Goal: Information Seeking & Learning: Learn about a topic

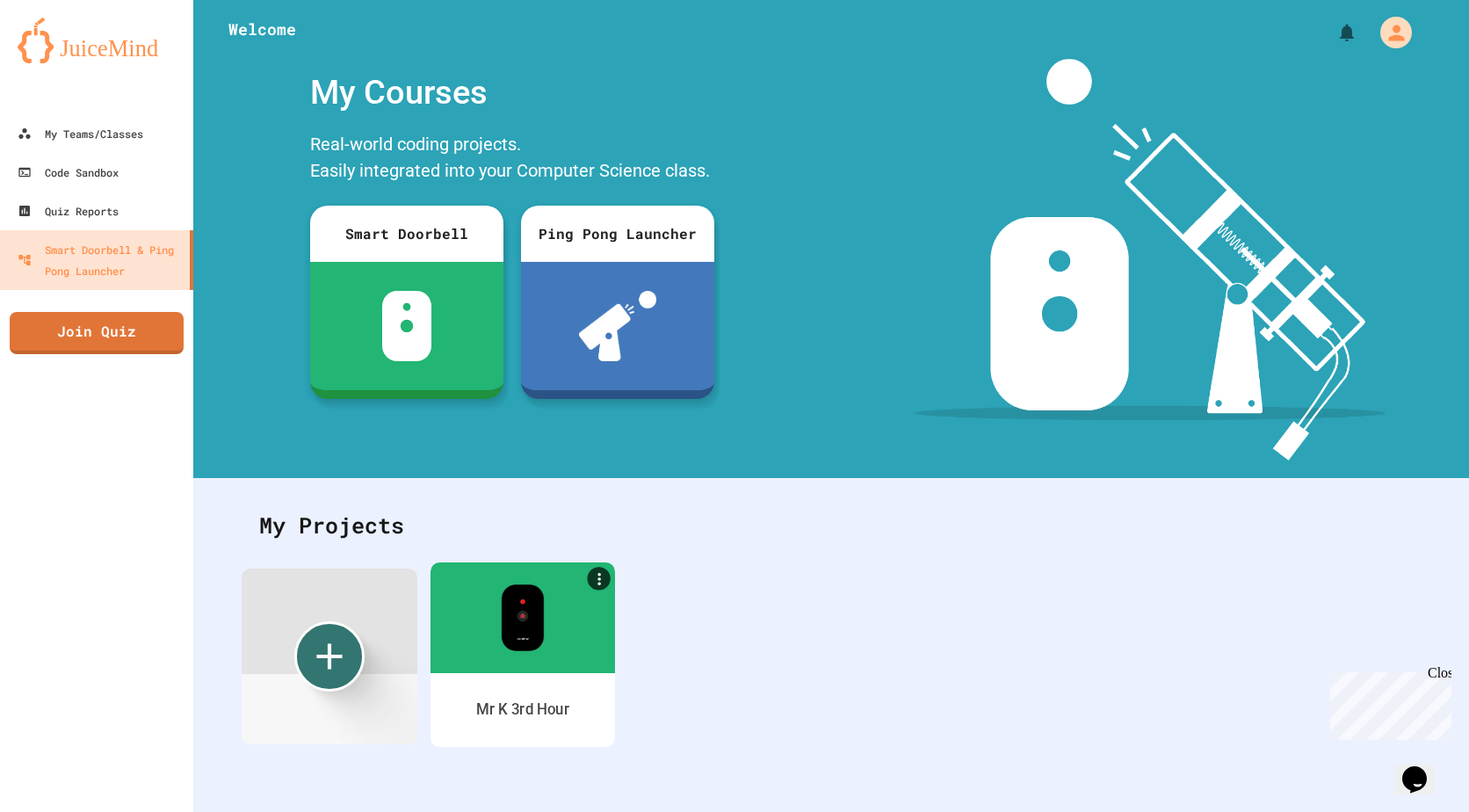
click at [535, 629] on img at bounding box center [522, 618] width 43 height 67
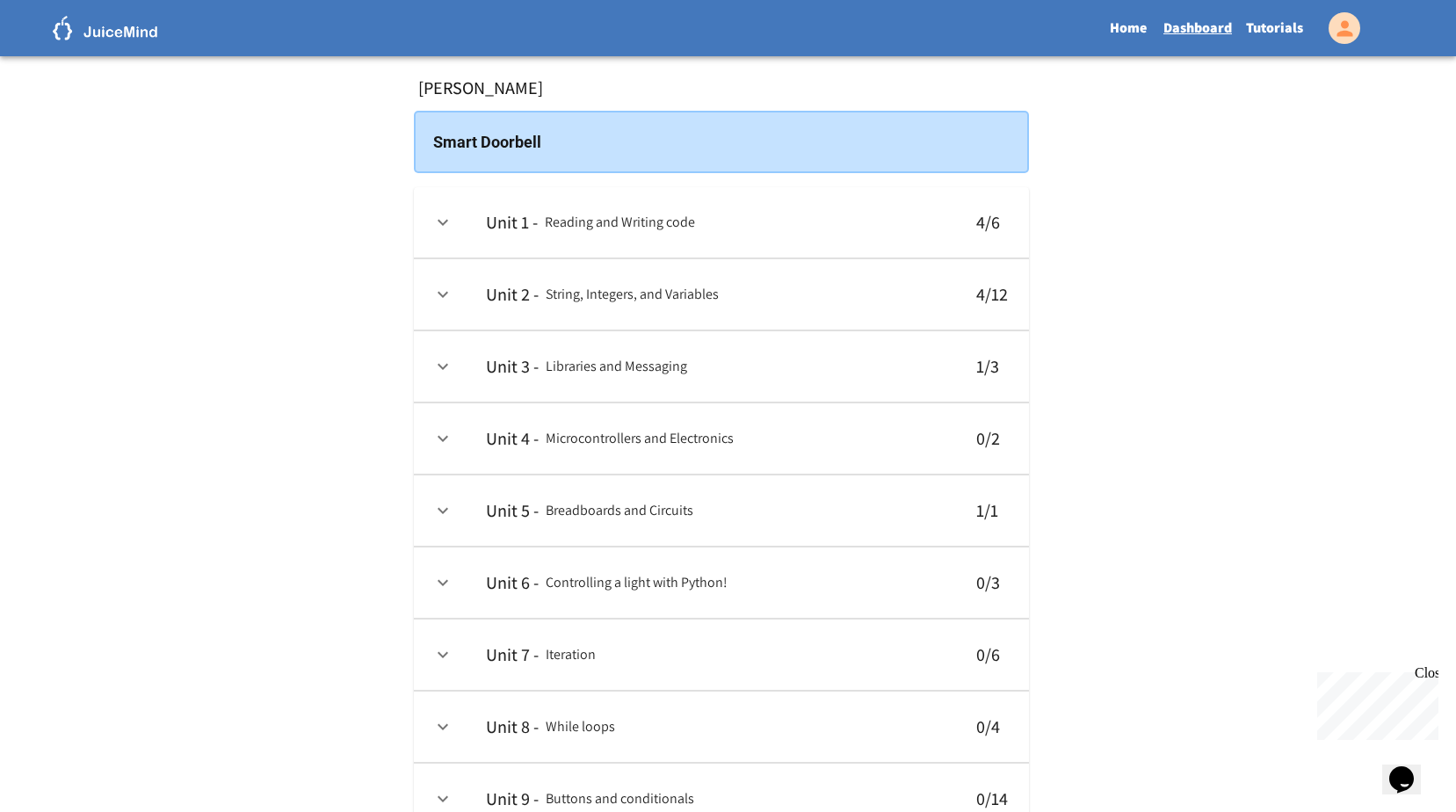
click at [942, 377] on th "Unit 3 - Libraries and Messaging" at bounding box center [713, 366] width 483 height 71
click at [451, 374] on icon "expand row" at bounding box center [442, 365] width 21 height 21
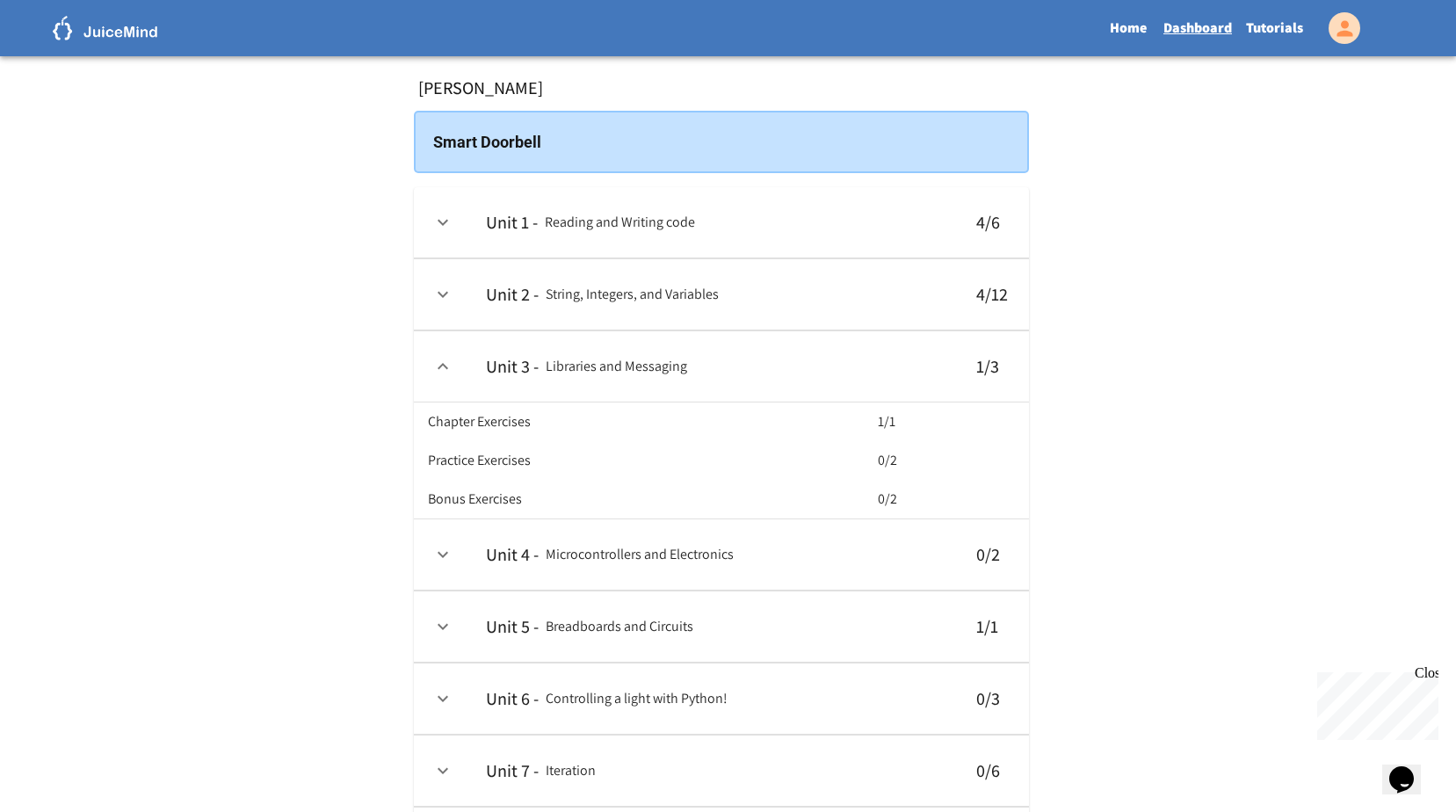
click at [569, 441] on th "Chapter Exercises" at bounding box center [649, 421] width 443 height 38
click at [531, 472] on h6 "Practice Exercises" at bounding box center [479, 460] width 103 height 25
click at [445, 226] on icon "expand row" at bounding box center [442, 222] width 21 height 21
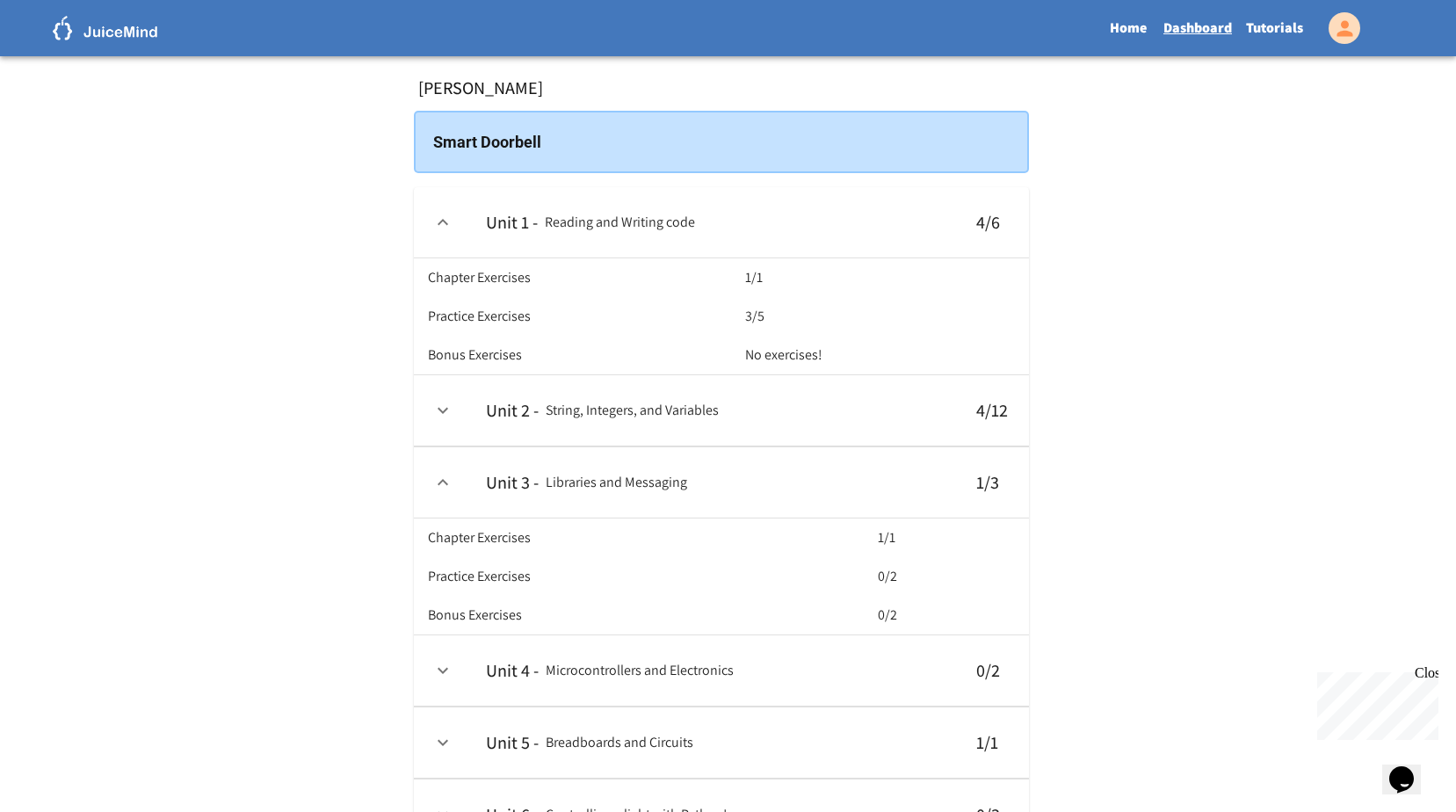
click at [1253, 26] on link "Tutorials" at bounding box center [1274, 27] width 71 height 40
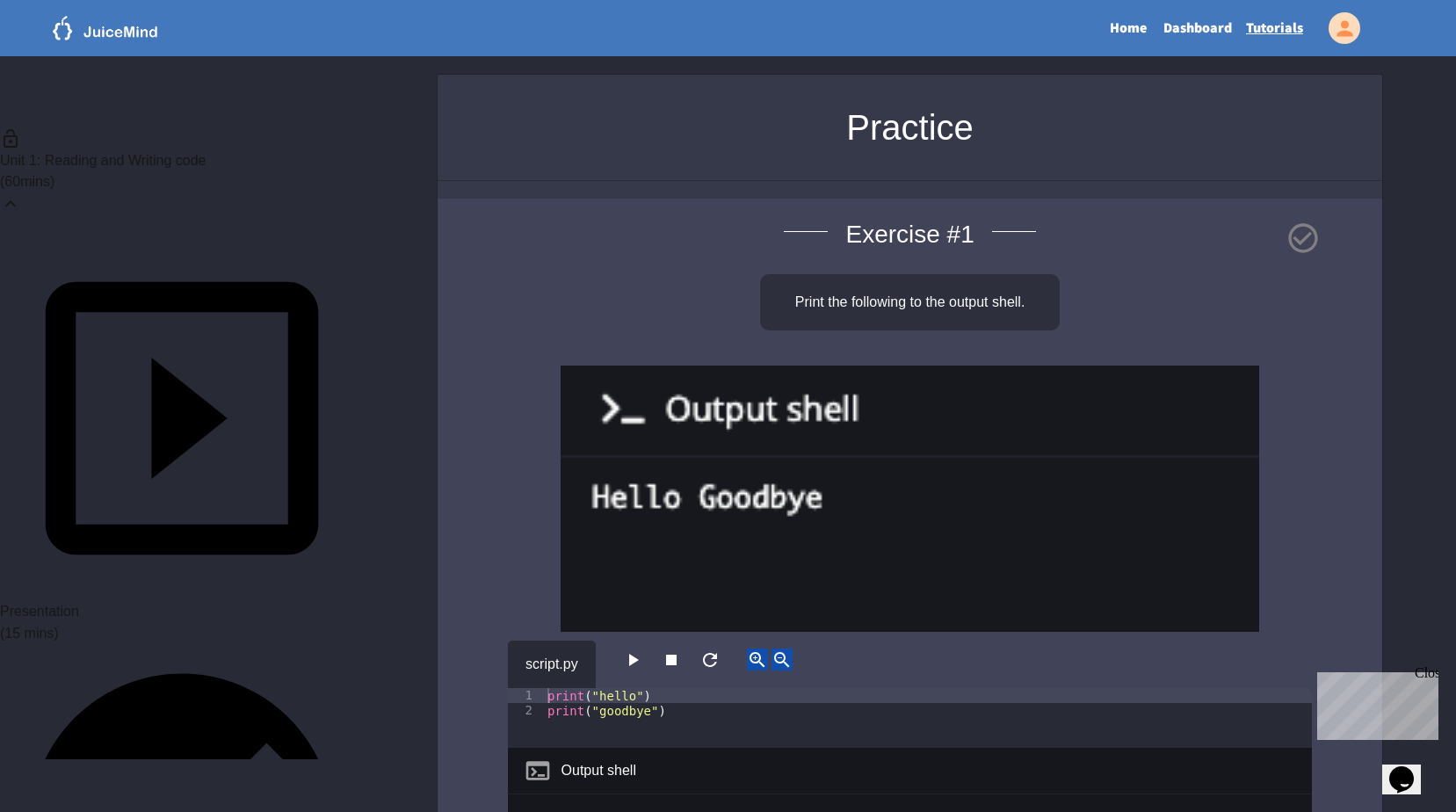
click at [641, 666] on icon "button" at bounding box center [632, 659] width 21 height 21
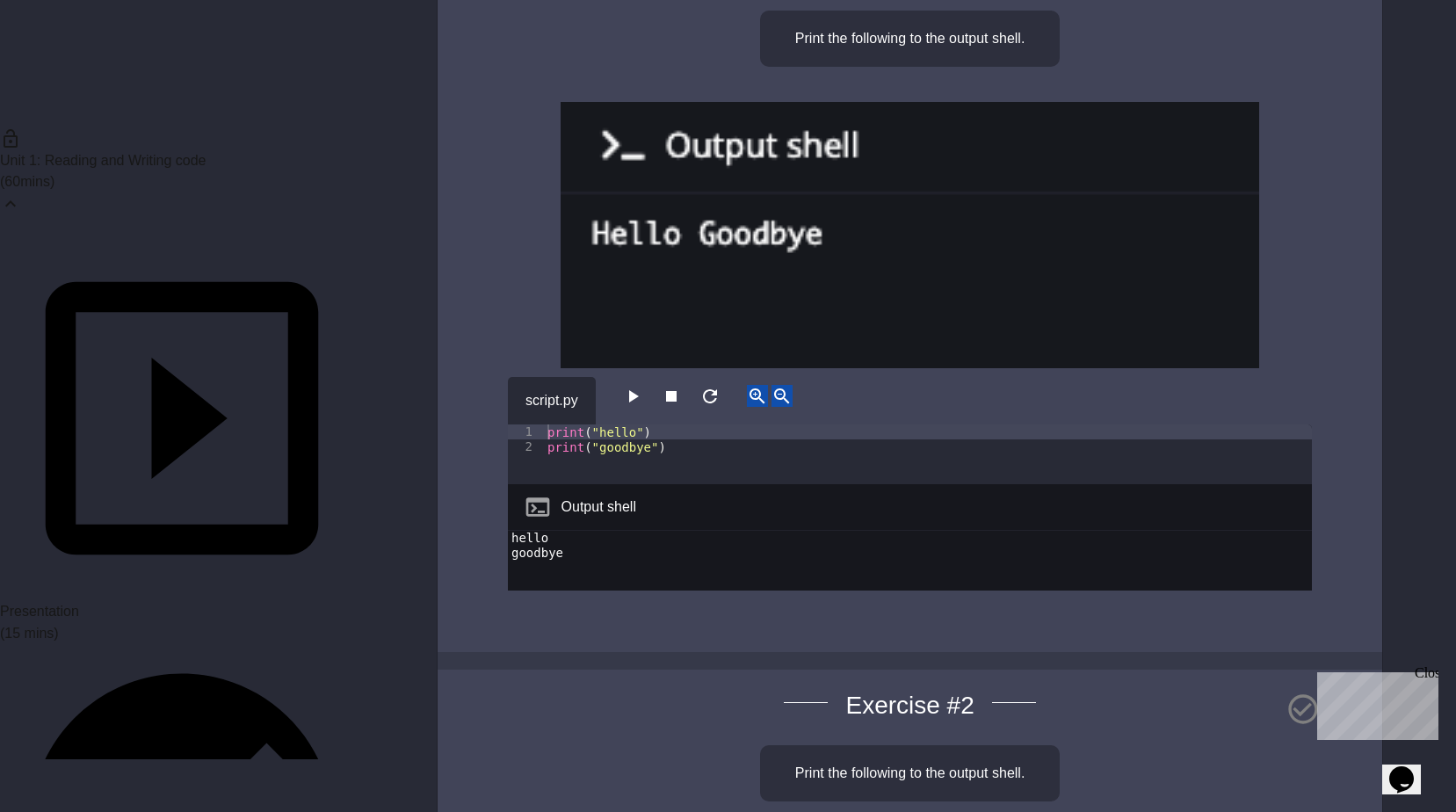
scroll to position [176, 0]
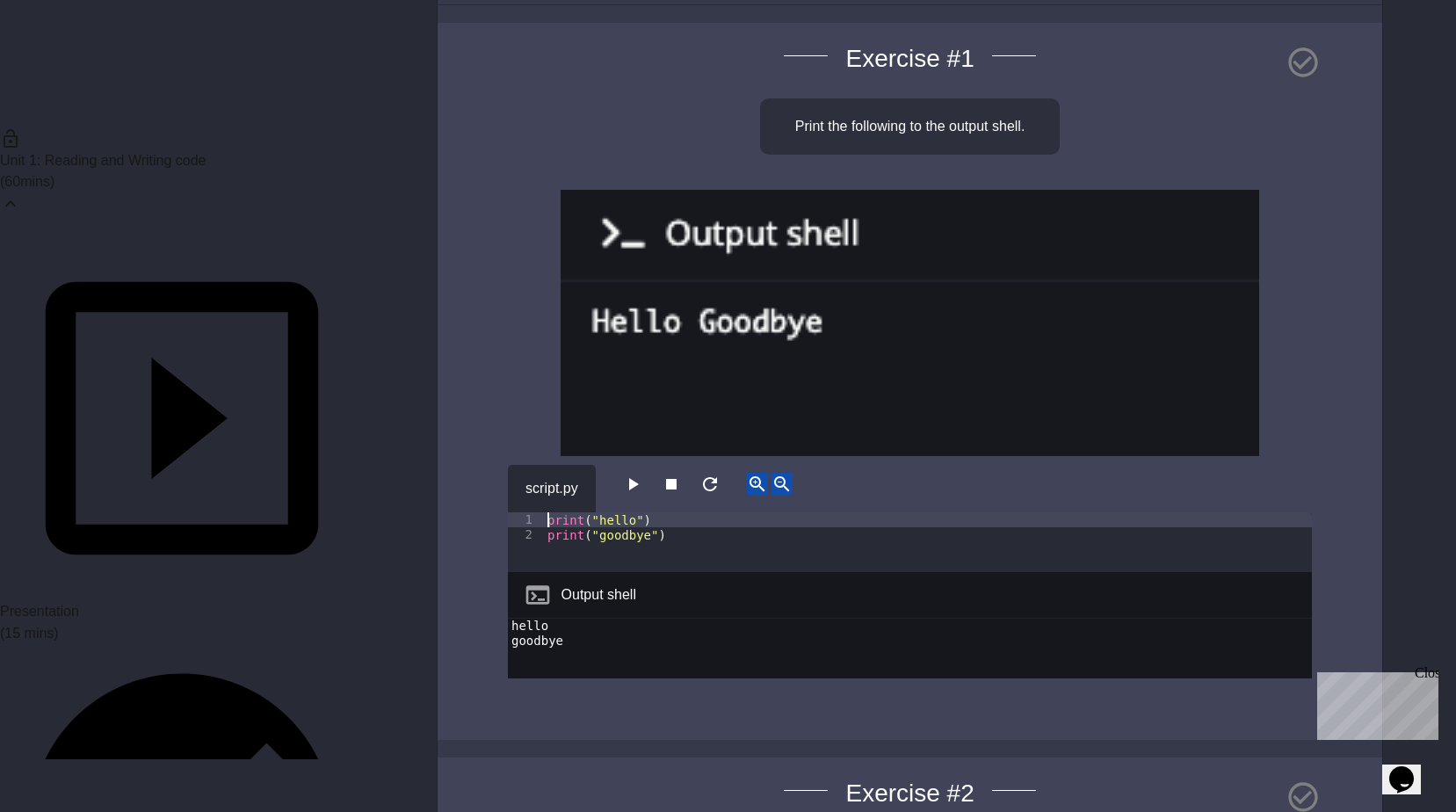
click at [536, 537] on div "2" at bounding box center [526, 534] width 36 height 15
click at [653, 515] on div "print ( "hello" ) print ( "goodbye" )" at bounding box center [928, 557] width 768 height 89
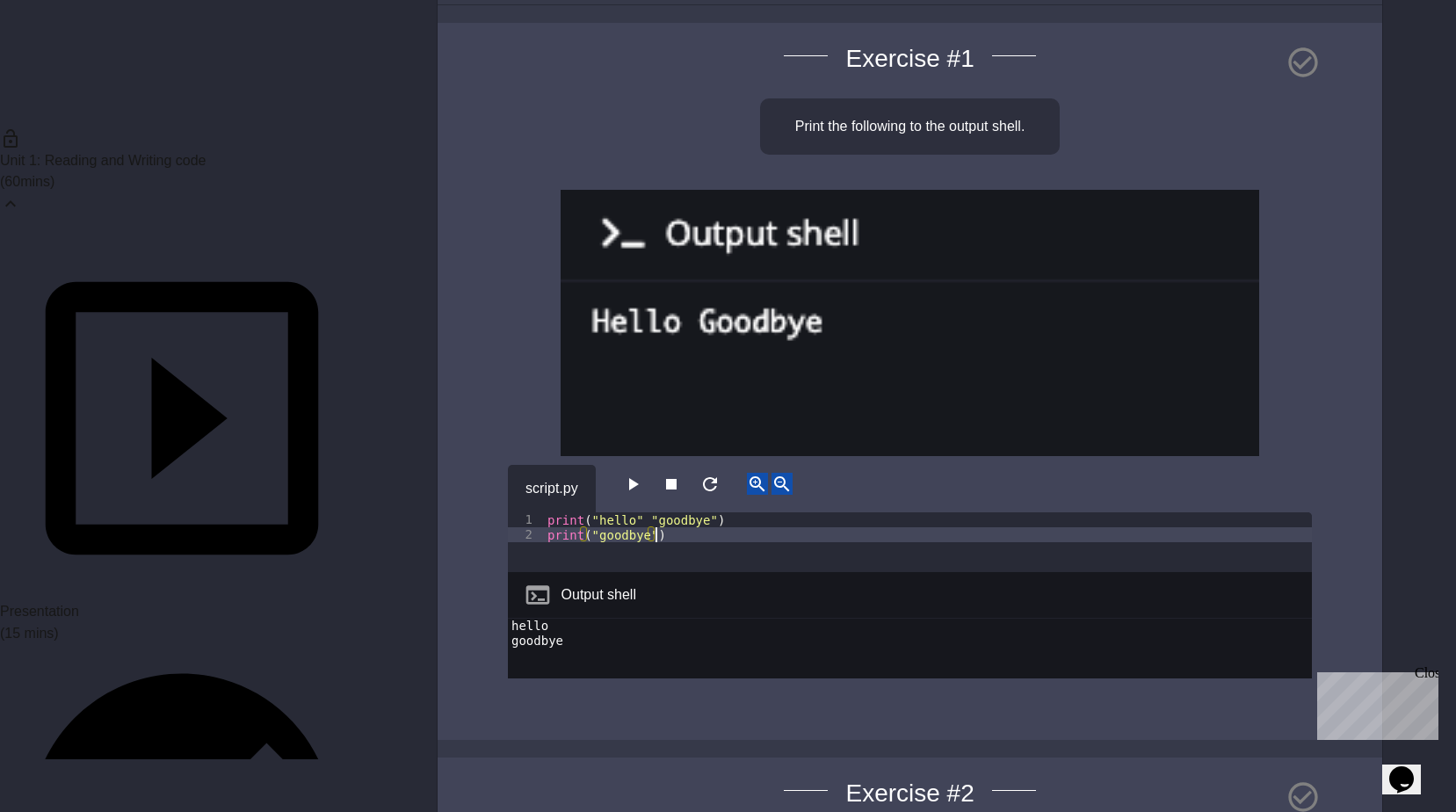
click at [654, 546] on div "print ( "hello" "goodbye" ) print ( "goodbye" )" at bounding box center [928, 557] width 768 height 89
type textarea "*"
click at [625, 479] on button "button" at bounding box center [632, 483] width 21 height 22
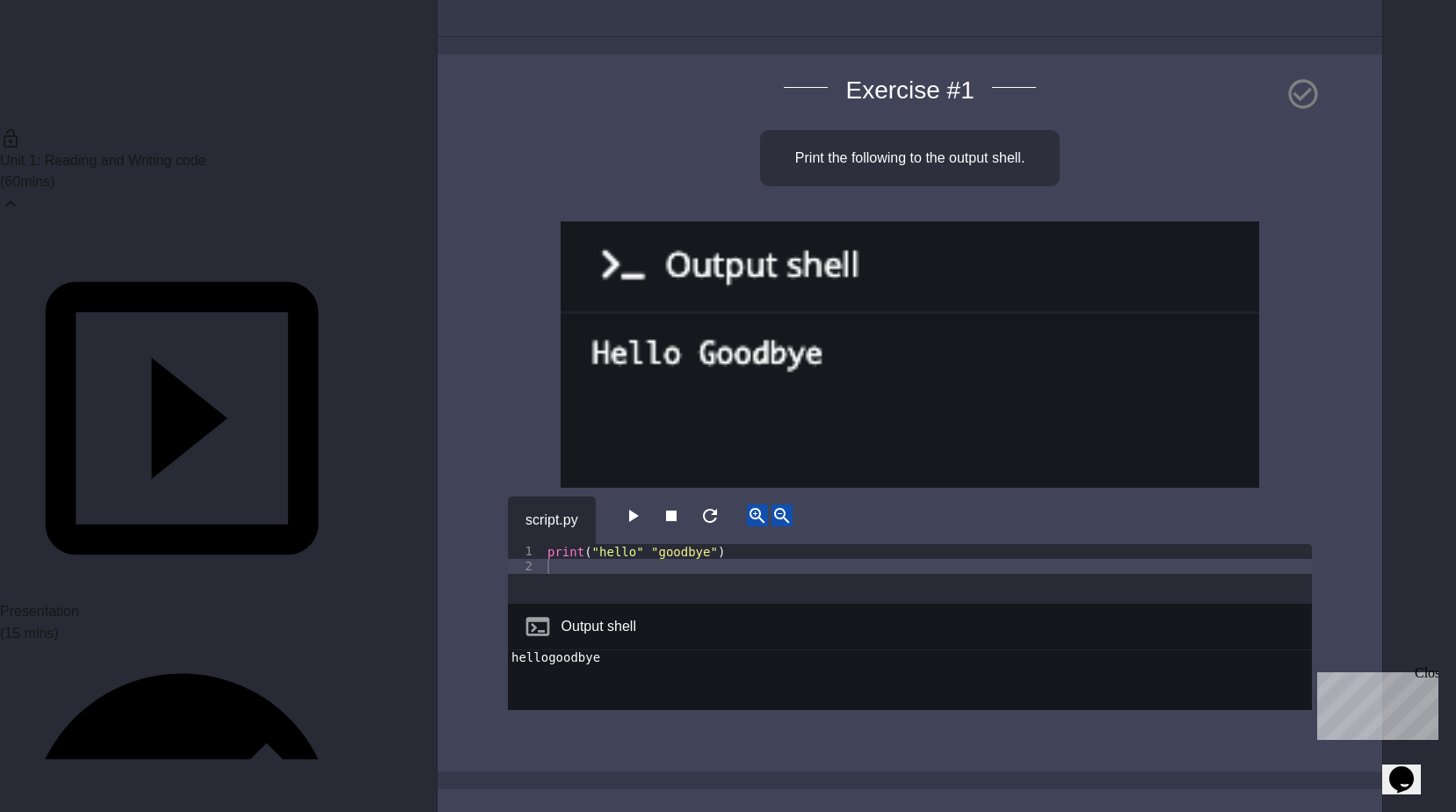
scroll to position [176, 0]
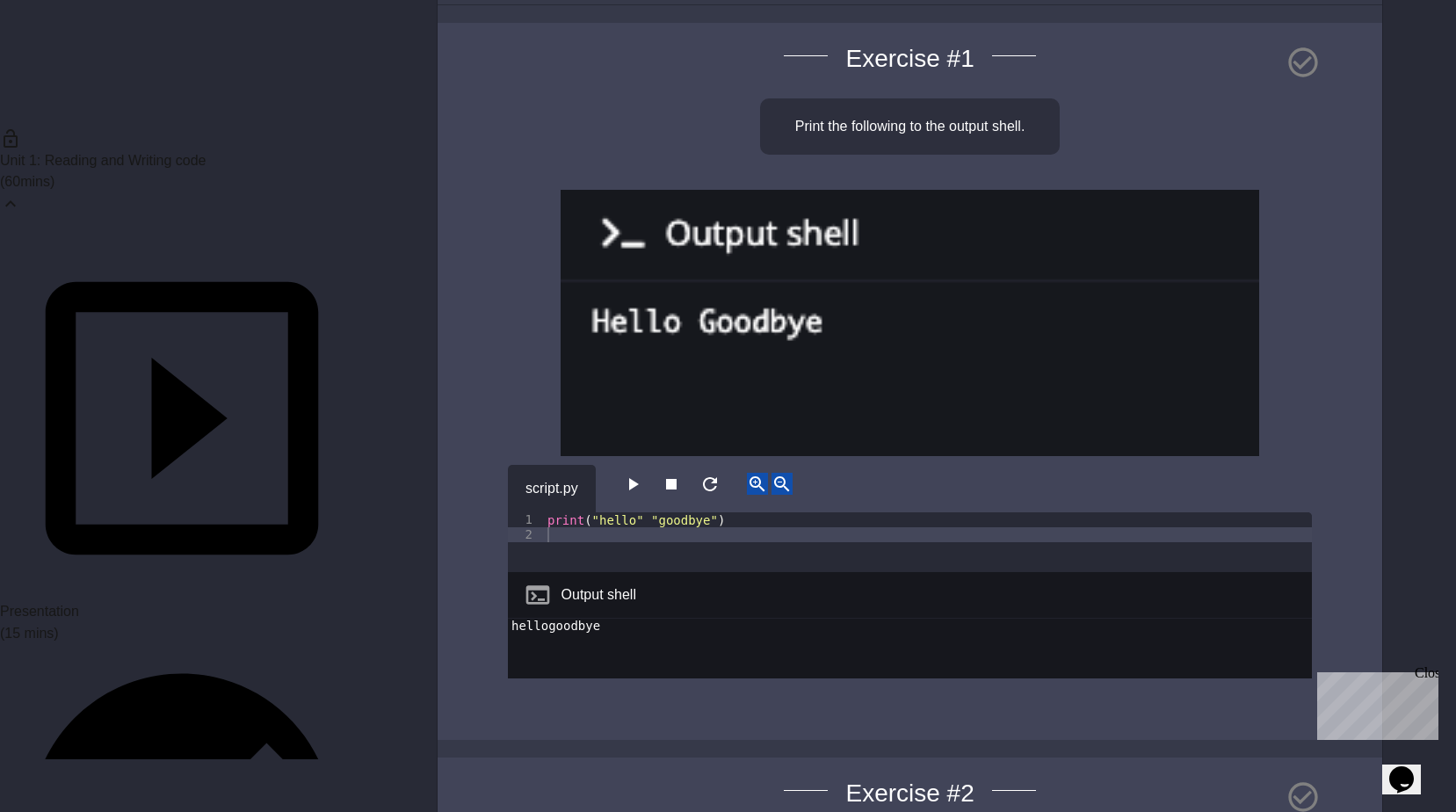
click at [640, 514] on div "print ( "hello" "goodbye" )" at bounding box center [928, 557] width 768 height 89
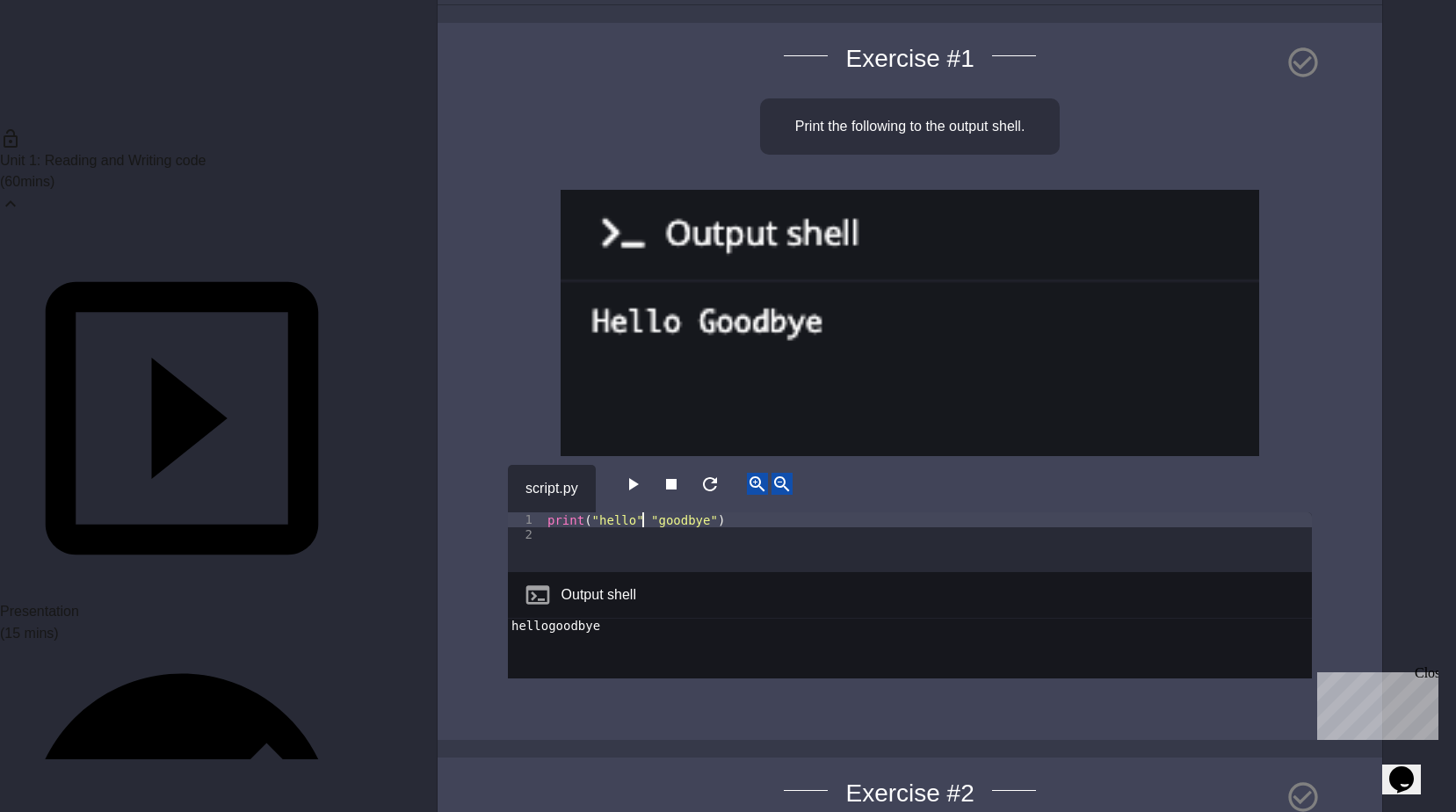
scroll to position [0, 8]
click at [640, 504] on div "script.py" at bounding box center [910, 488] width 805 height 47
click at [641, 492] on icon "button" at bounding box center [632, 483] width 21 height 21
click at [644, 488] on button "button" at bounding box center [632, 483] width 21 height 22
click at [641, 516] on div "print ( "hello" "goodbye" )" at bounding box center [928, 557] width 768 height 89
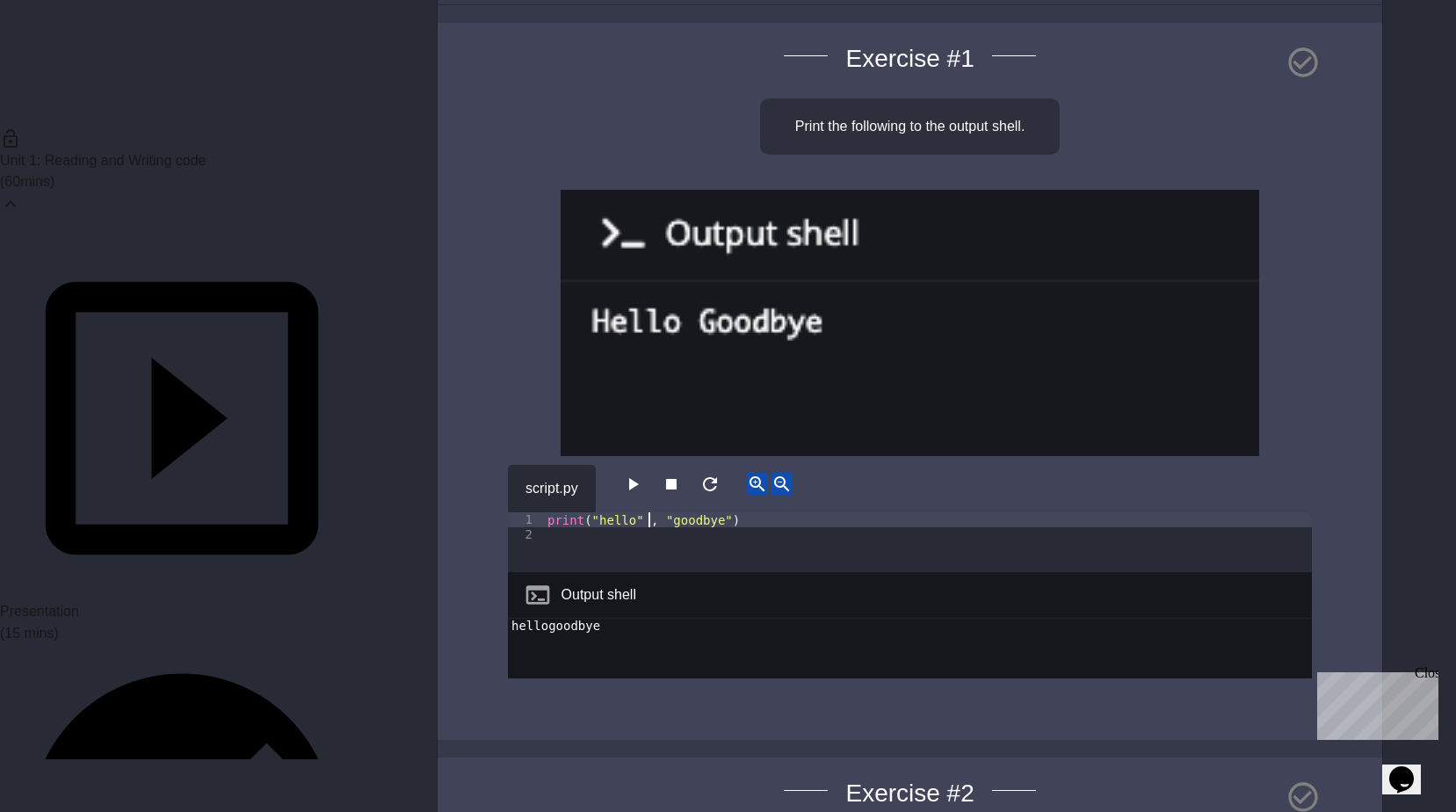
type textarea "**********"
click at [638, 481] on icon "button" at bounding box center [635, 484] width 10 height 13
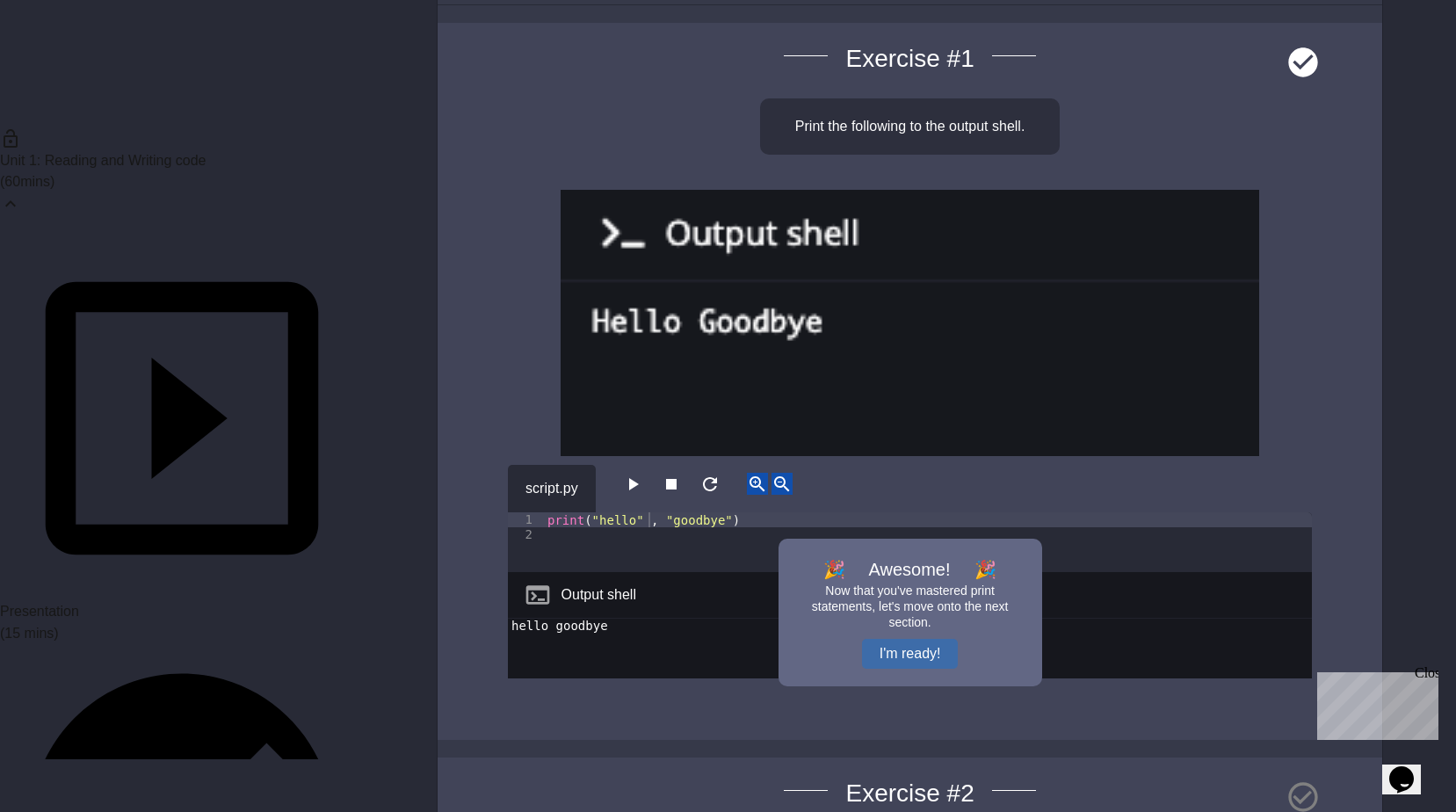
click at [927, 662] on button "I'm ready!" at bounding box center [911, 653] width 96 height 29
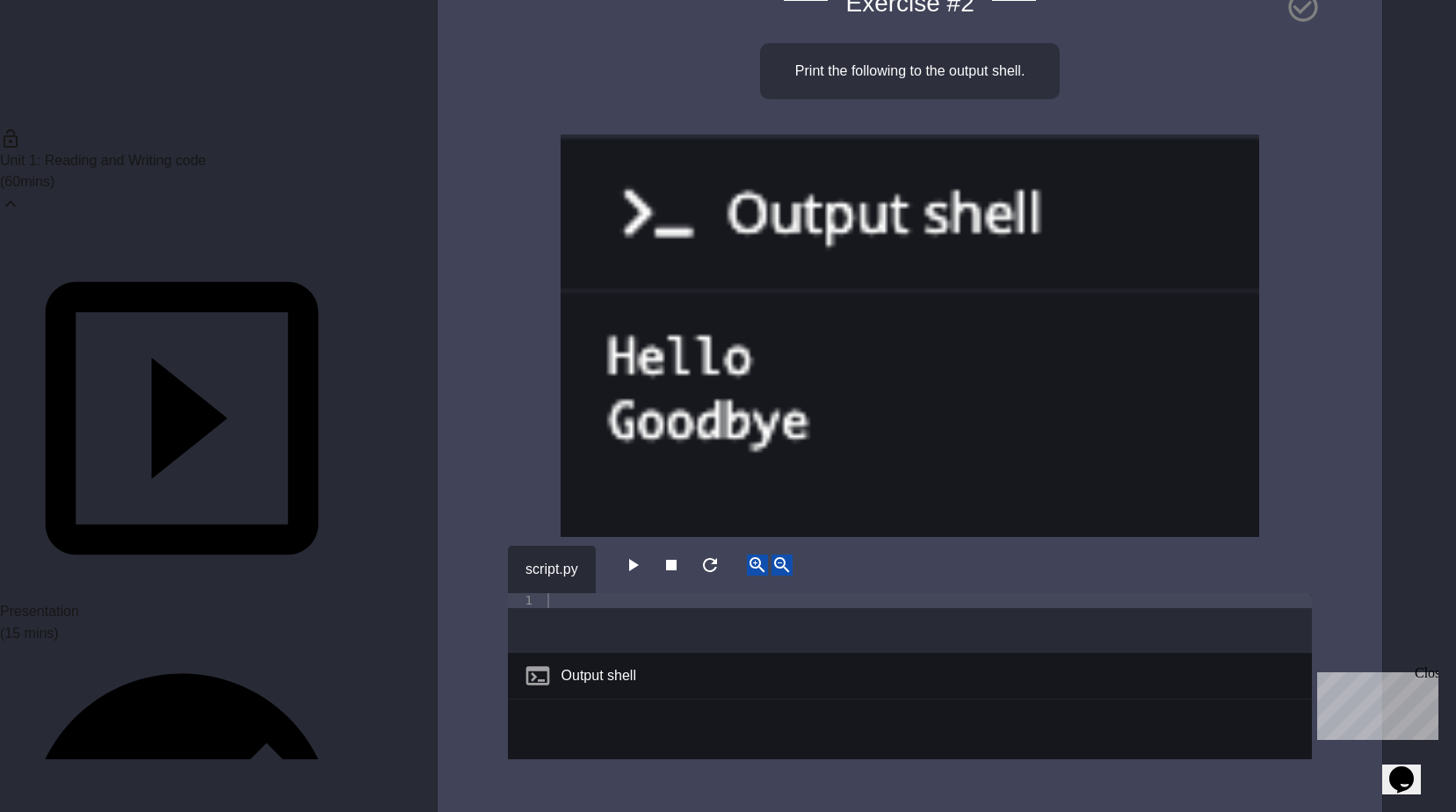
scroll to position [966, 0]
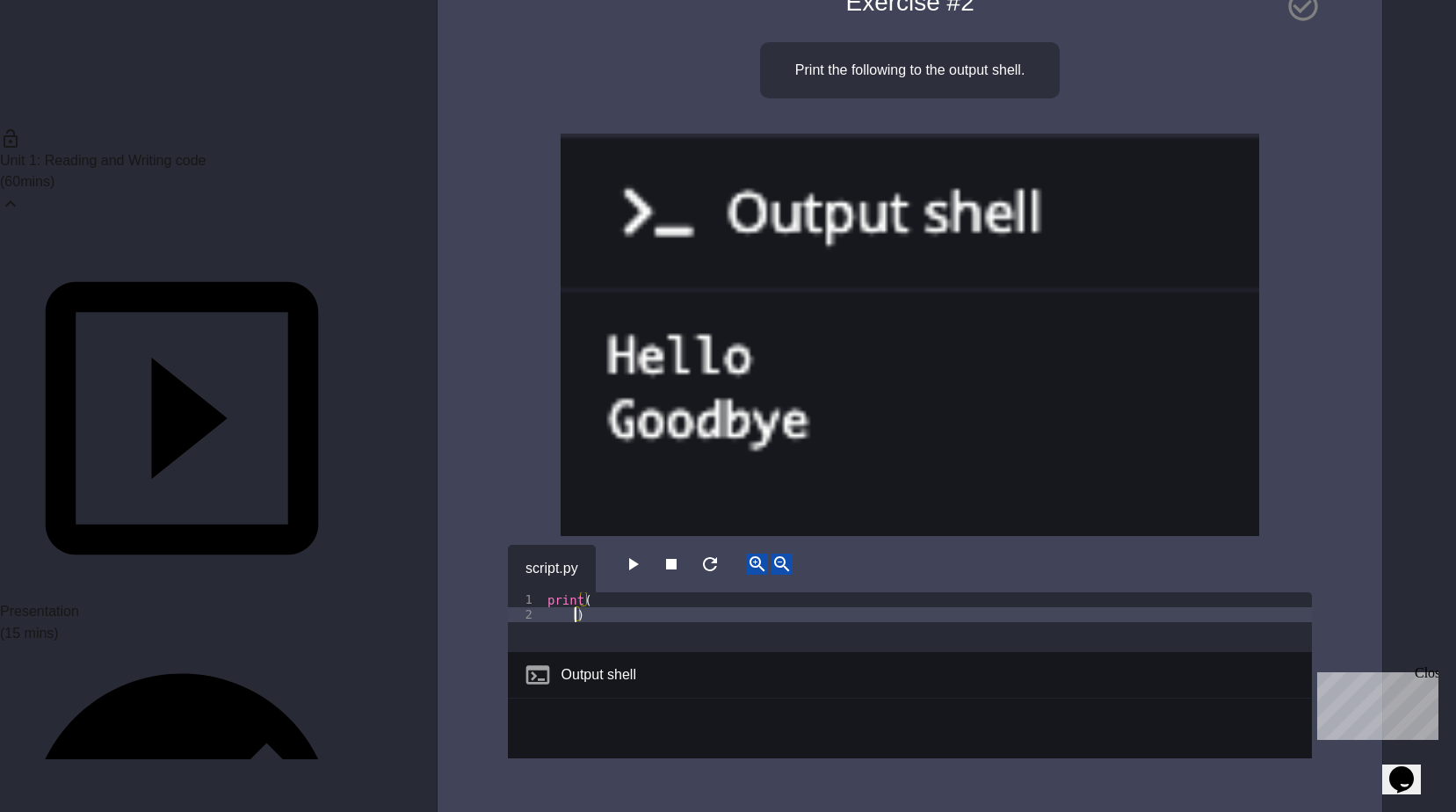
scroll to position [0, 0]
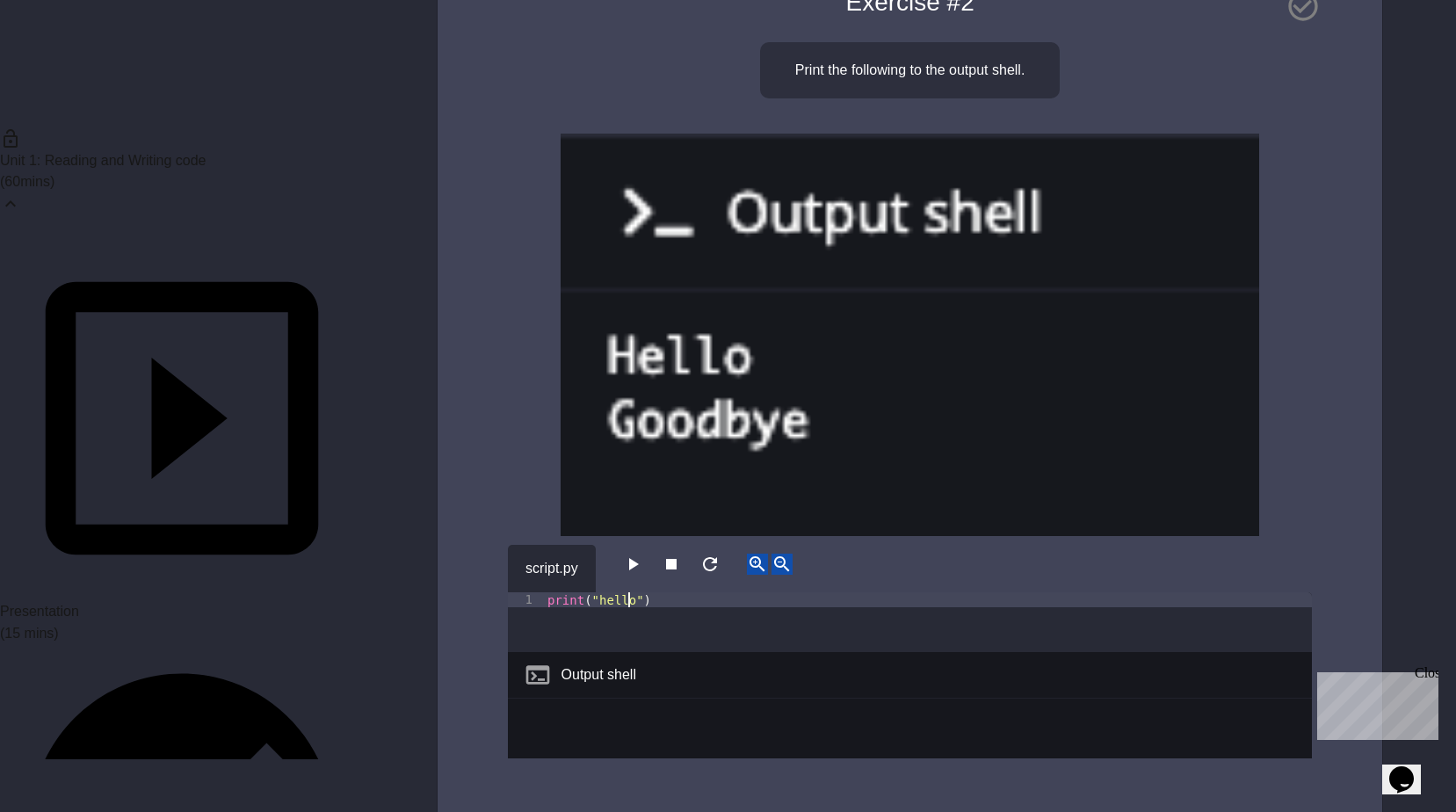
type textarea "**********"
click at [639, 606] on div "print ( "hello" )" at bounding box center [928, 636] width 768 height 89
click at [647, 597] on div "print ( "hello" )" at bounding box center [928, 636] width 768 height 89
click at [640, 615] on div "print ( "hello" )" at bounding box center [928, 636] width 768 height 89
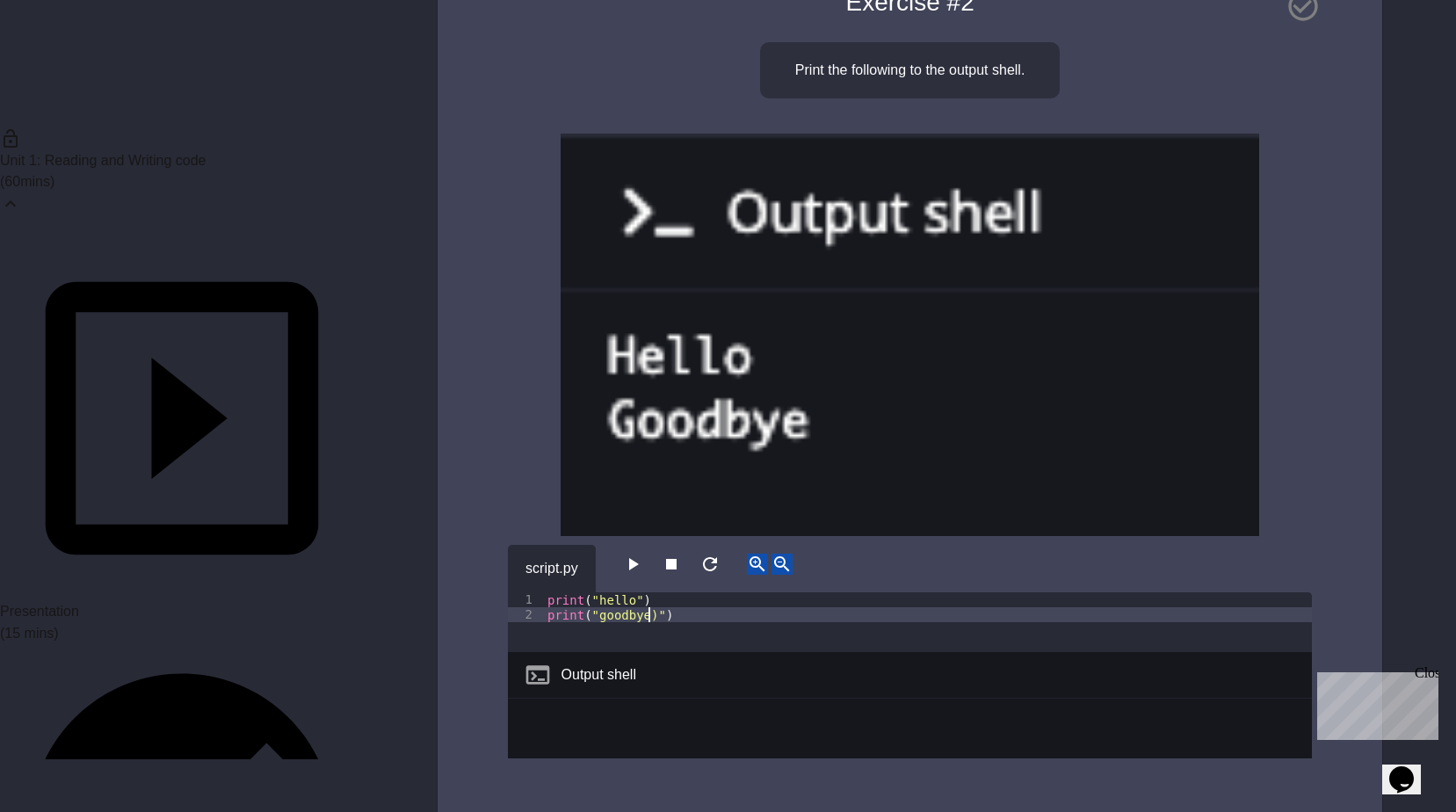
type textarea "**********"
click at [639, 566] on icon "button" at bounding box center [635, 564] width 10 height 13
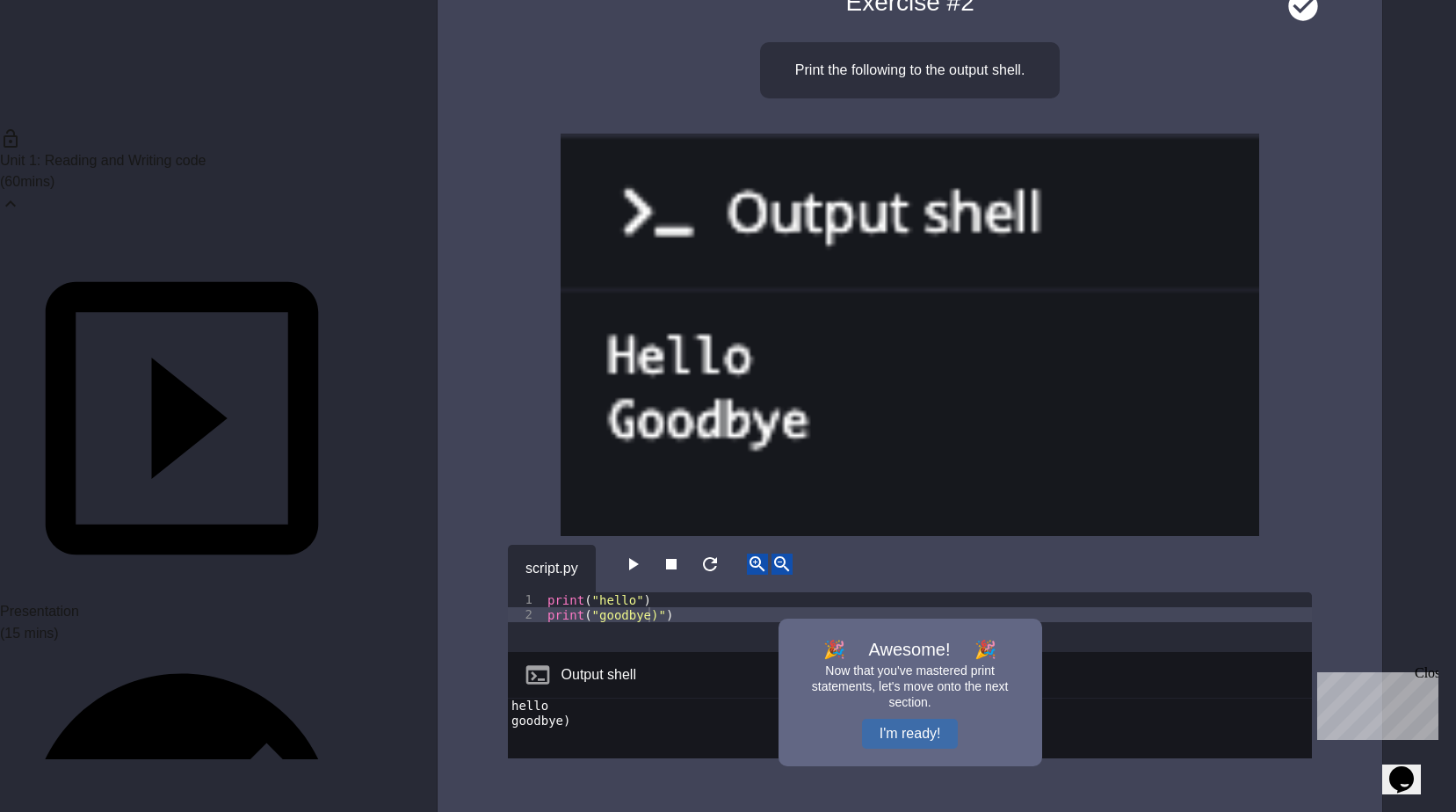
click at [874, 721] on button "I'm ready!" at bounding box center [911, 733] width 96 height 29
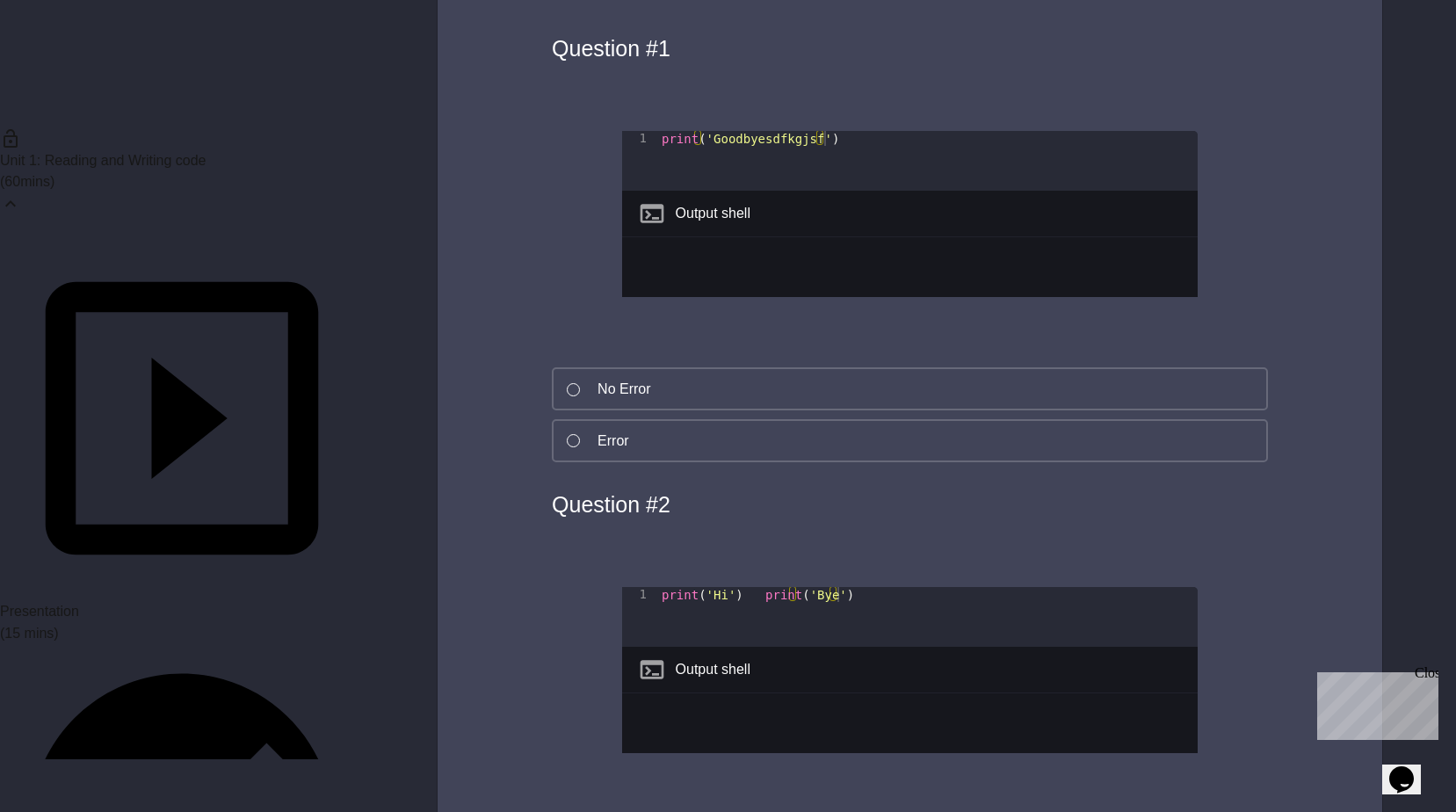
scroll to position [1932, 0]
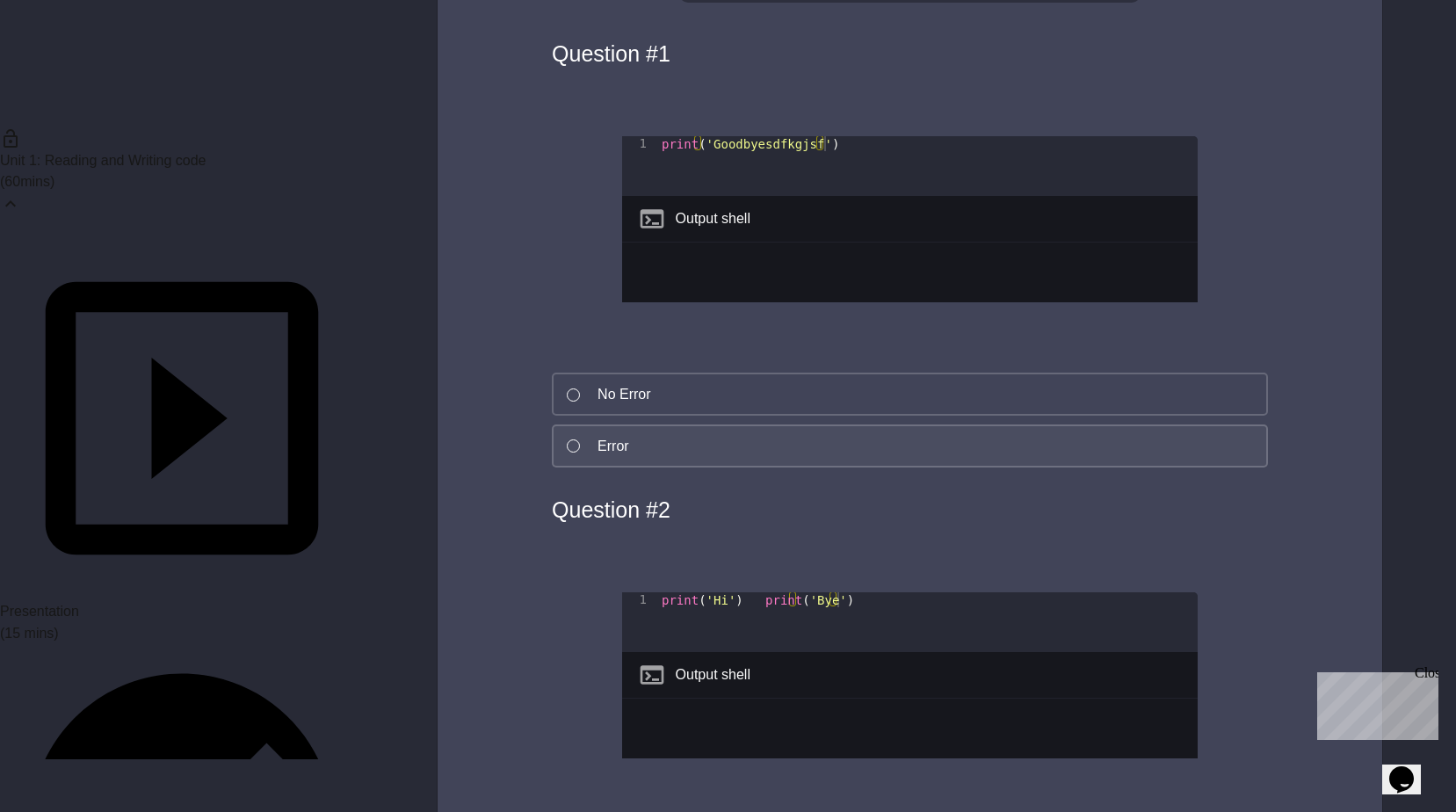
click at [672, 429] on button "Error" at bounding box center [910, 446] width 716 height 43
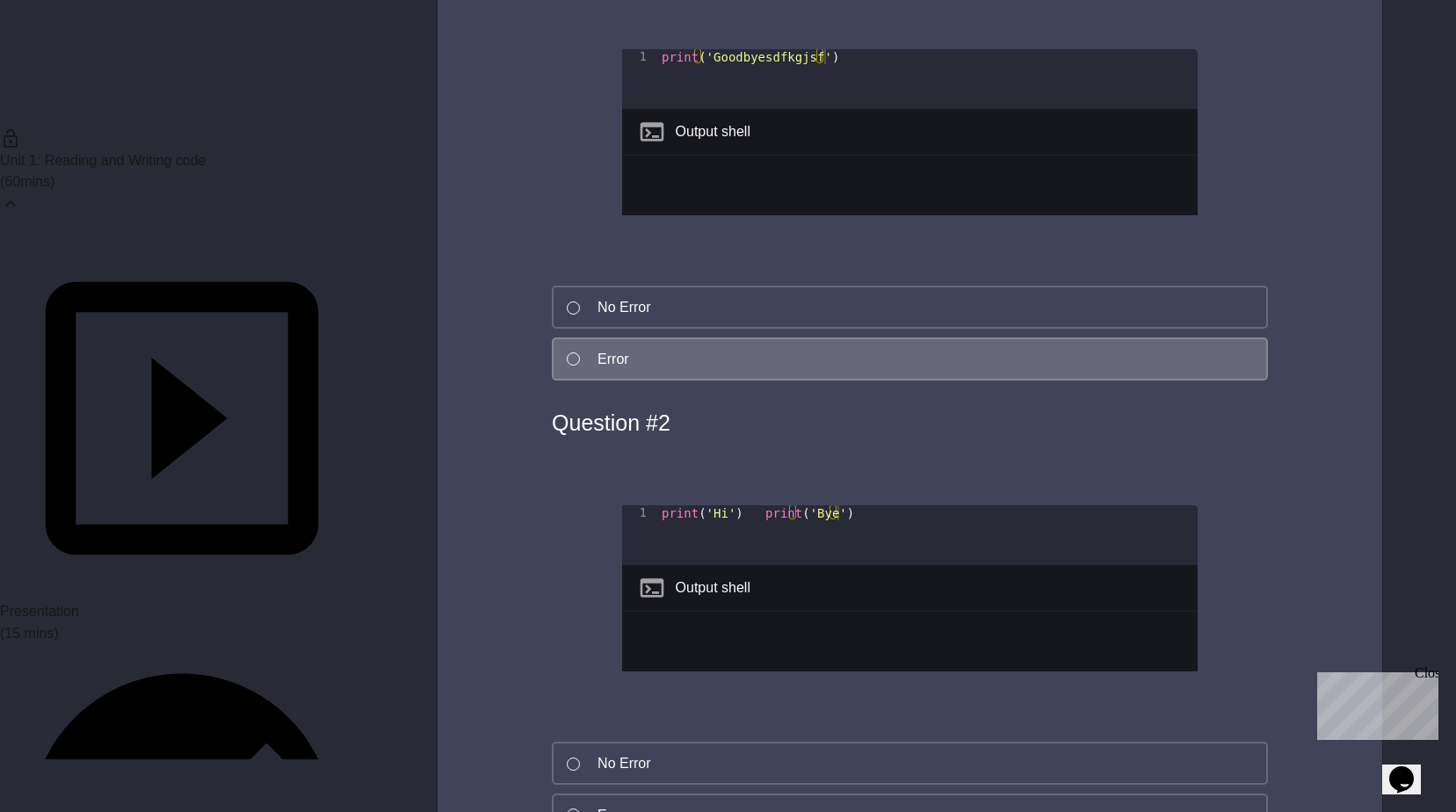
scroll to position [2020, 0]
click at [580, 344] on button "Error" at bounding box center [910, 358] width 716 height 43
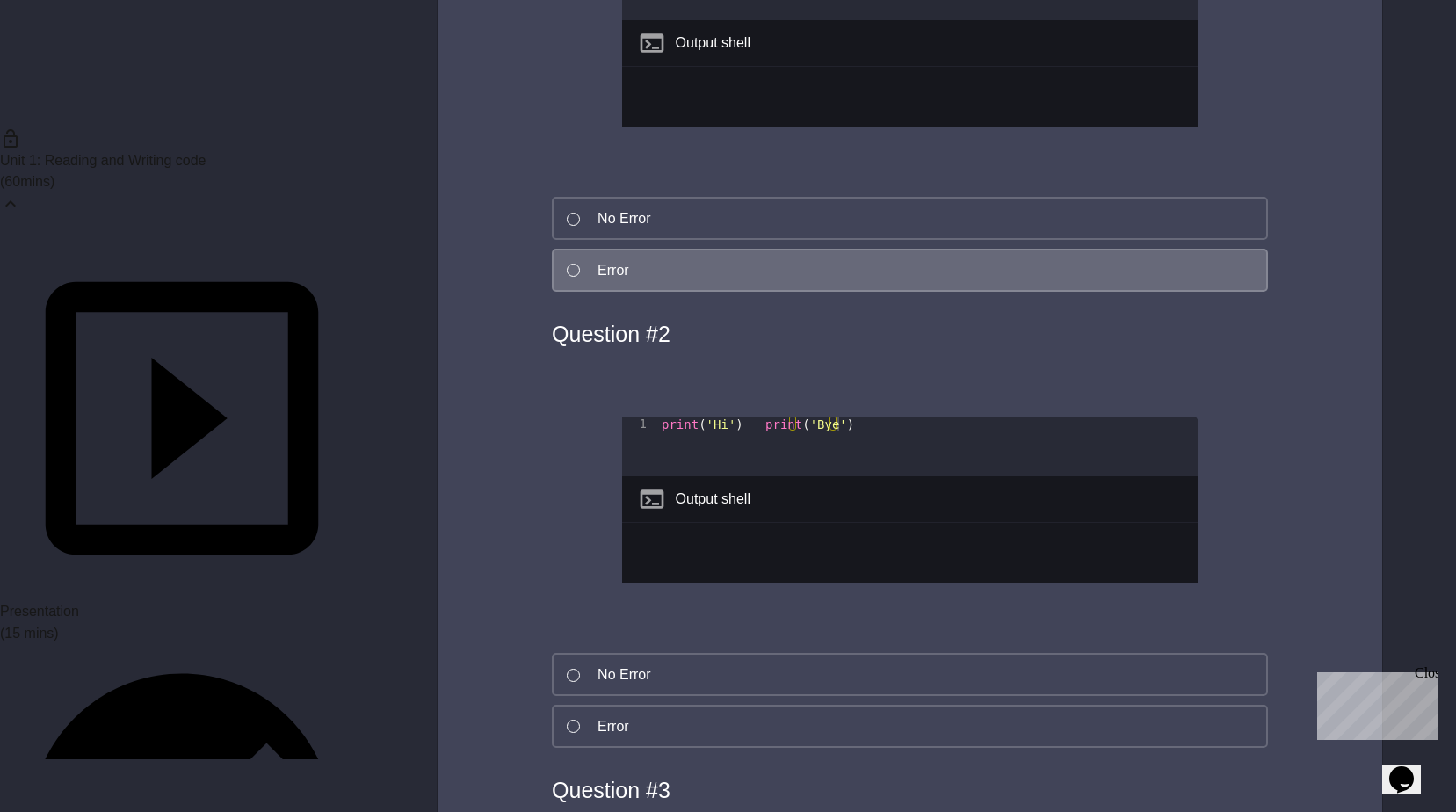
scroll to position [2195, 0]
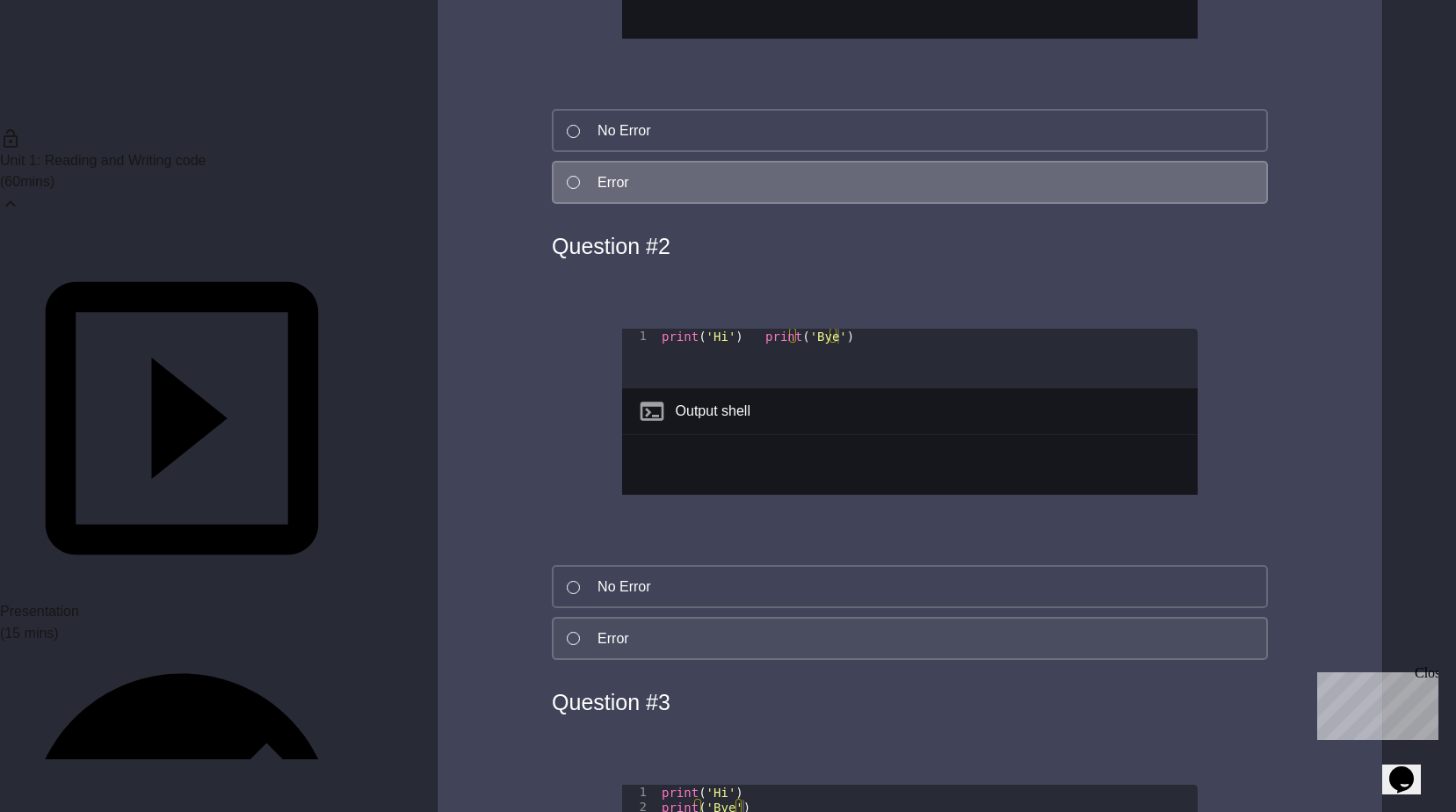
click at [618, 636] on div "Error" at bounding box center [613, 638] width 31 height 21
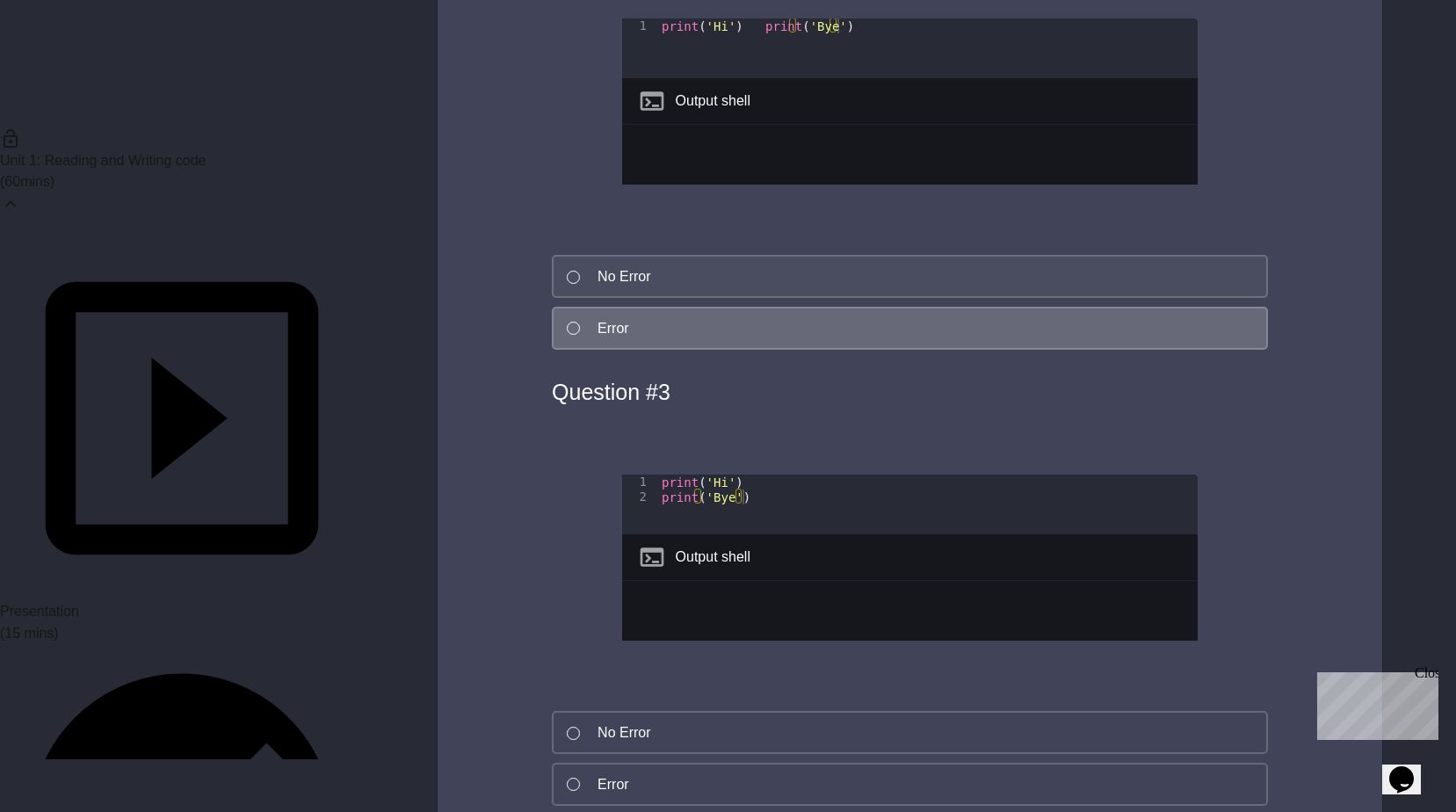
scroll to position [2547, 0]
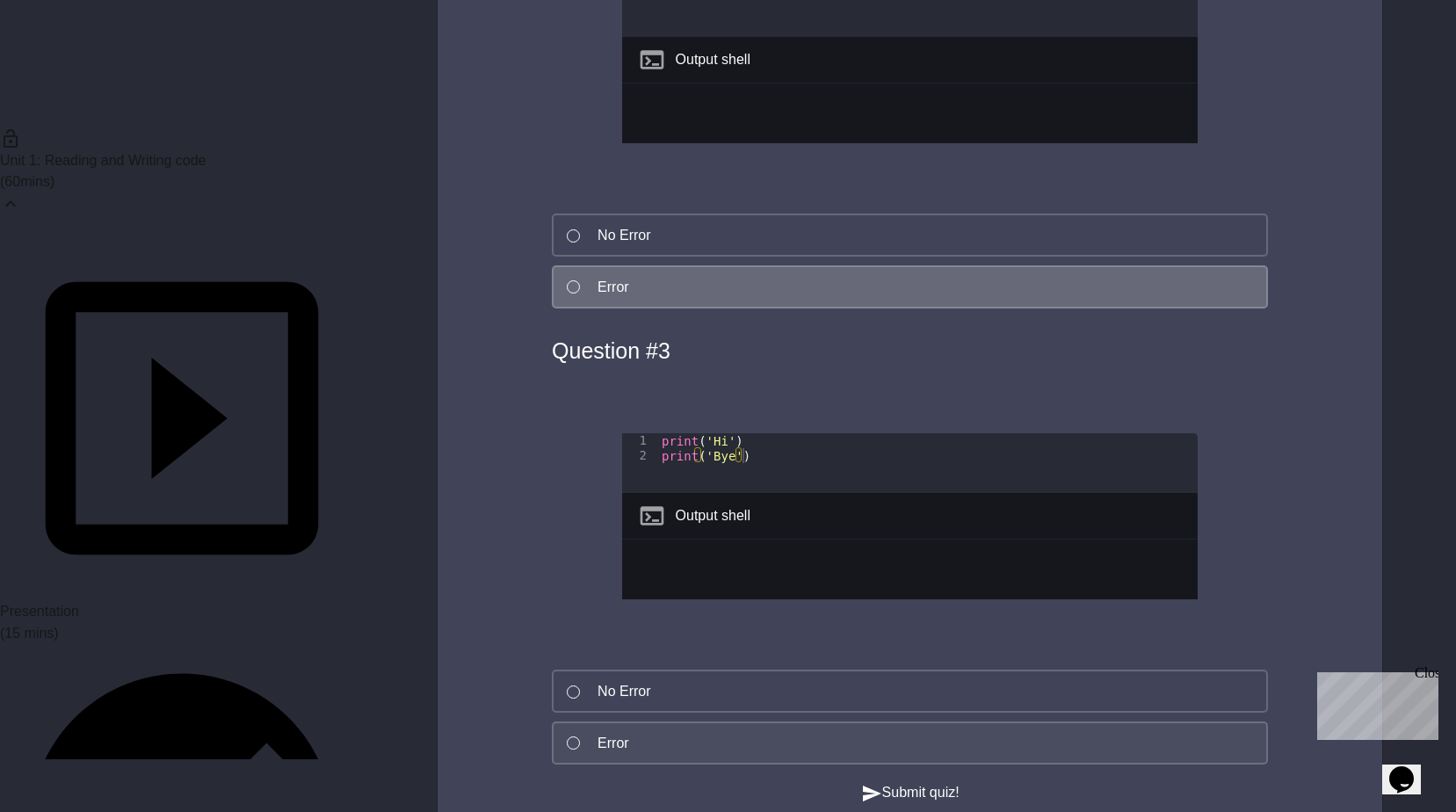
click at [638, 729] on button "Error" at bounding box center [910, 742] width 716 height 43
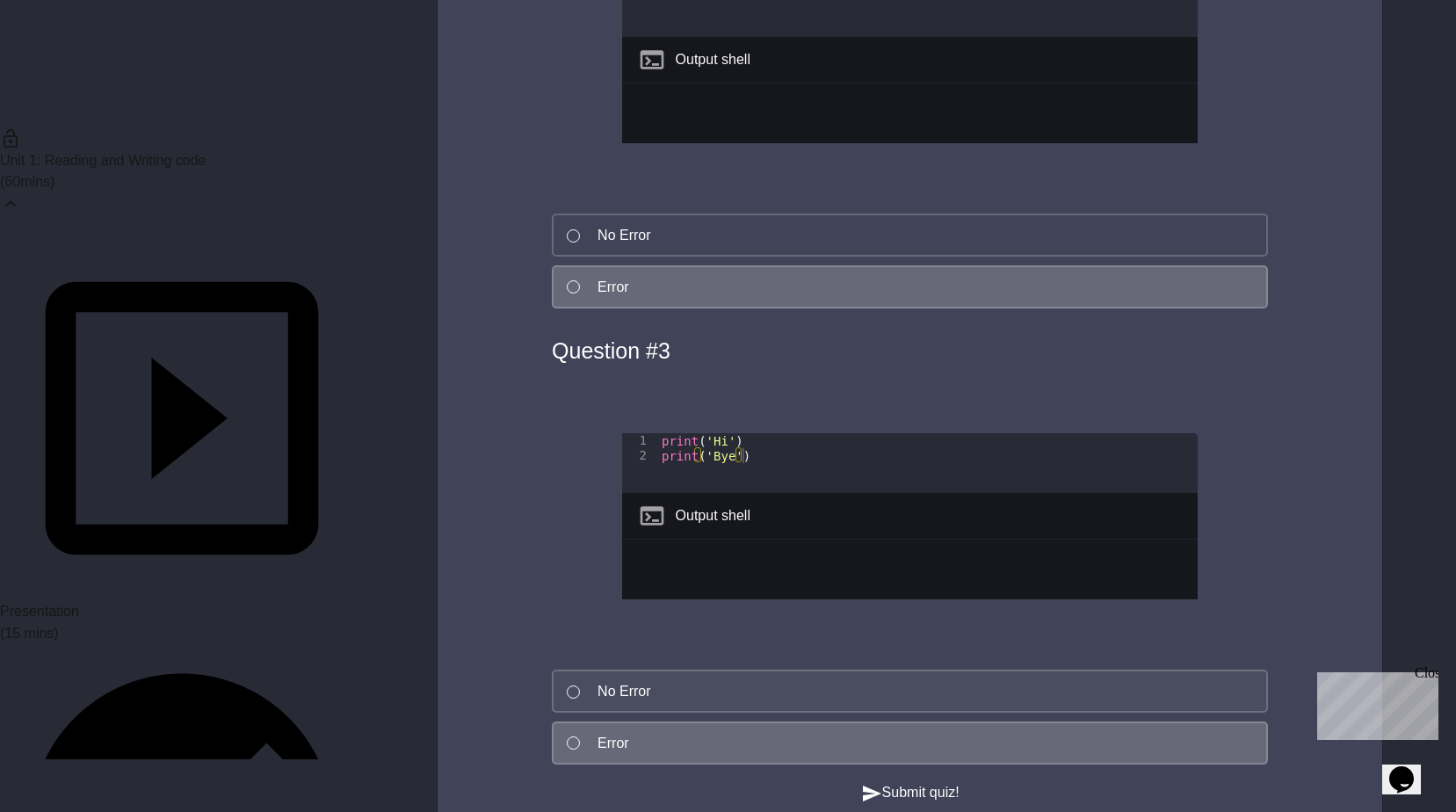
click at [638, 702] on div "No Error" at bounding box center [624, 690] width 53 height 21
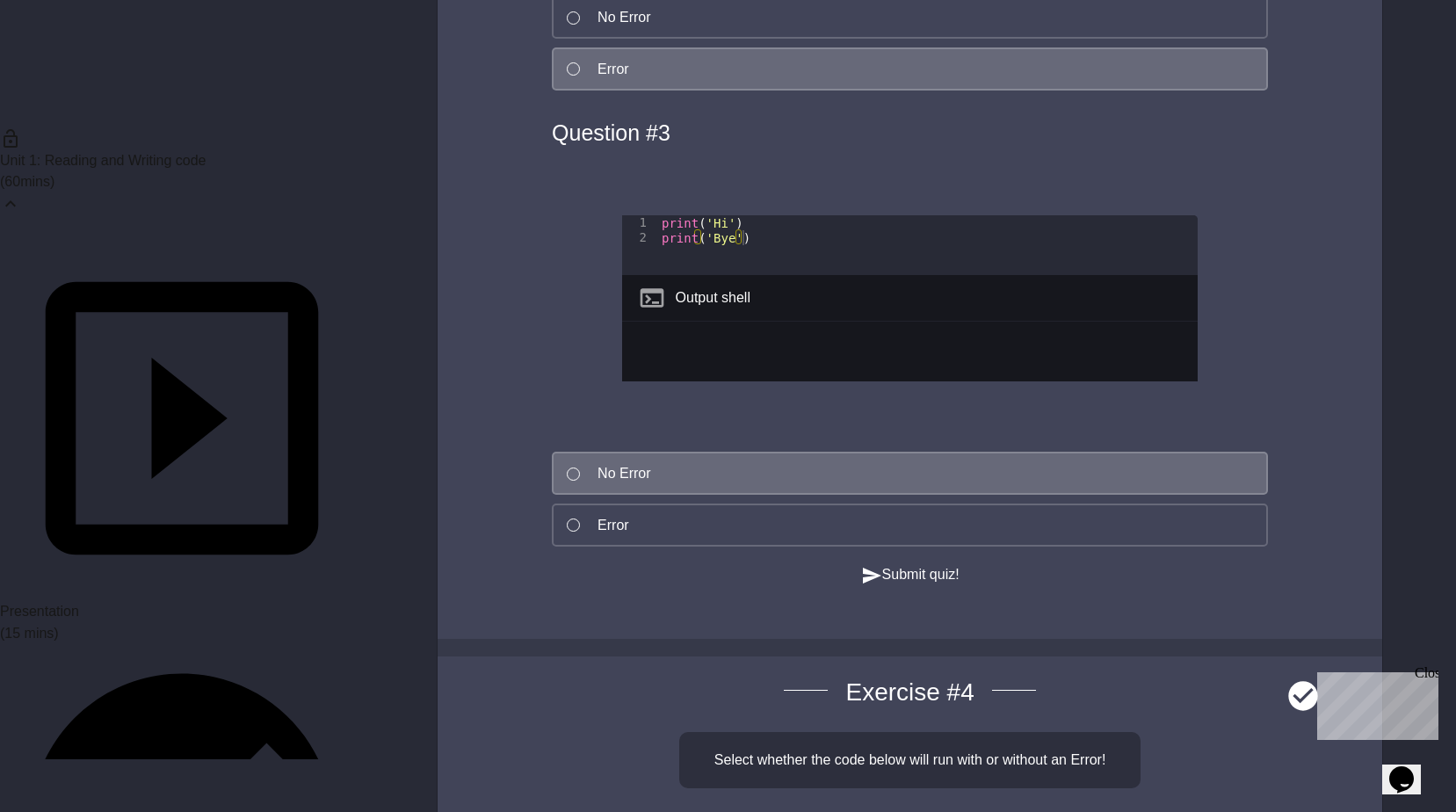
scroll to position [2898, 0]
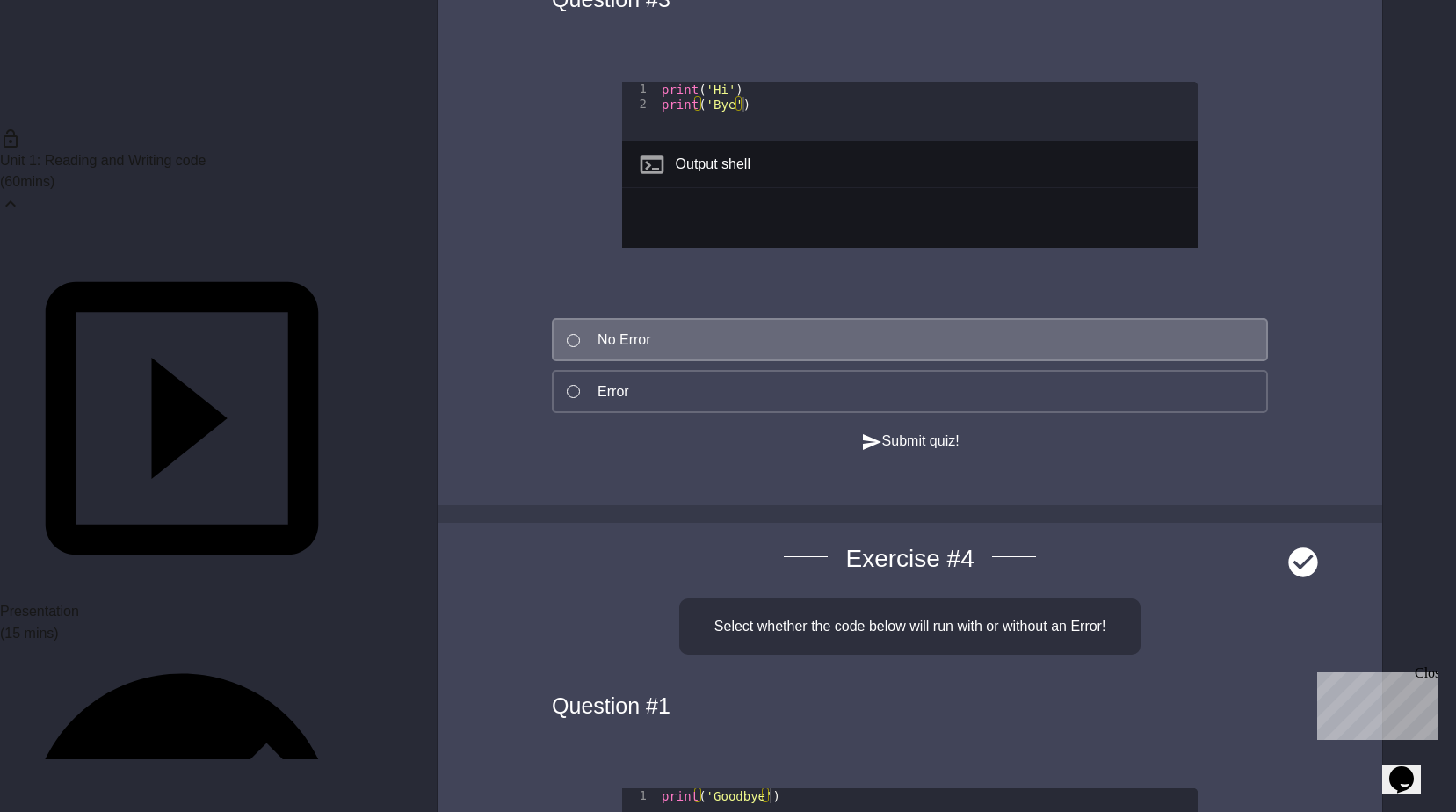
click at [862, 453] on button "Submit quiz!" at bounding box center [911, 441] width 98 height 22
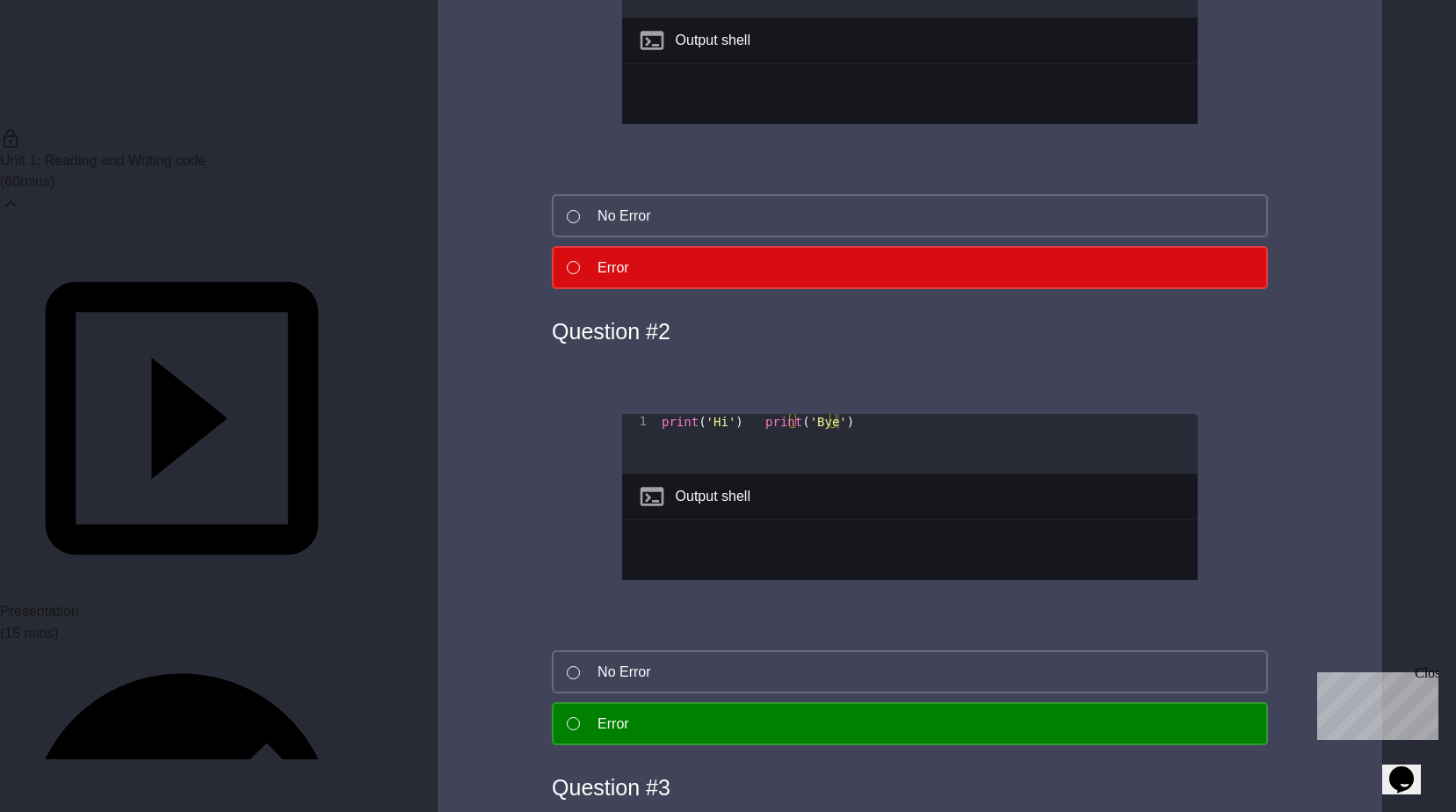
scroll to position [2108, 0]
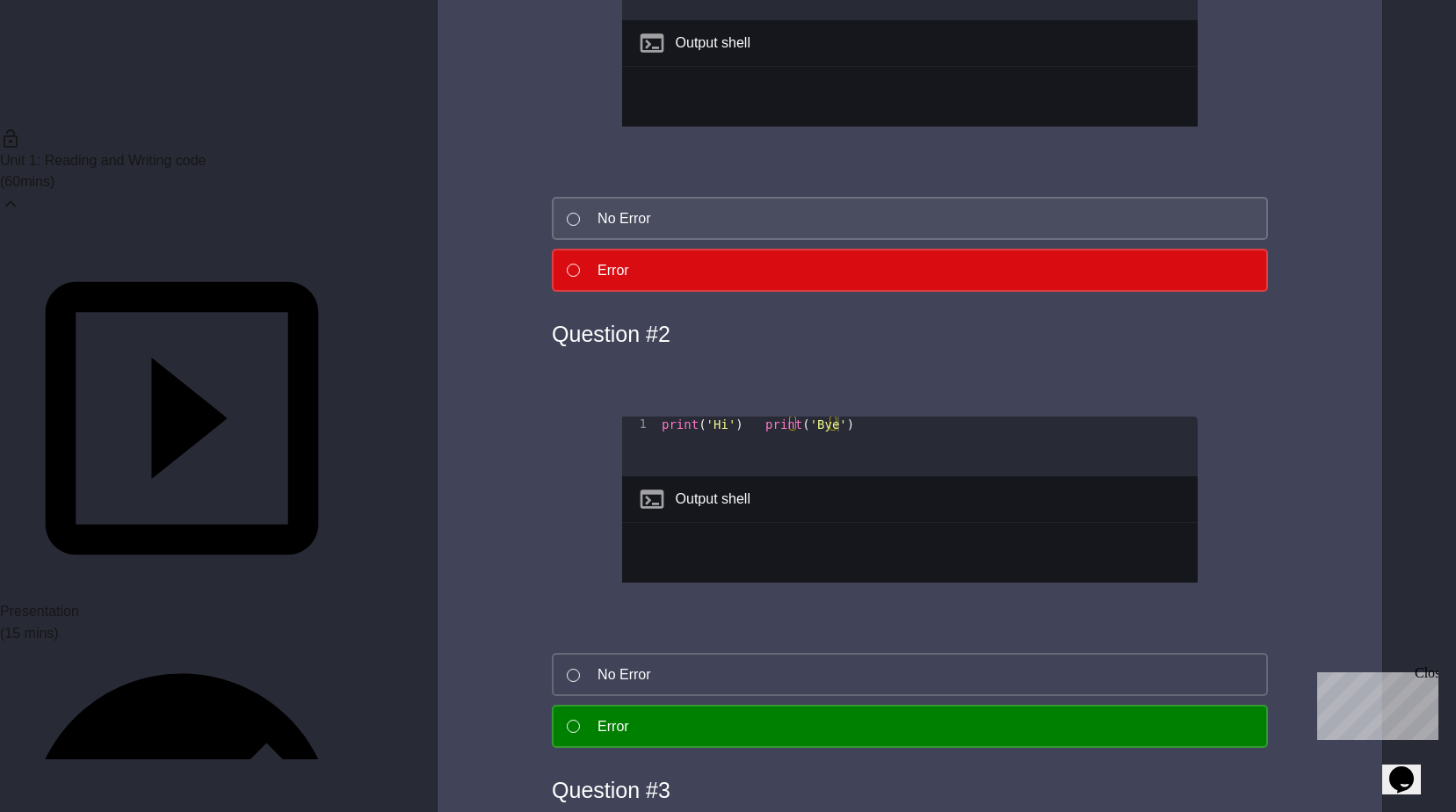
click at [733, 230] on button "No Error" at bounding box center [910, 218] width 716 height 43
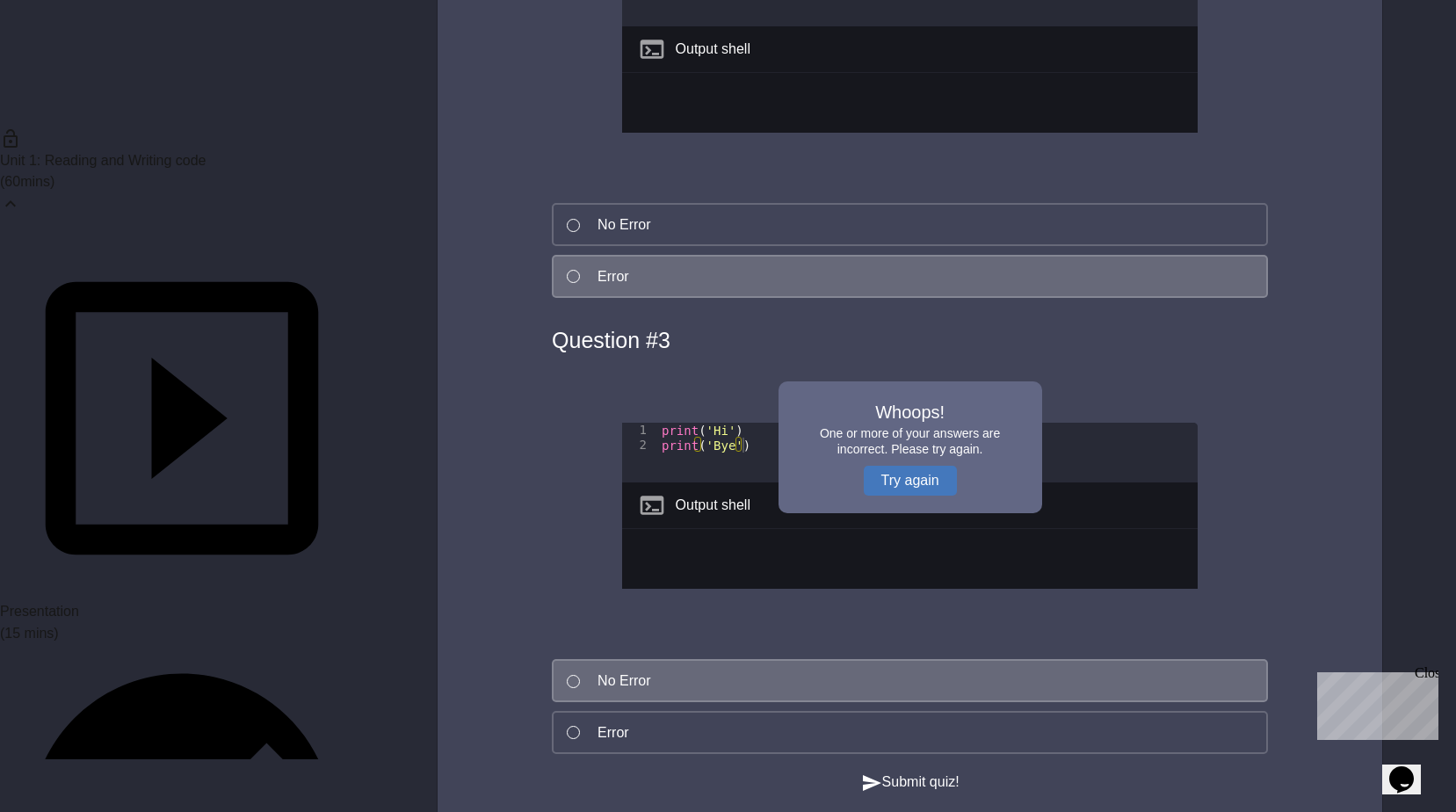
scroll to position [2723, 0]
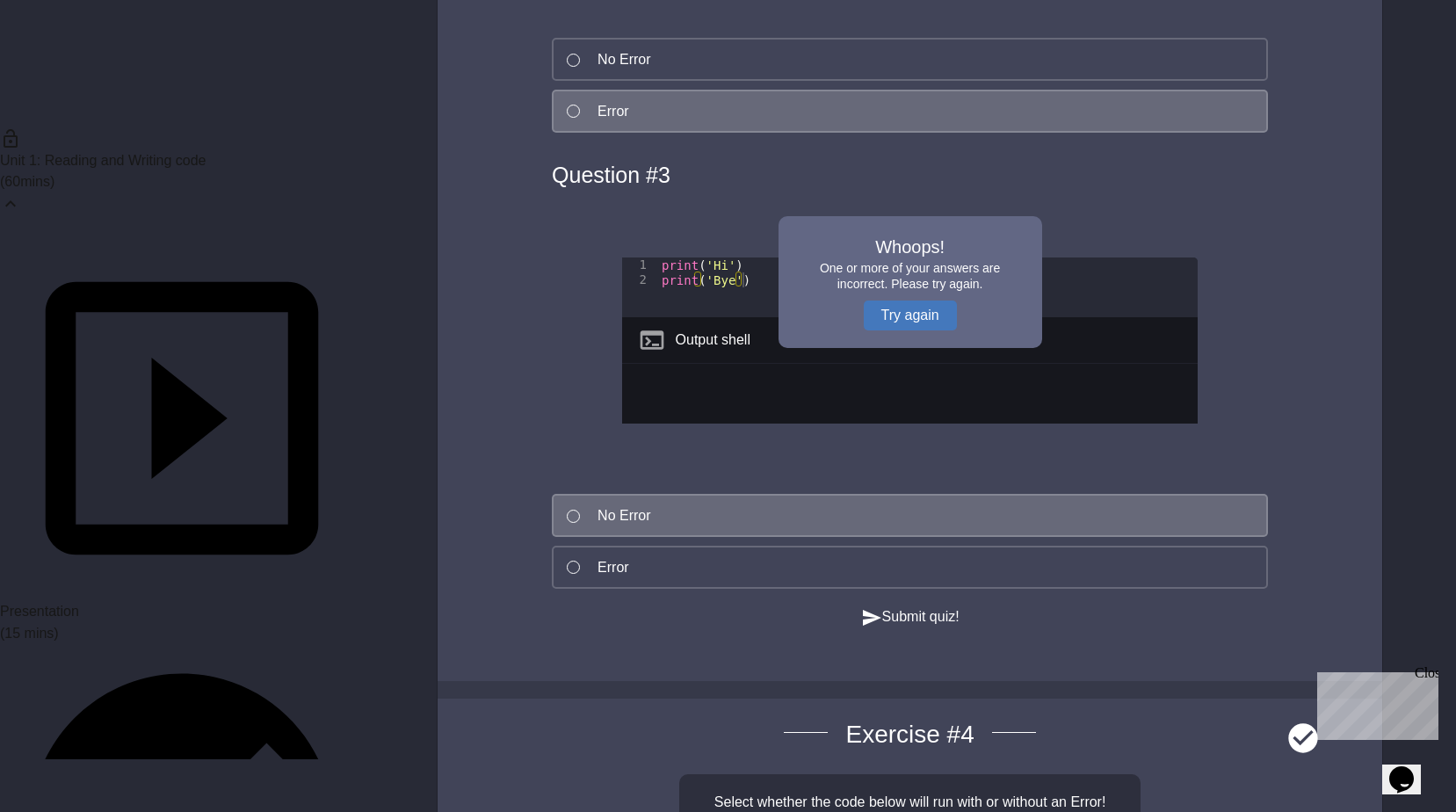
click at [868, 625] on icon "button" at bounding box center [871, 618] width 19 height 16
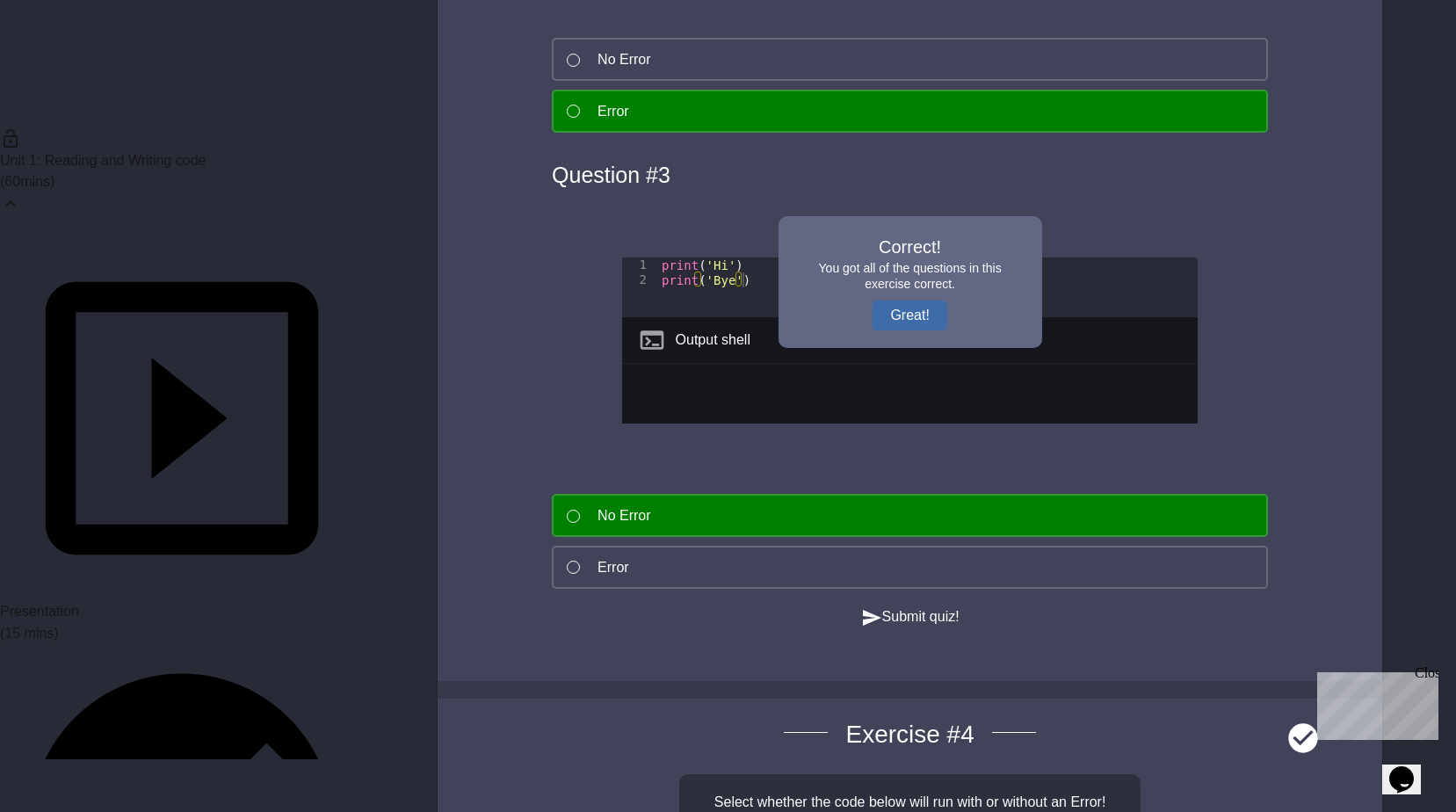
click at [886, 306] on button "Great!" at bounding box center [909, 315] width 74 height 29
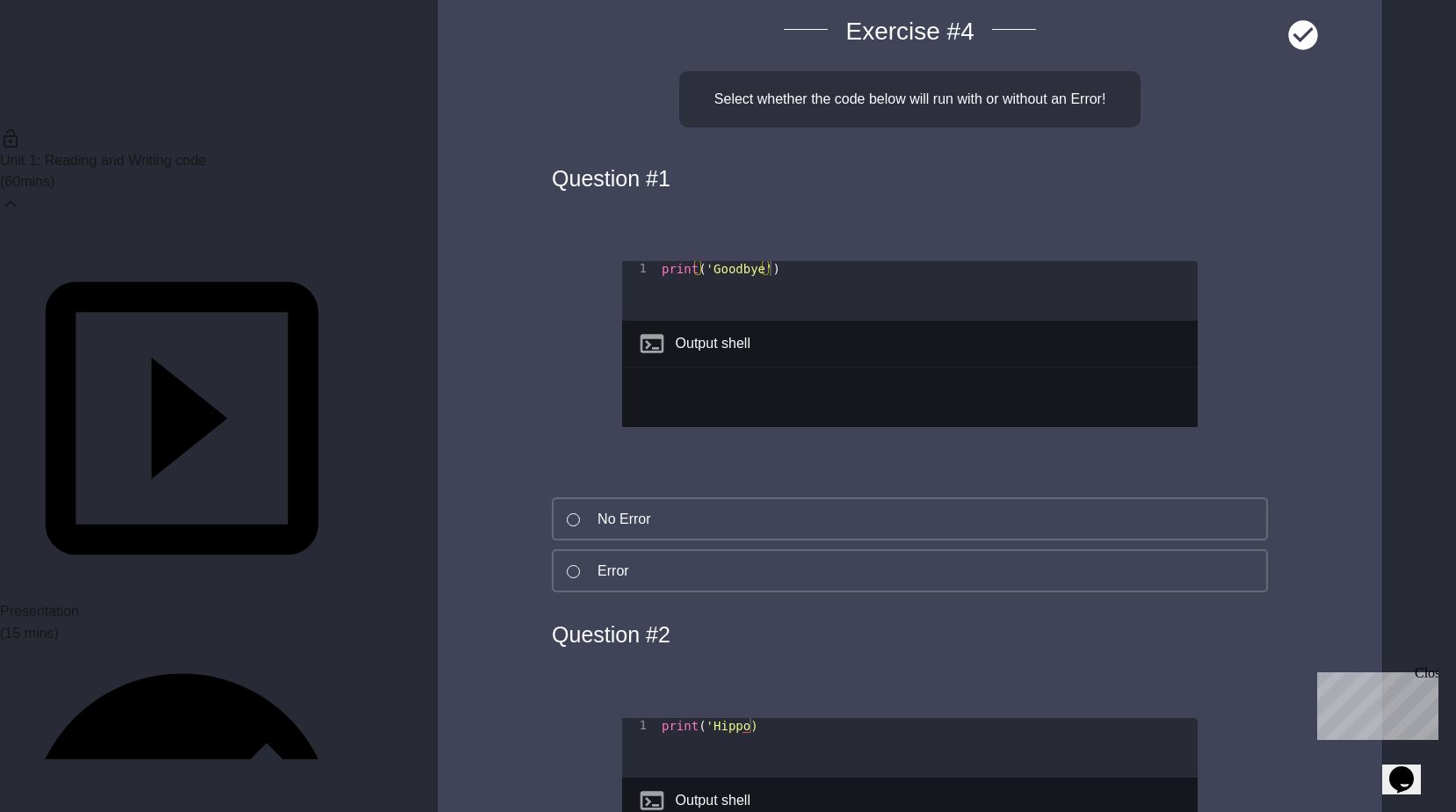
scroll to position [3337, 0]
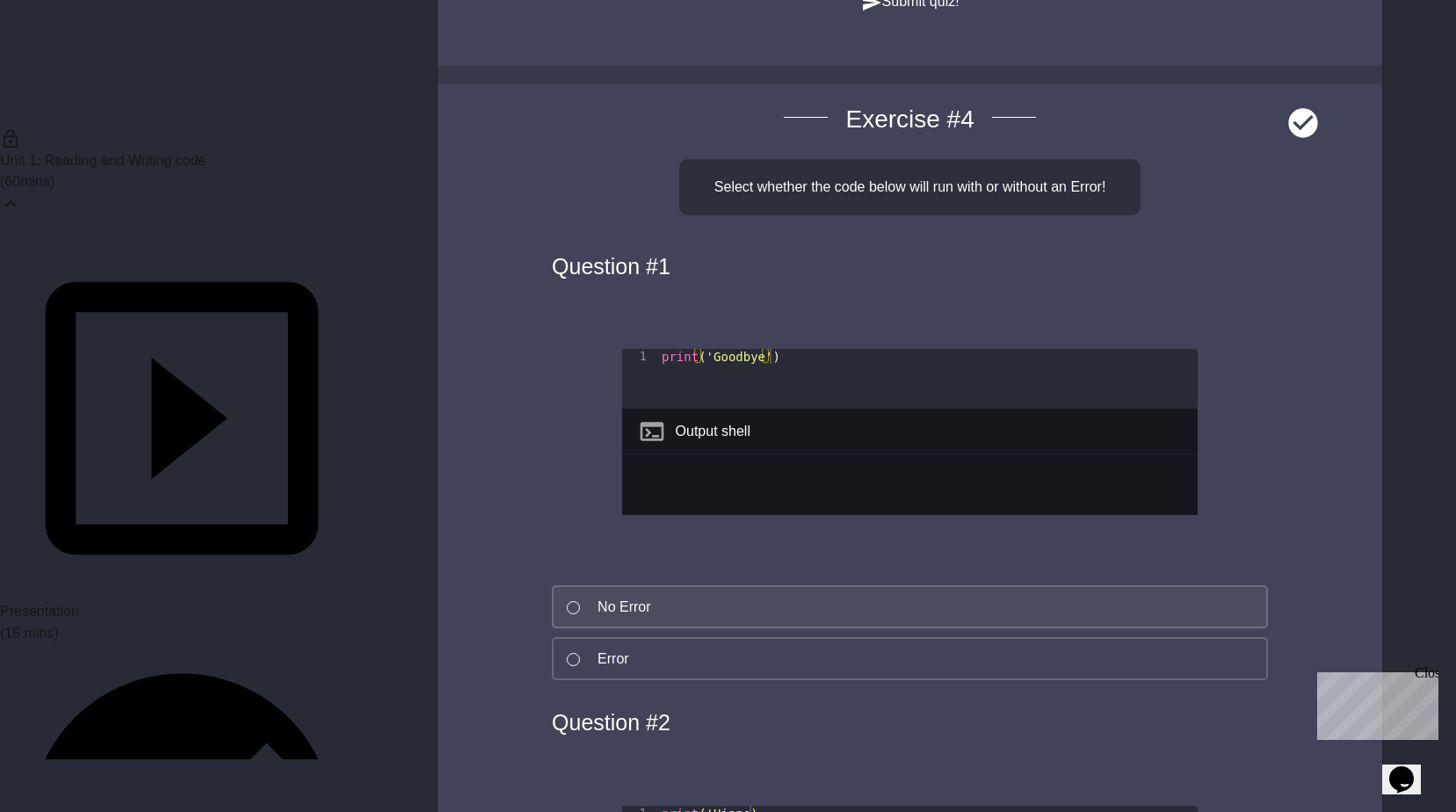
click at [685, 628] on button "No Error" at bounding box center [910, 607] width 716 height 43
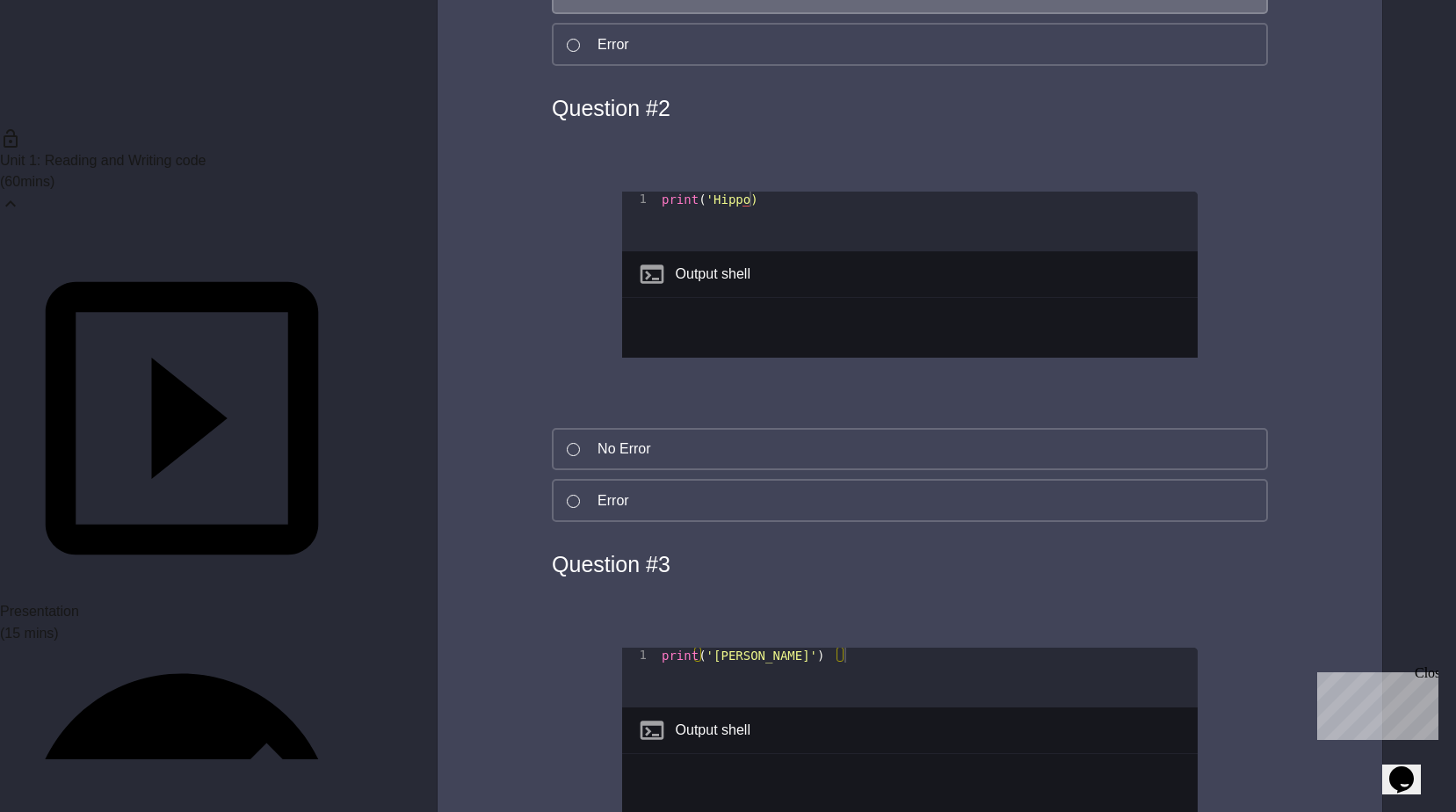
scroll to position [3953, 0]
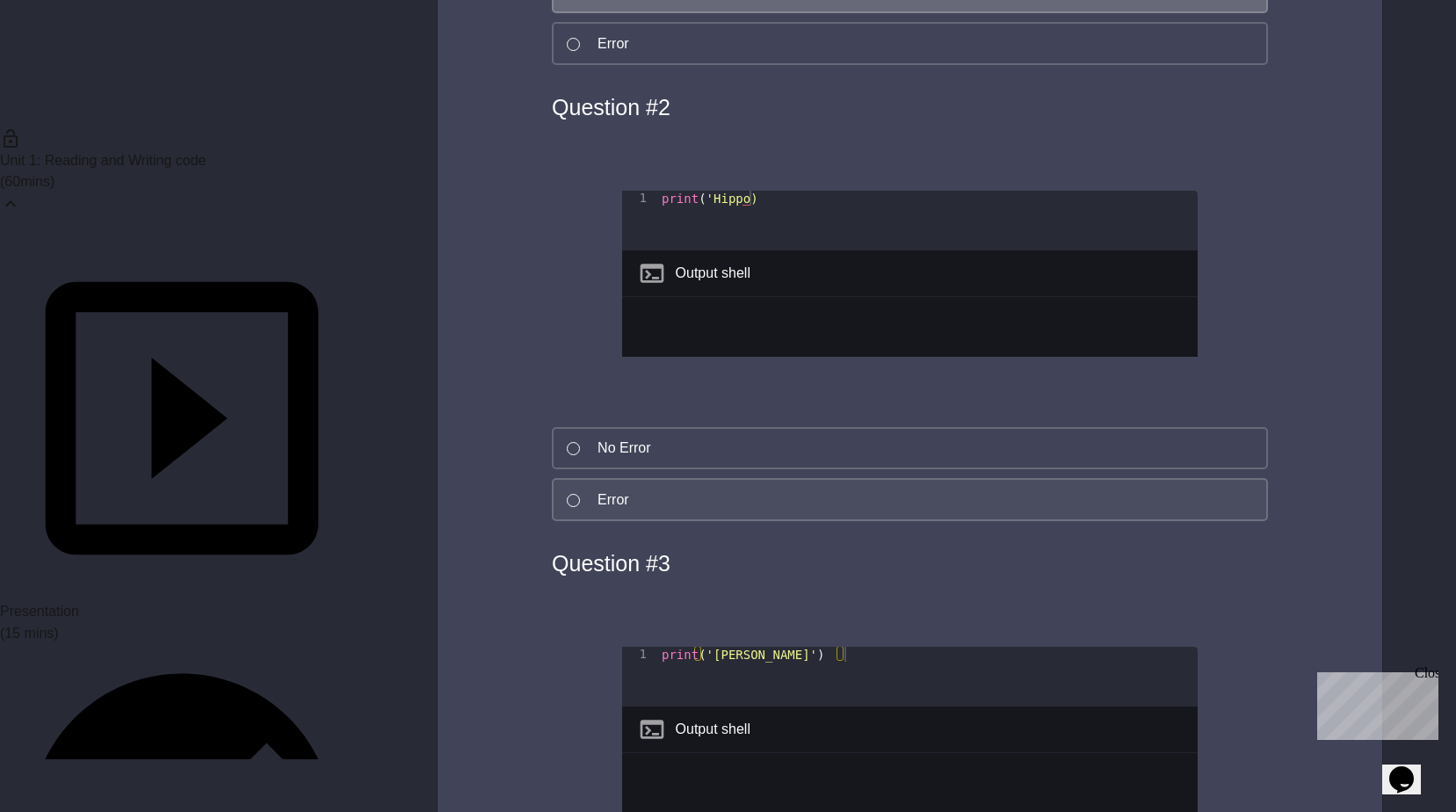
click at [679, 520] on button "Error" at bounding box center [910, 500] width 716 height 43
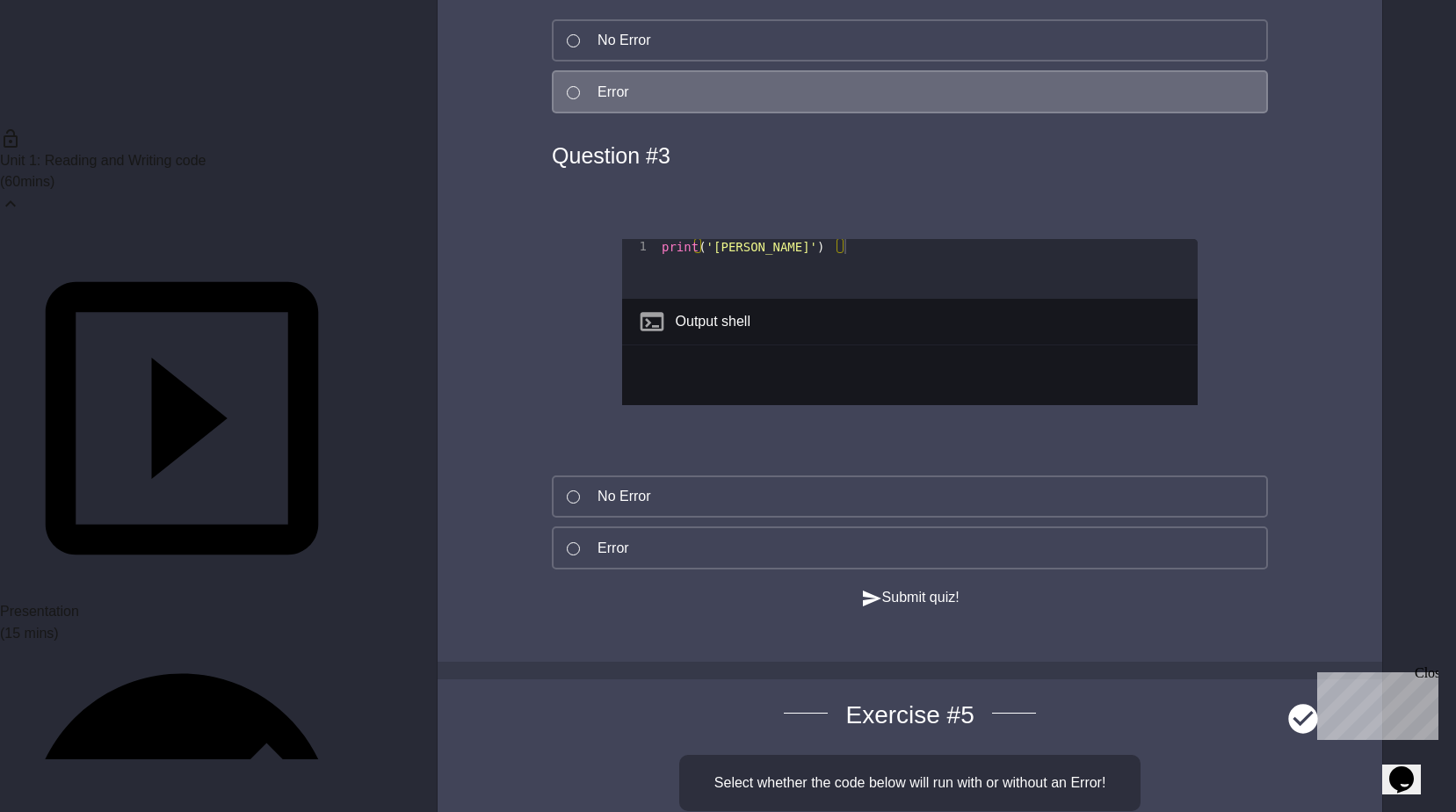
scroll to position [4392, 0]
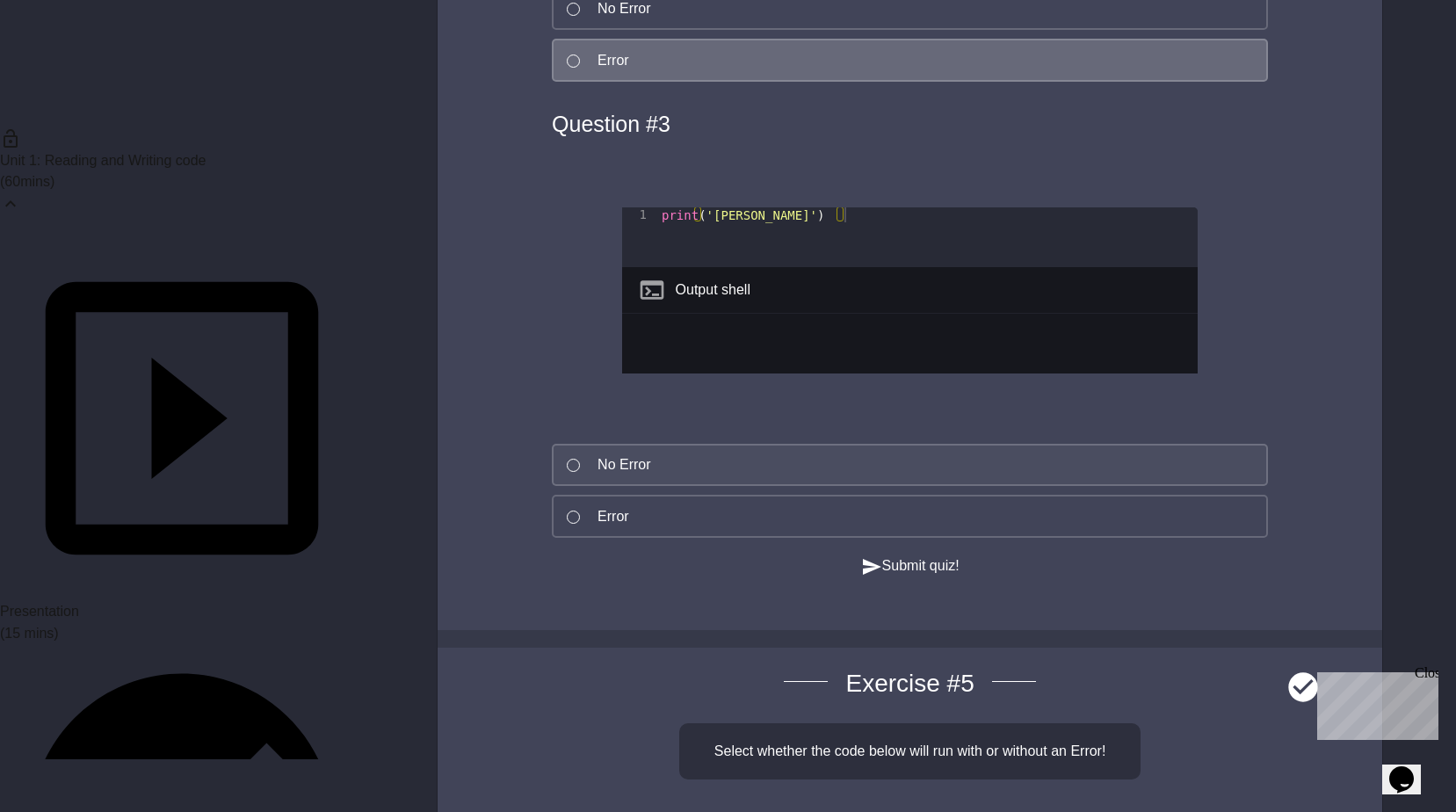
click at [699, 487] on button "No Error" at bounding box center [910, 465] width 716 height 43
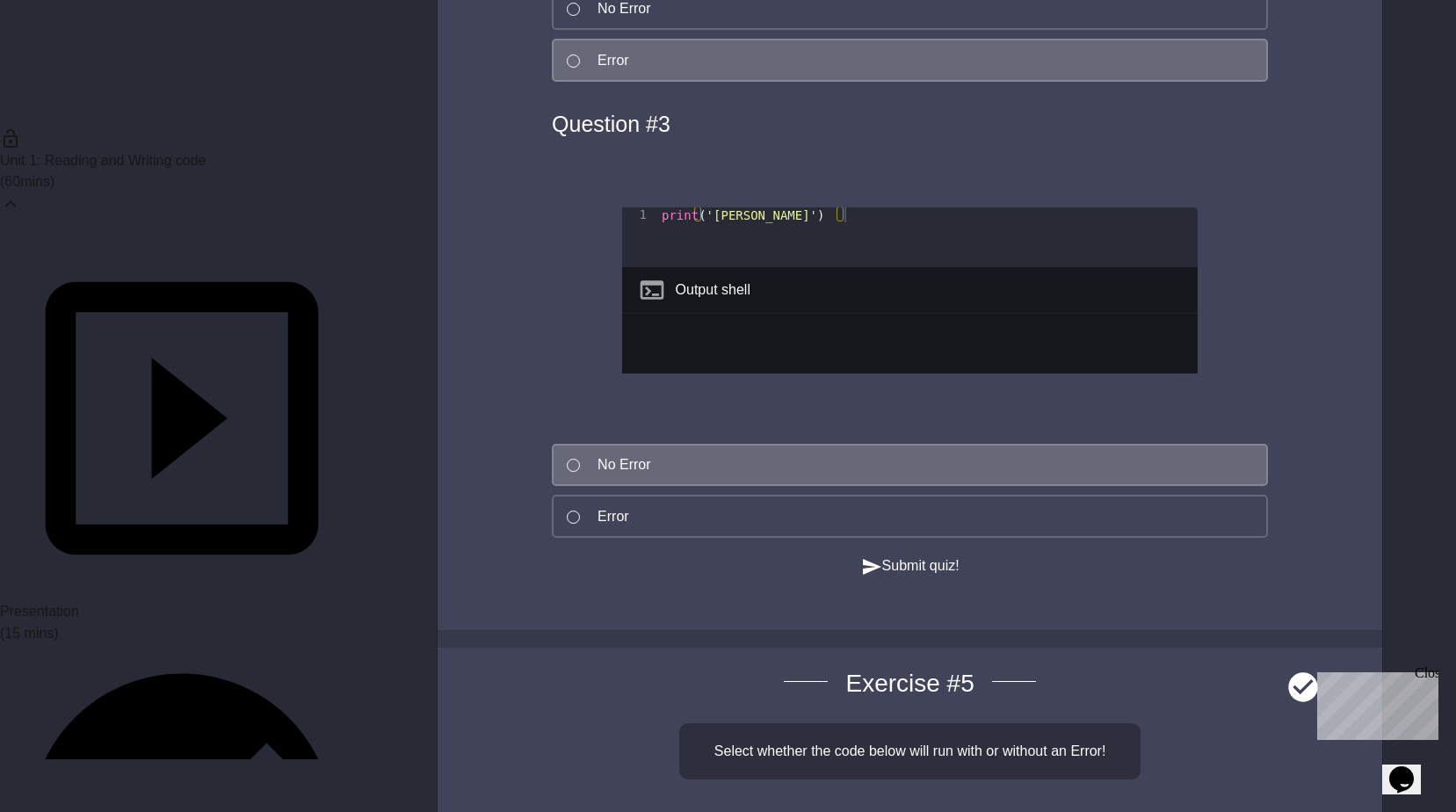
click at [884, 577] on button "Submit quiz!" at bounding box center [911, 566] width 98 height 22
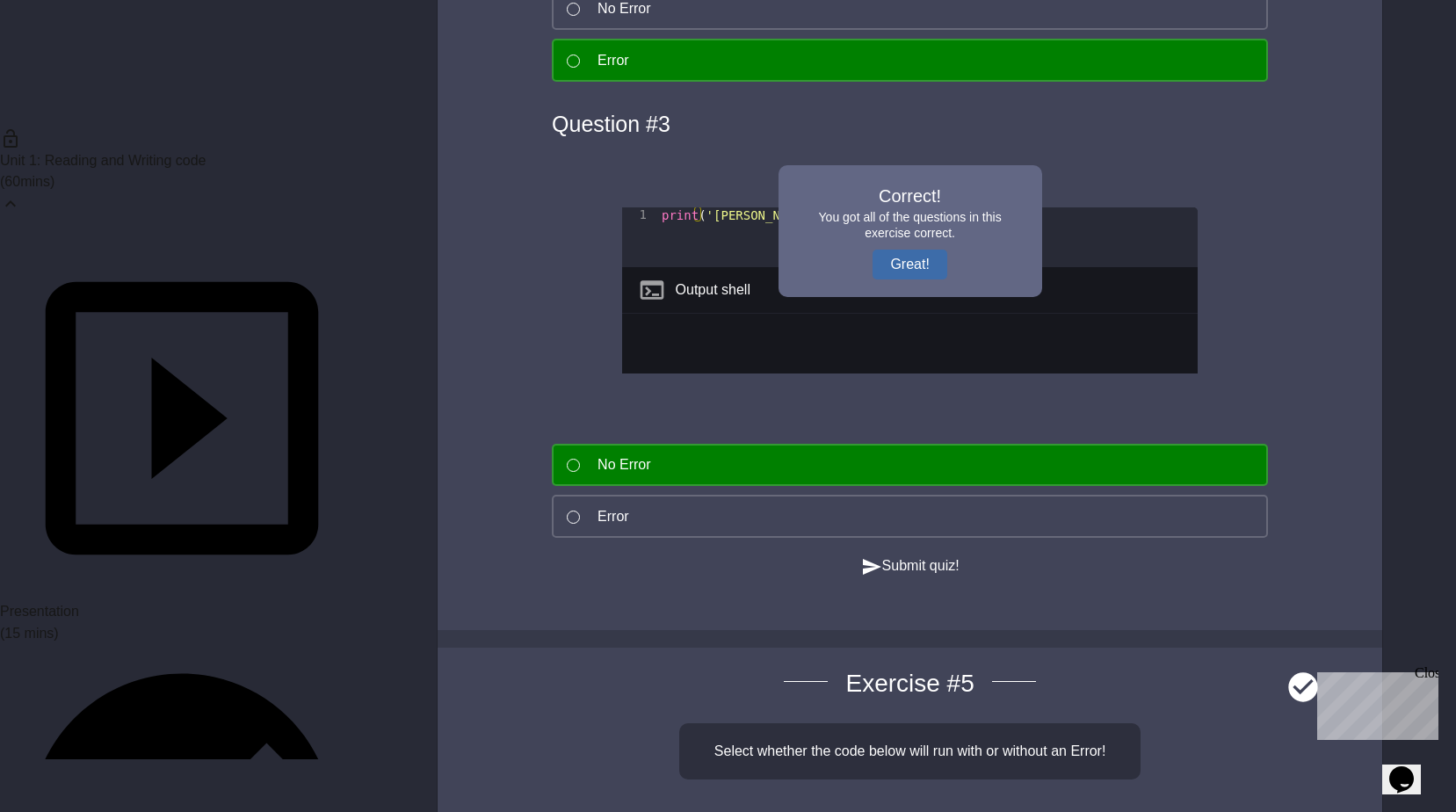
click at [896, 279] on button "Great!" at bounding box center [909, 264] width 74 height 29
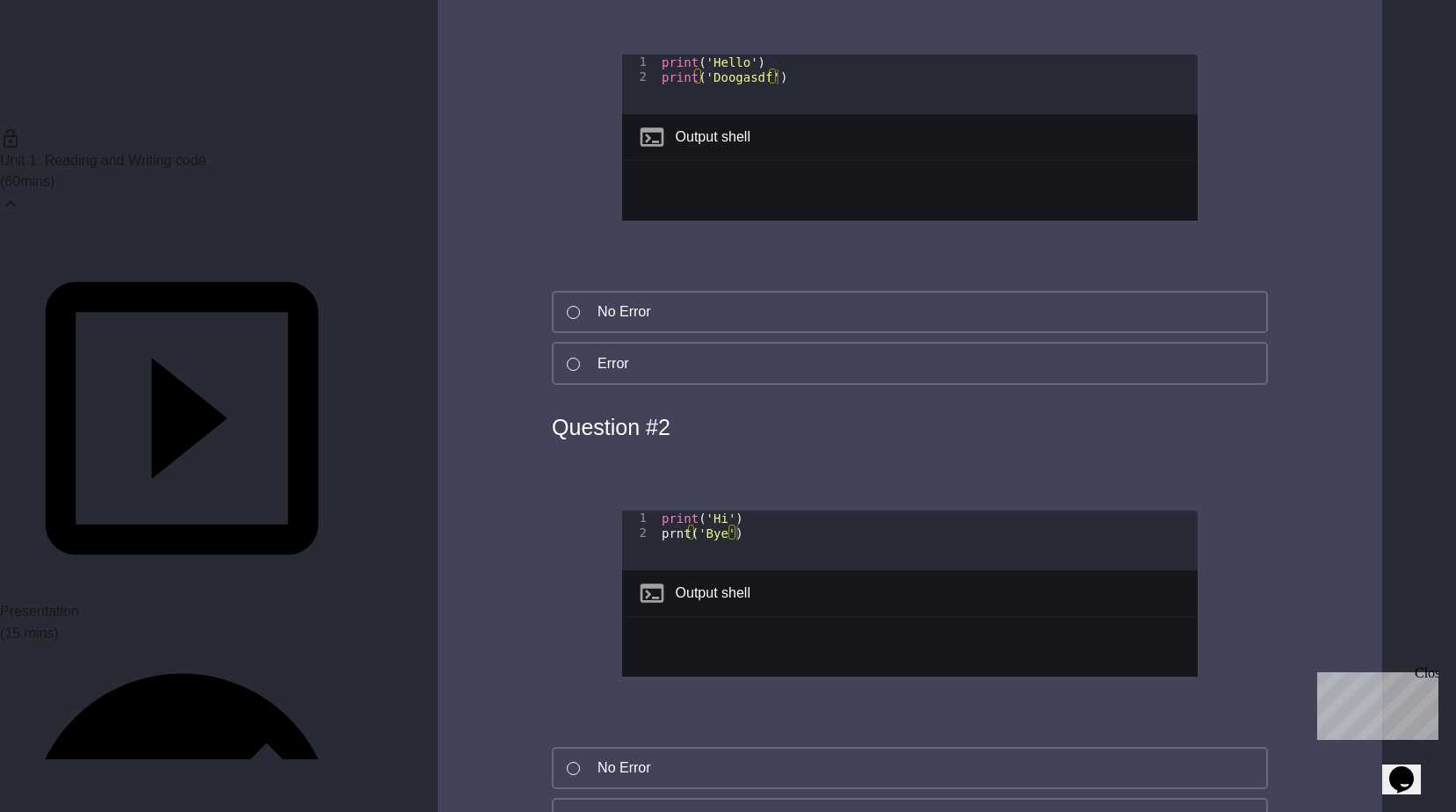
scroll to position [5269, 0]
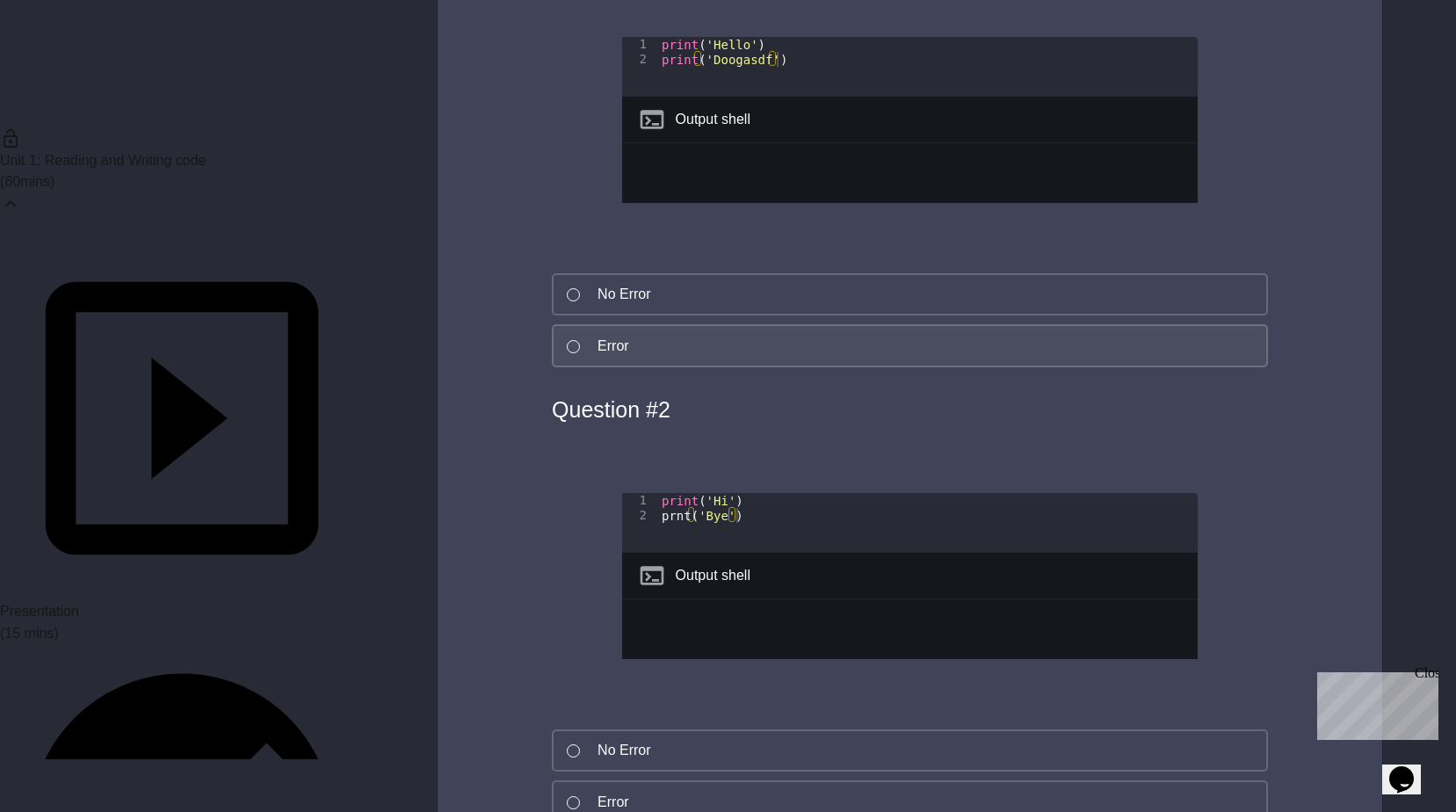
click at [725, 367] on button "Error" at bounding box center [910, 346] width 716 height 43
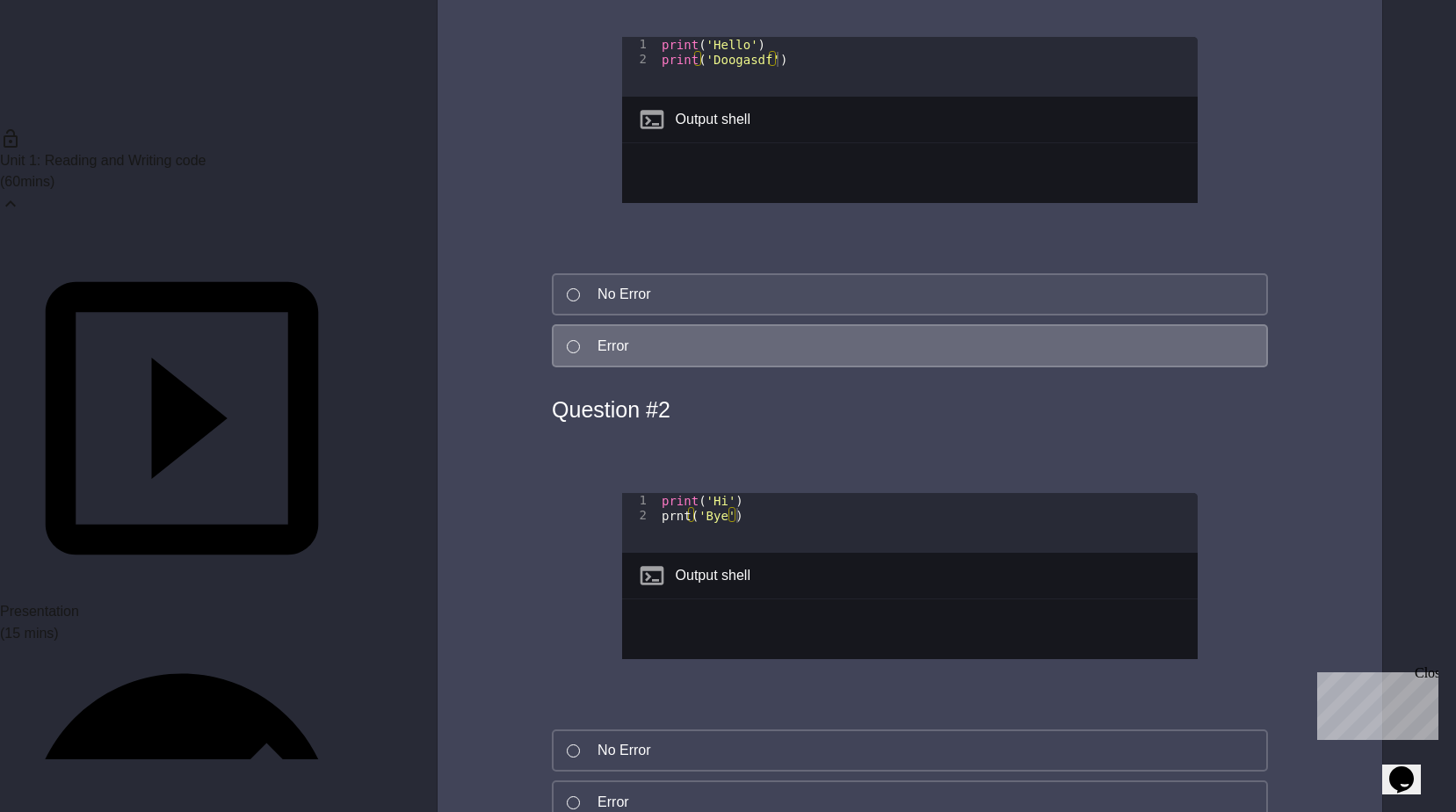
click at [752, 316] on button "No Error" at bounding box center [910, 295] width 716 height 43
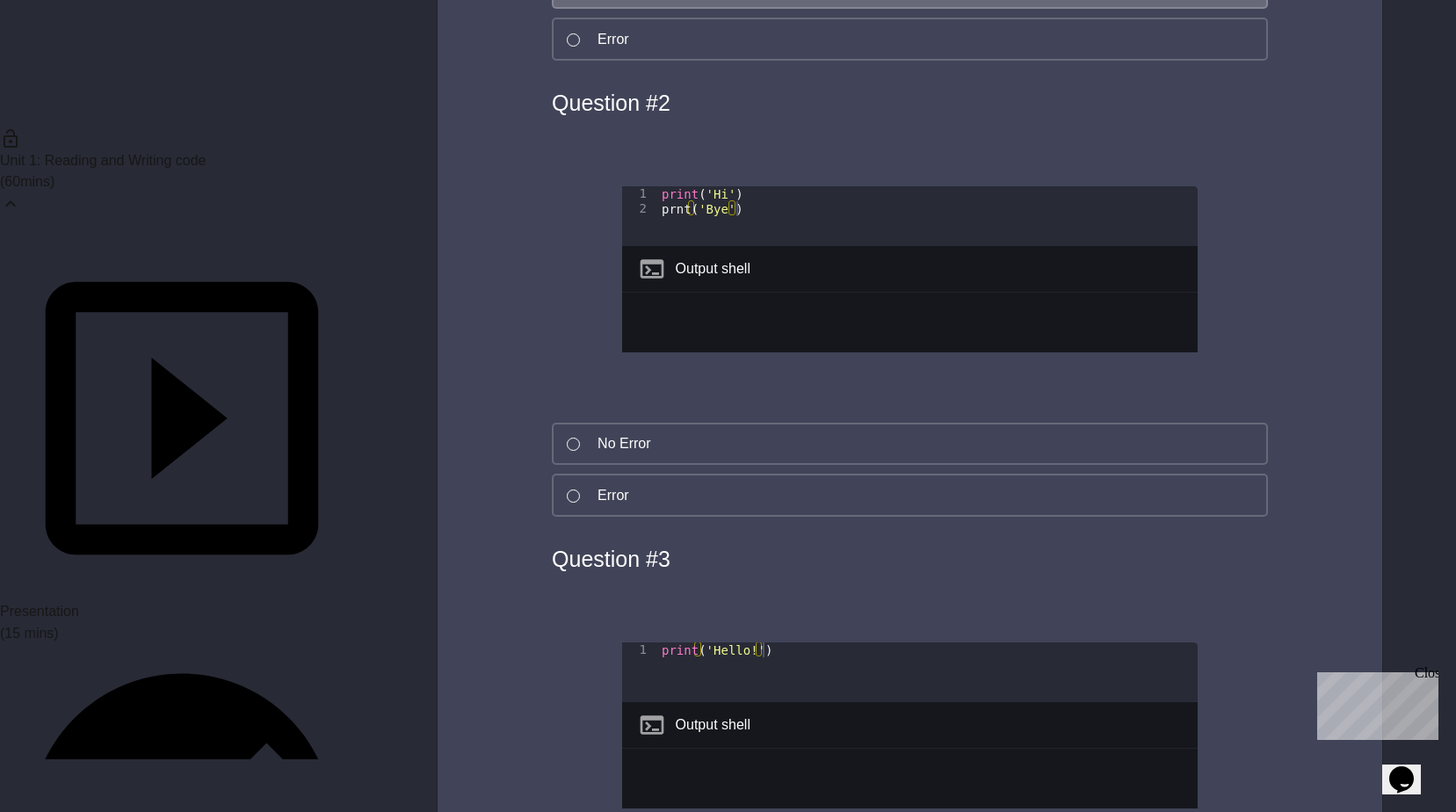
scroll to position [5619, 0]
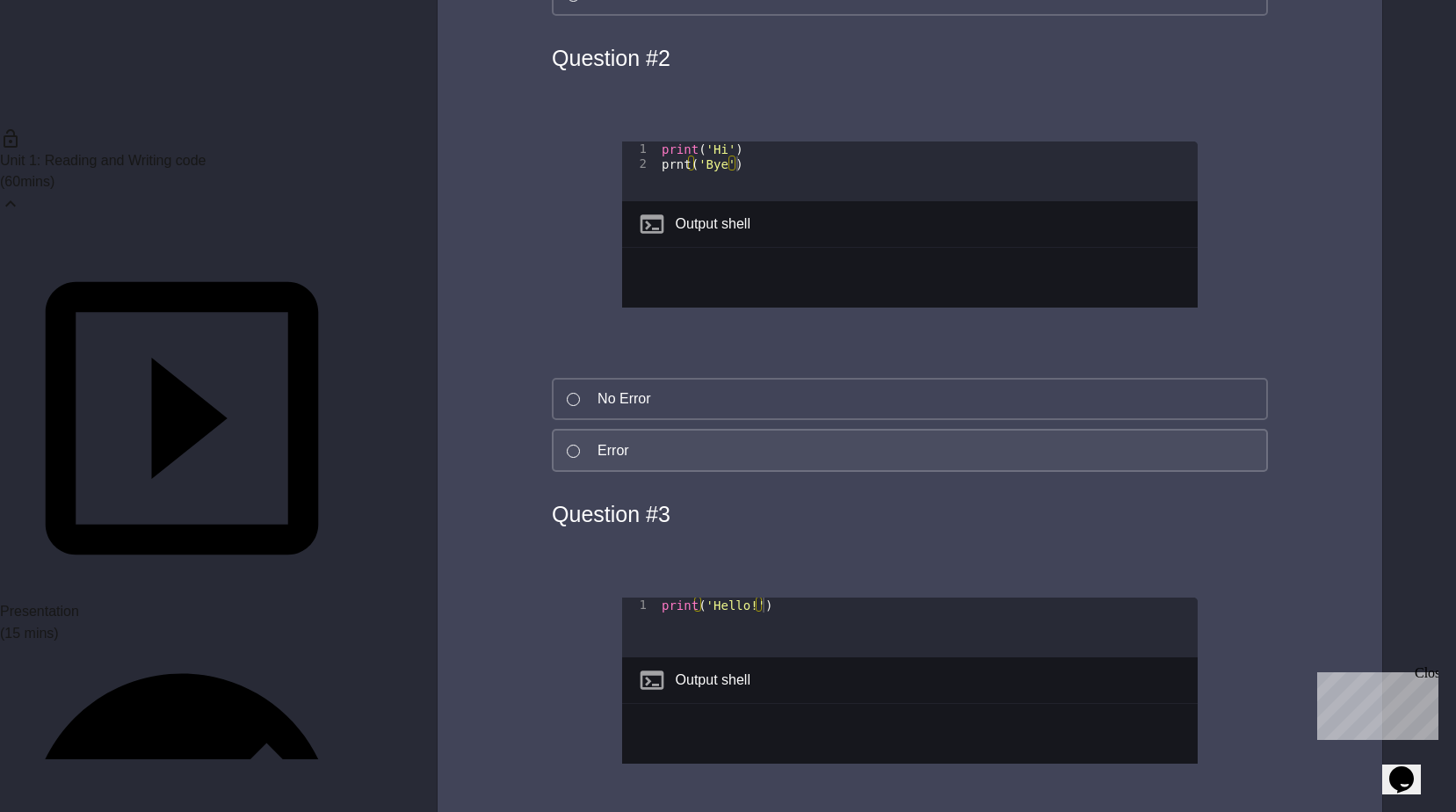
click at [625, 471] on button "Error" at bounding box center [910, 451] width 716 height 43
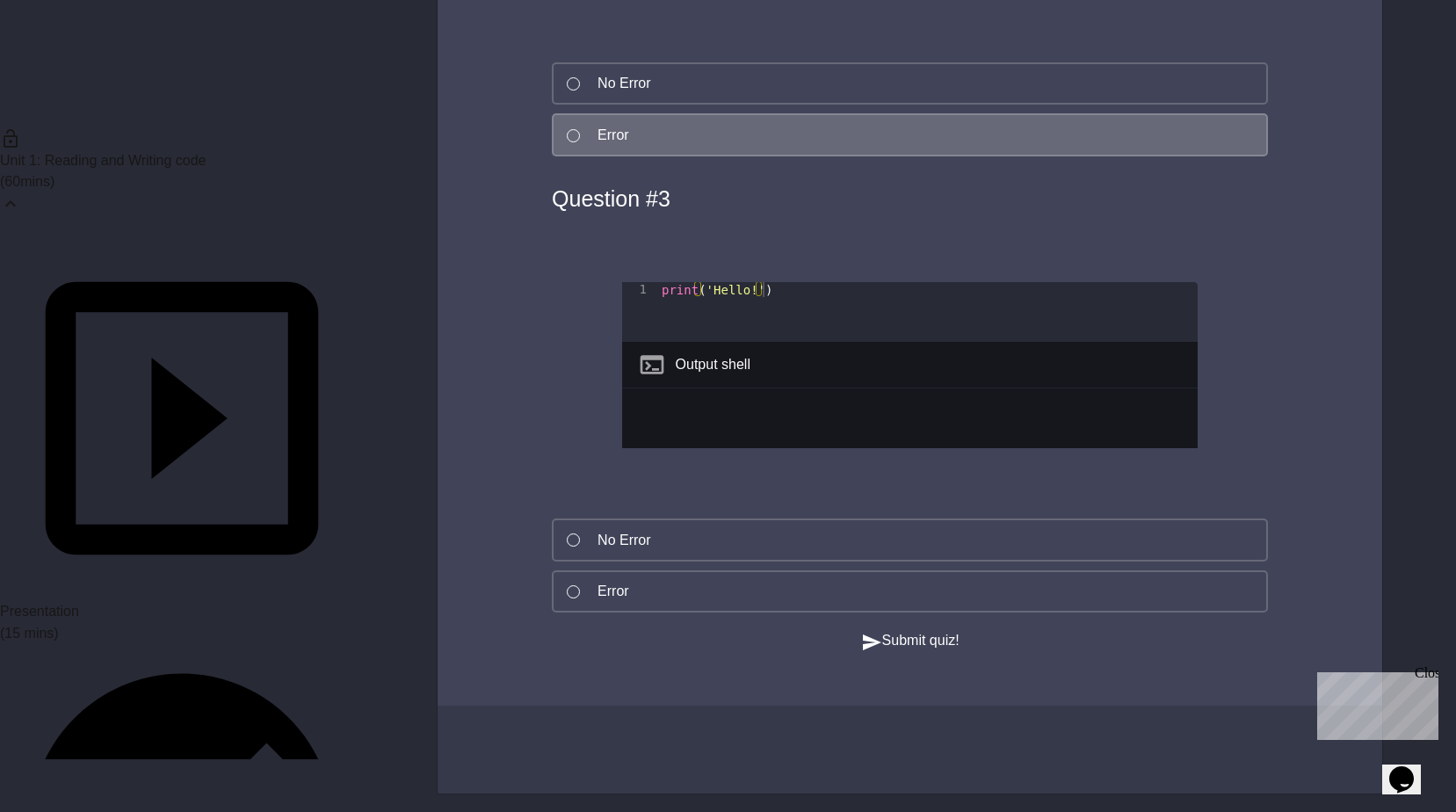
scroll to position [5971, 0]
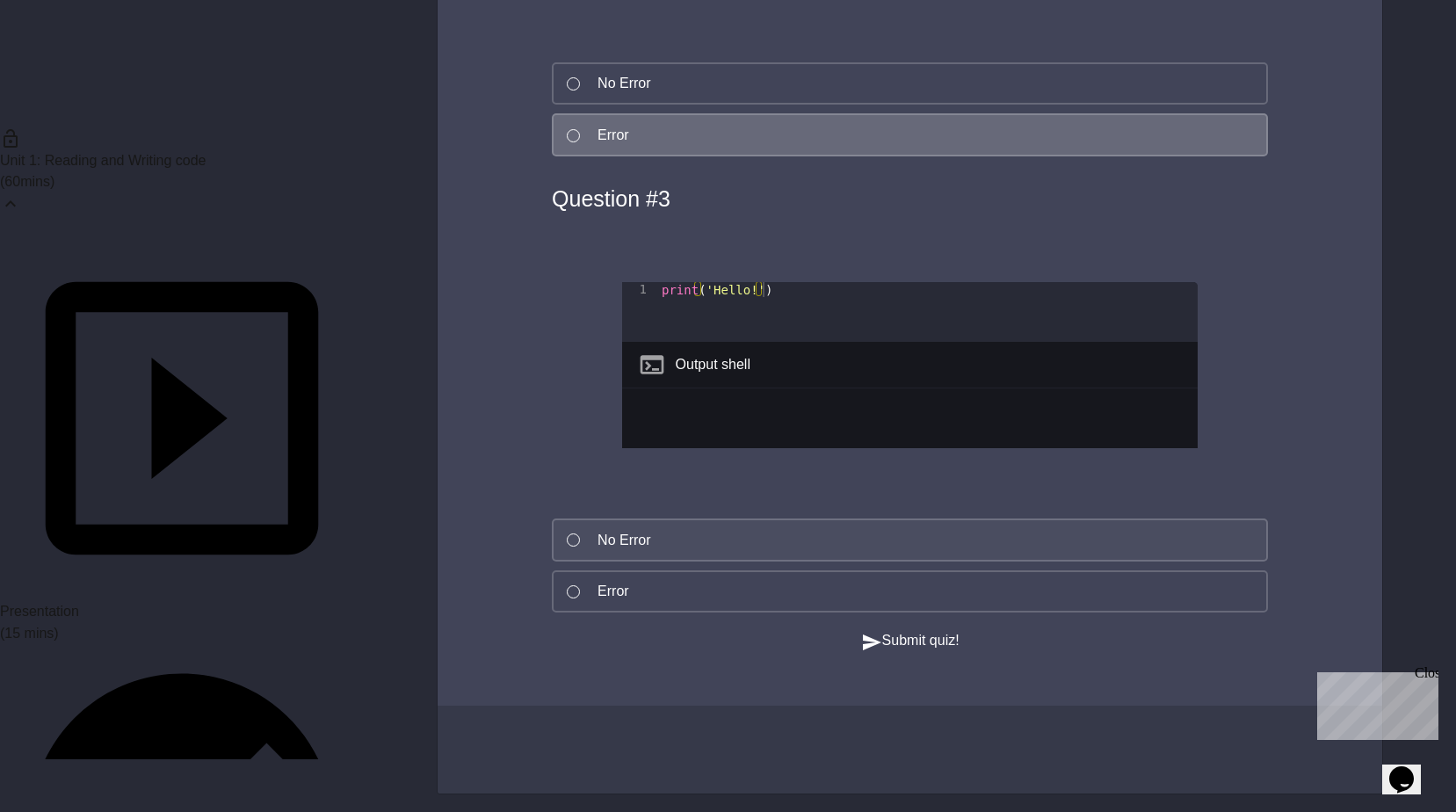
click at [688, 562] on button "No Error" at bounding box center [910, 540] width 716 height 43
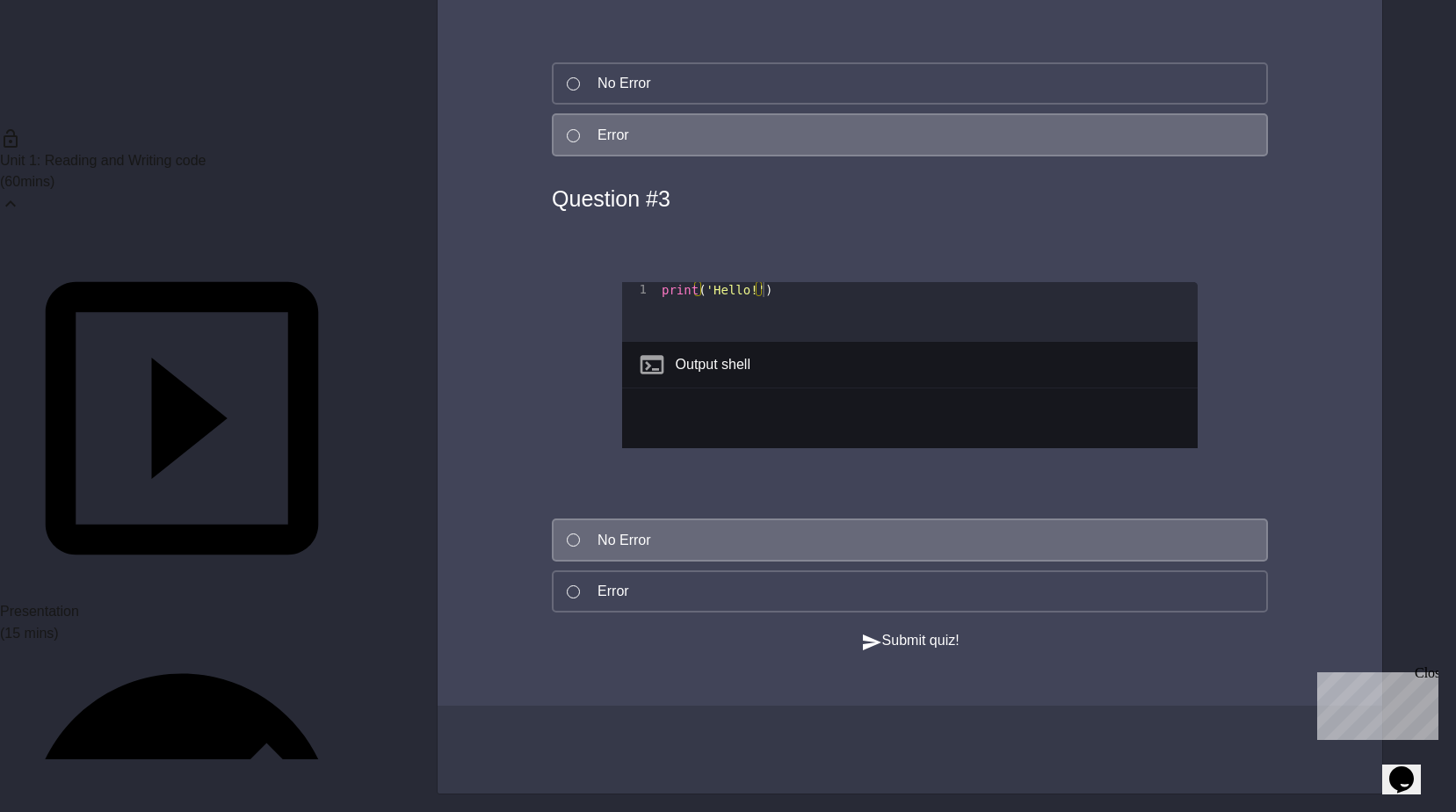
click at [949, 652] on button "Submit quiz!" at bounding box center [911, 640] width 98 height 22
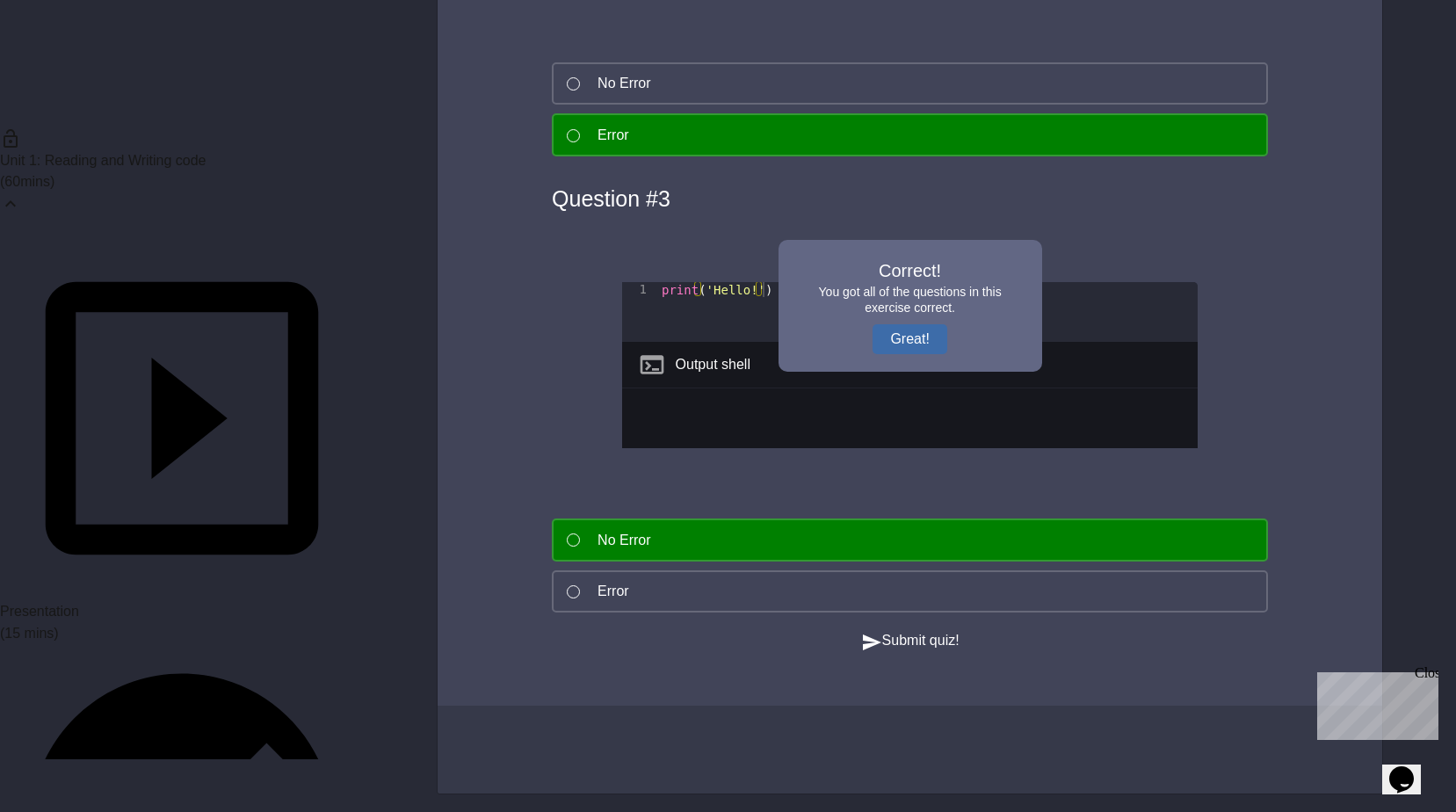
click at [922, 354] on button "Great!" at bounding box center [909, 339] width 74 height 29
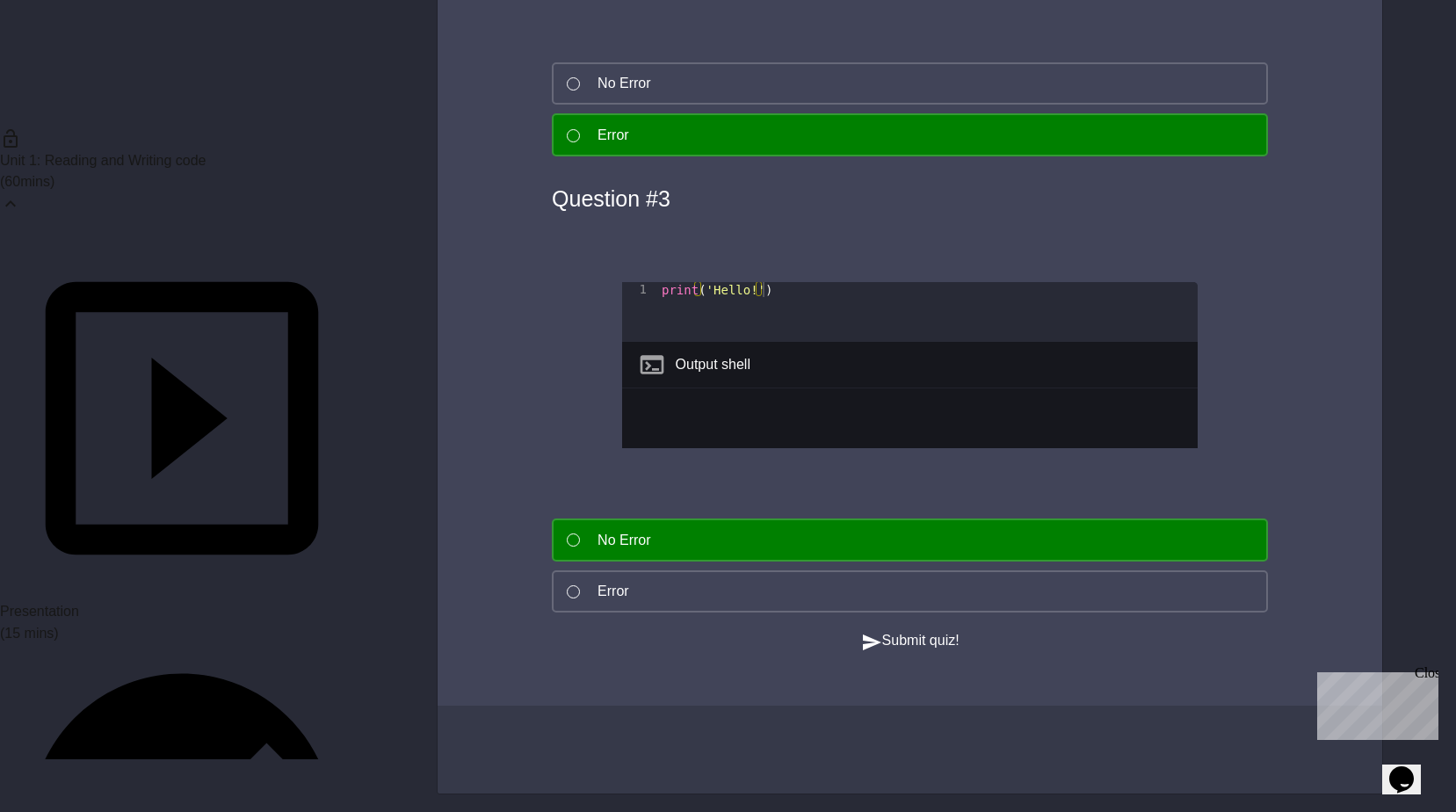
scroll to position [6059, 0]
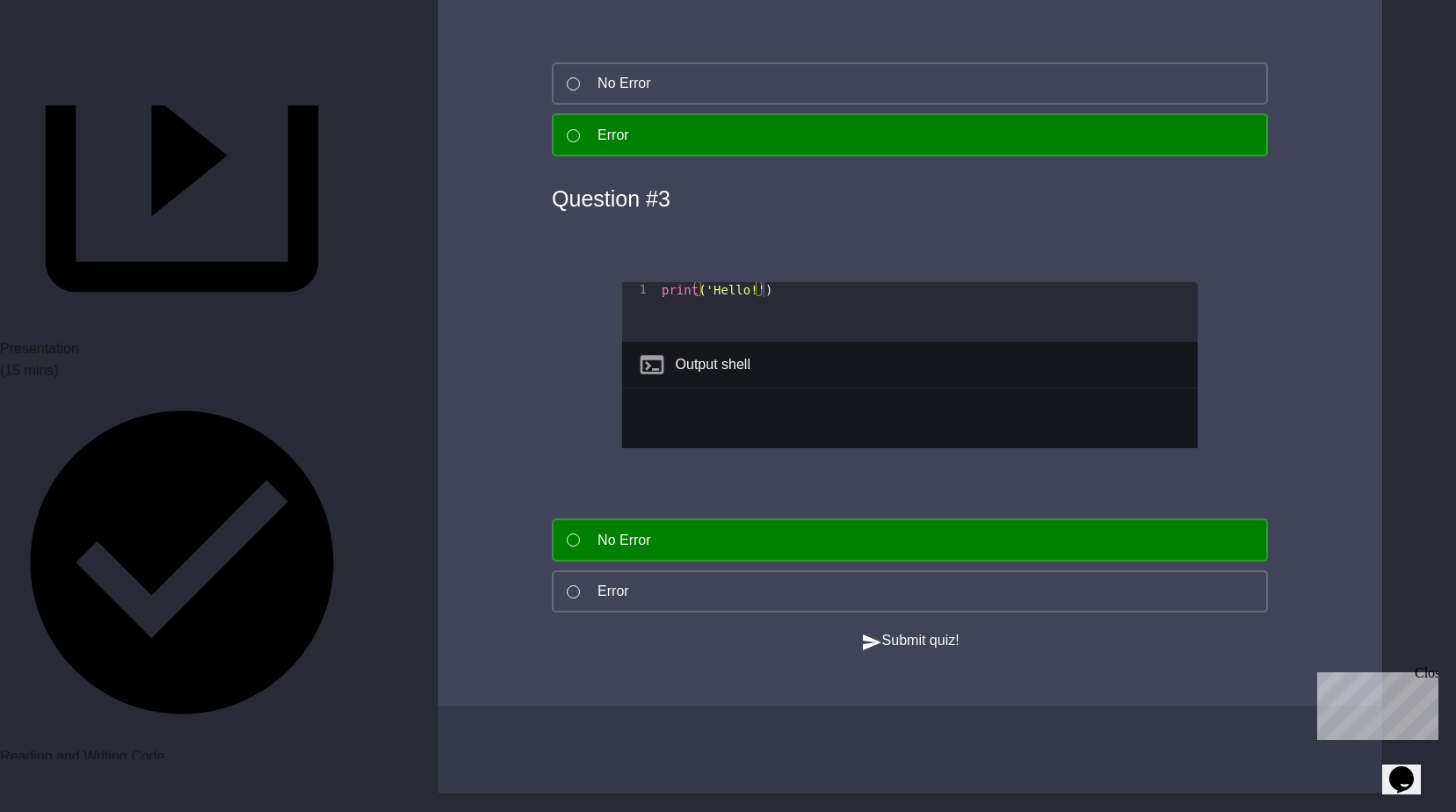
scroll to position [263, 0]
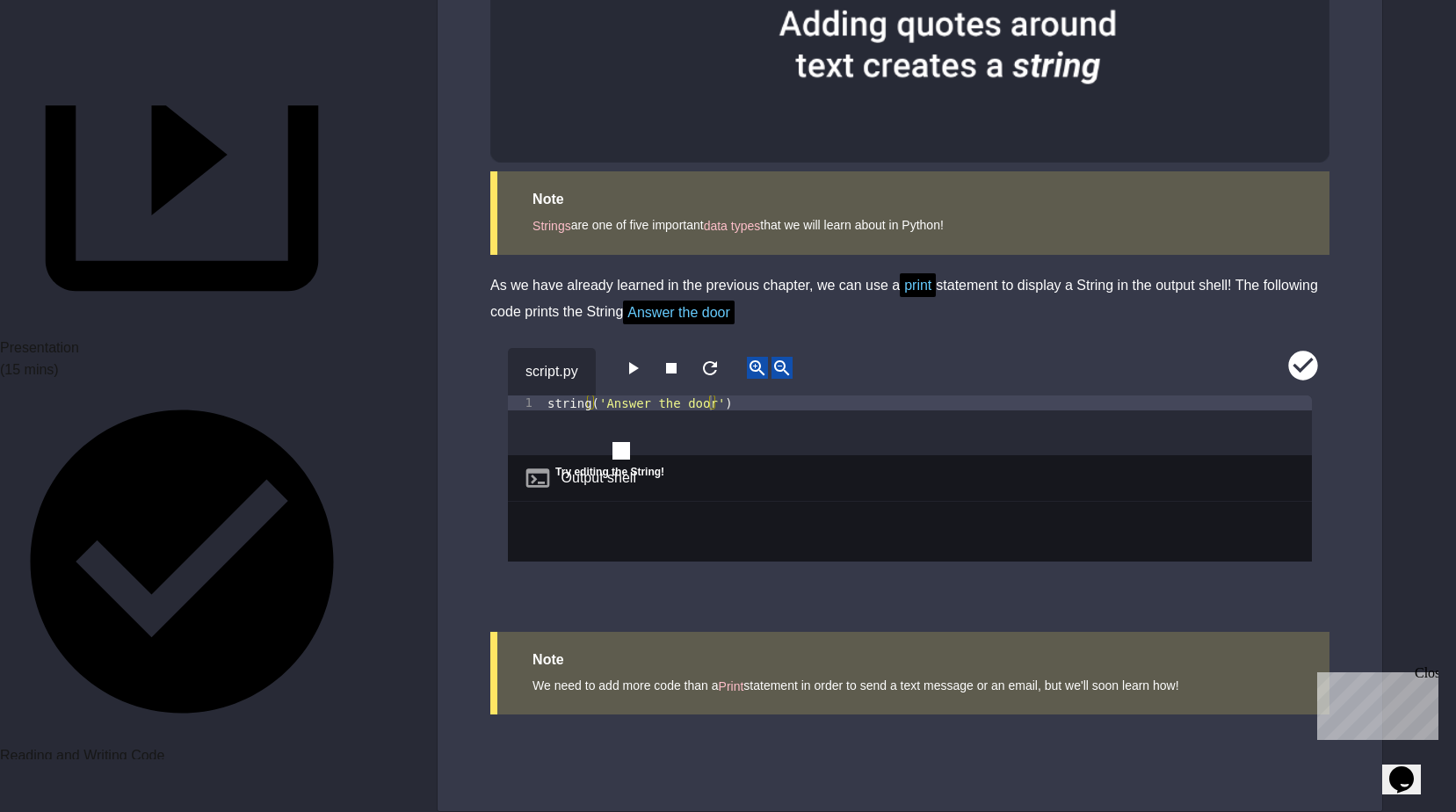
scroll to position [1287, 0]
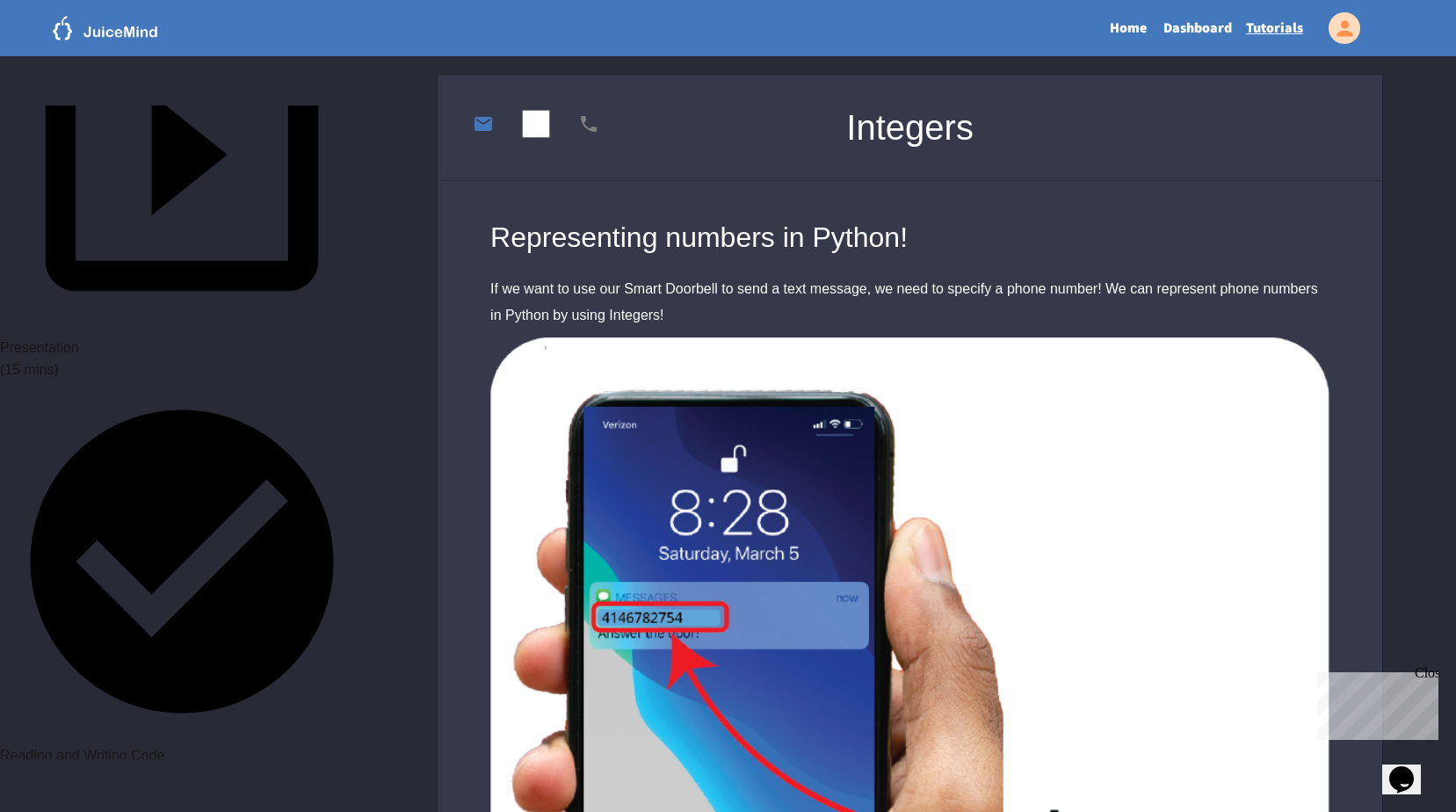
scroll to position [87, 0]
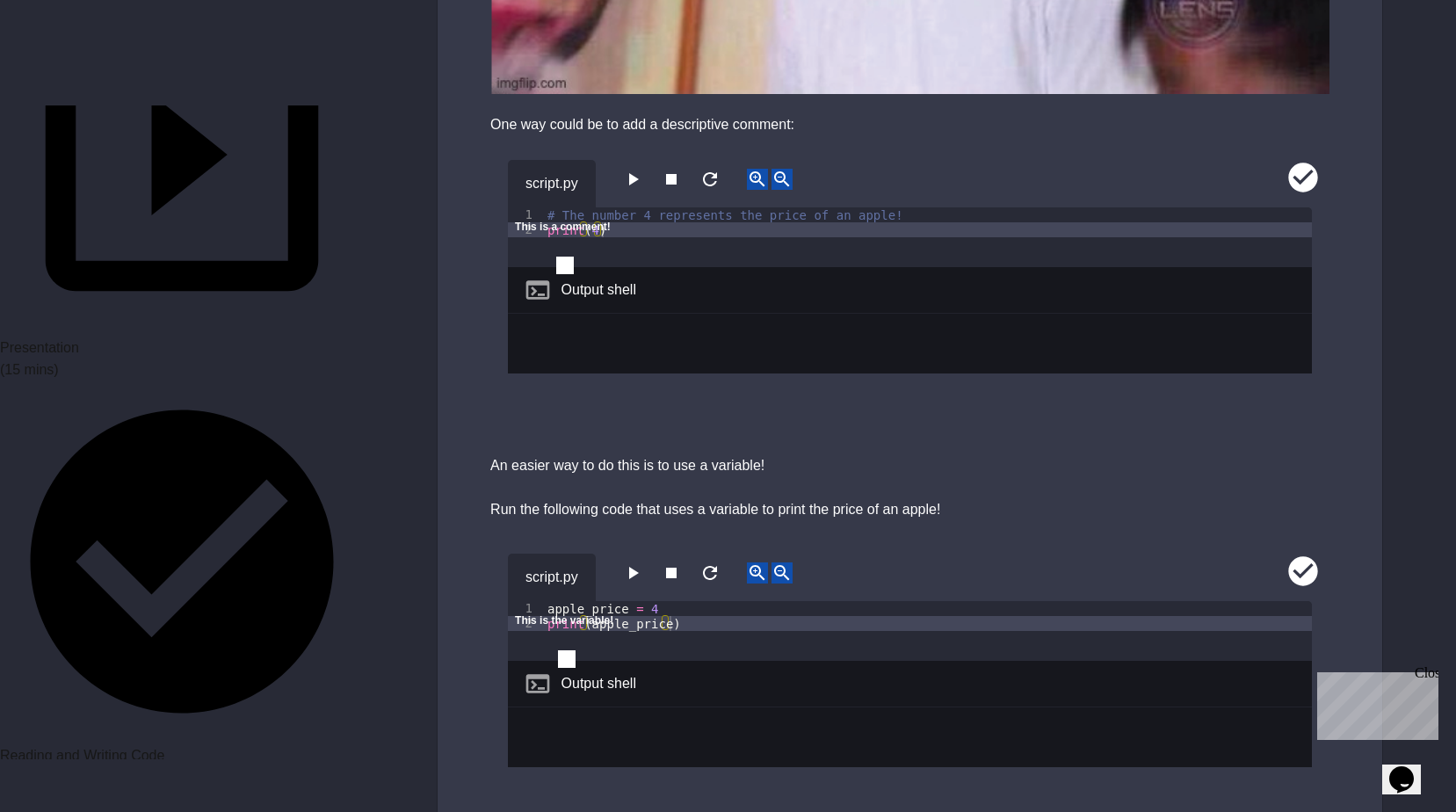
scroll to position [1054, 0]
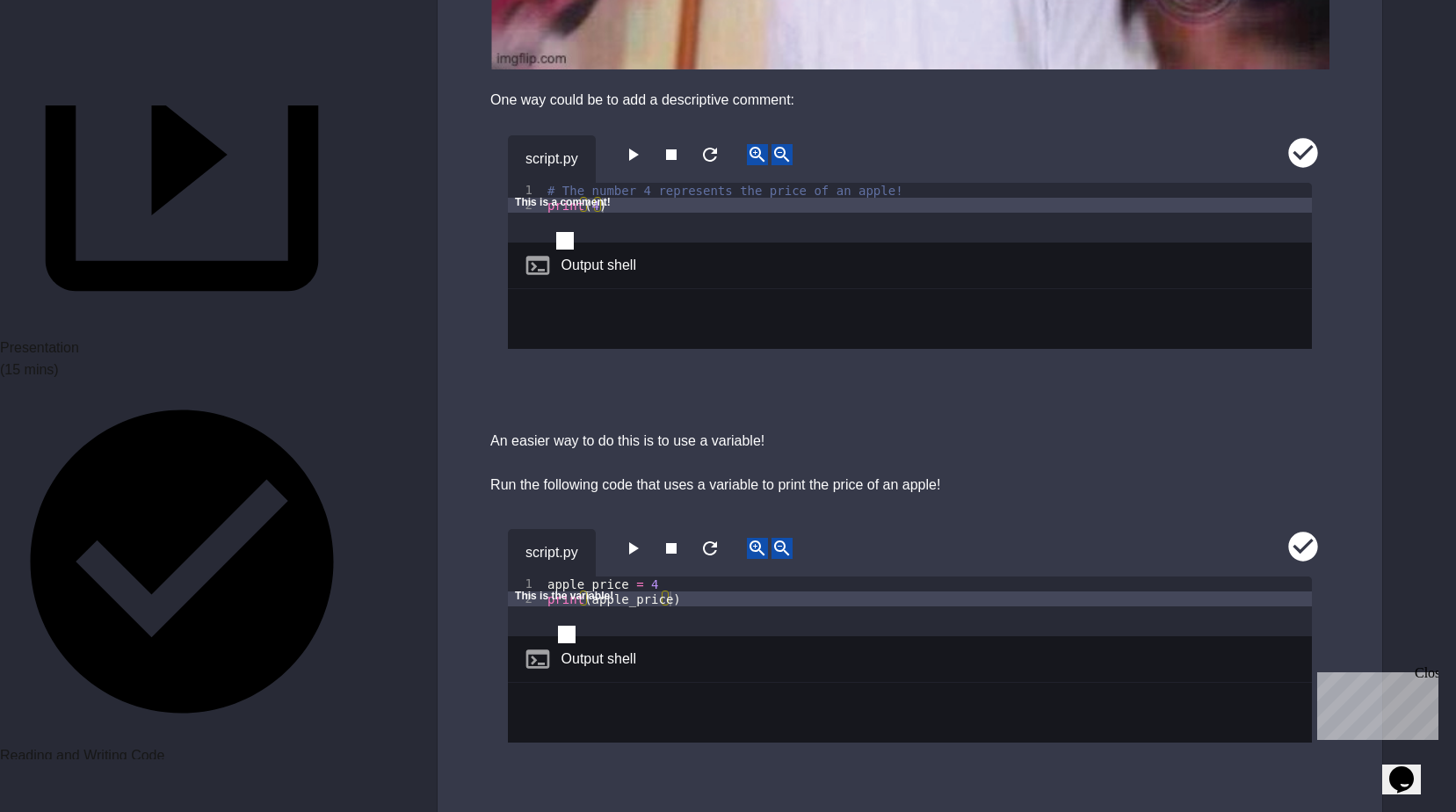
click at [564, 623] on div "This is the variable!" at bounding box center [576, 603] width 145 height 44
click at [515, 613] on icon "close" at bounding box center [515, 613] width 0 height 0
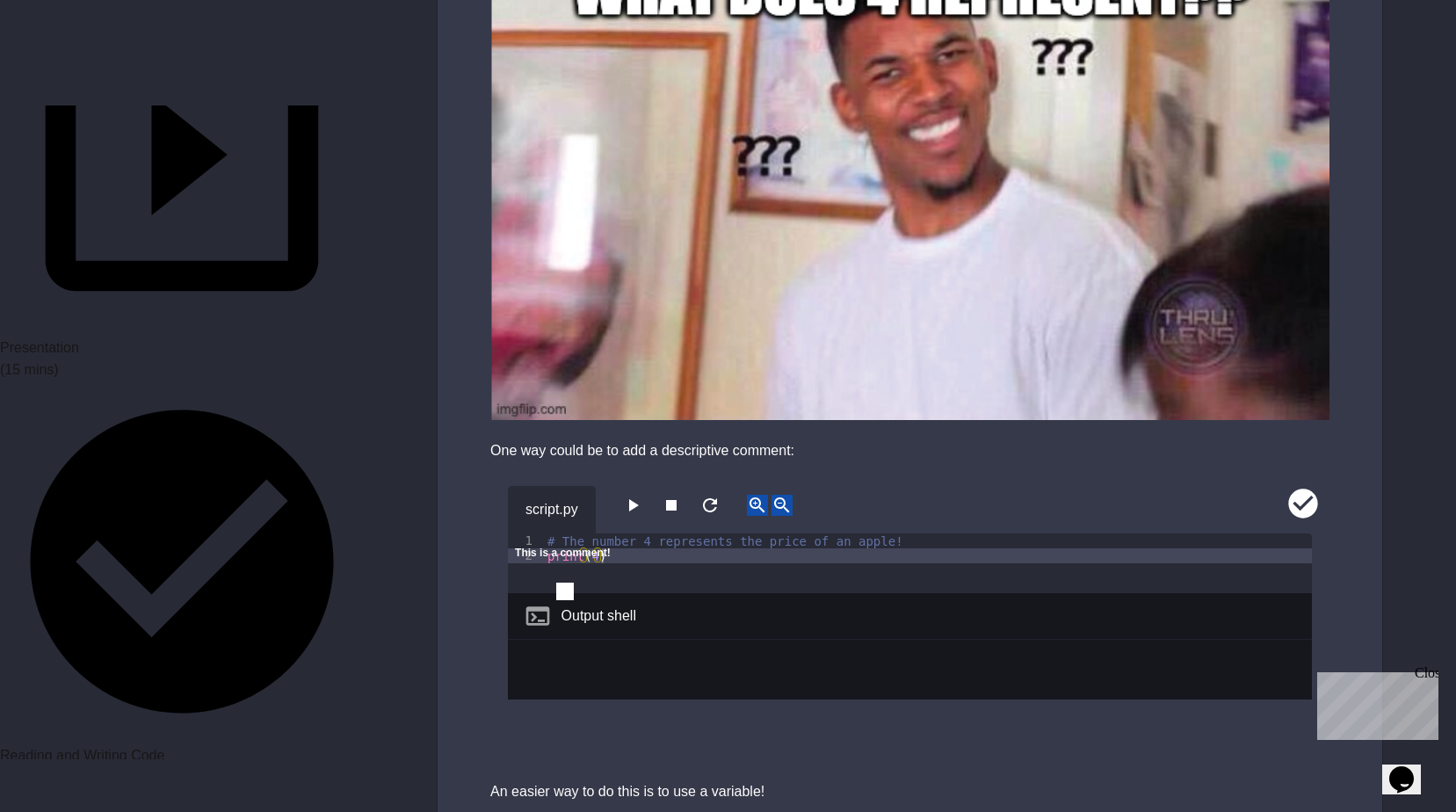
scroll to position [703, 0]
click at [532, 574] on icon "close" at bounding box center [526, 580] width 13 height 13
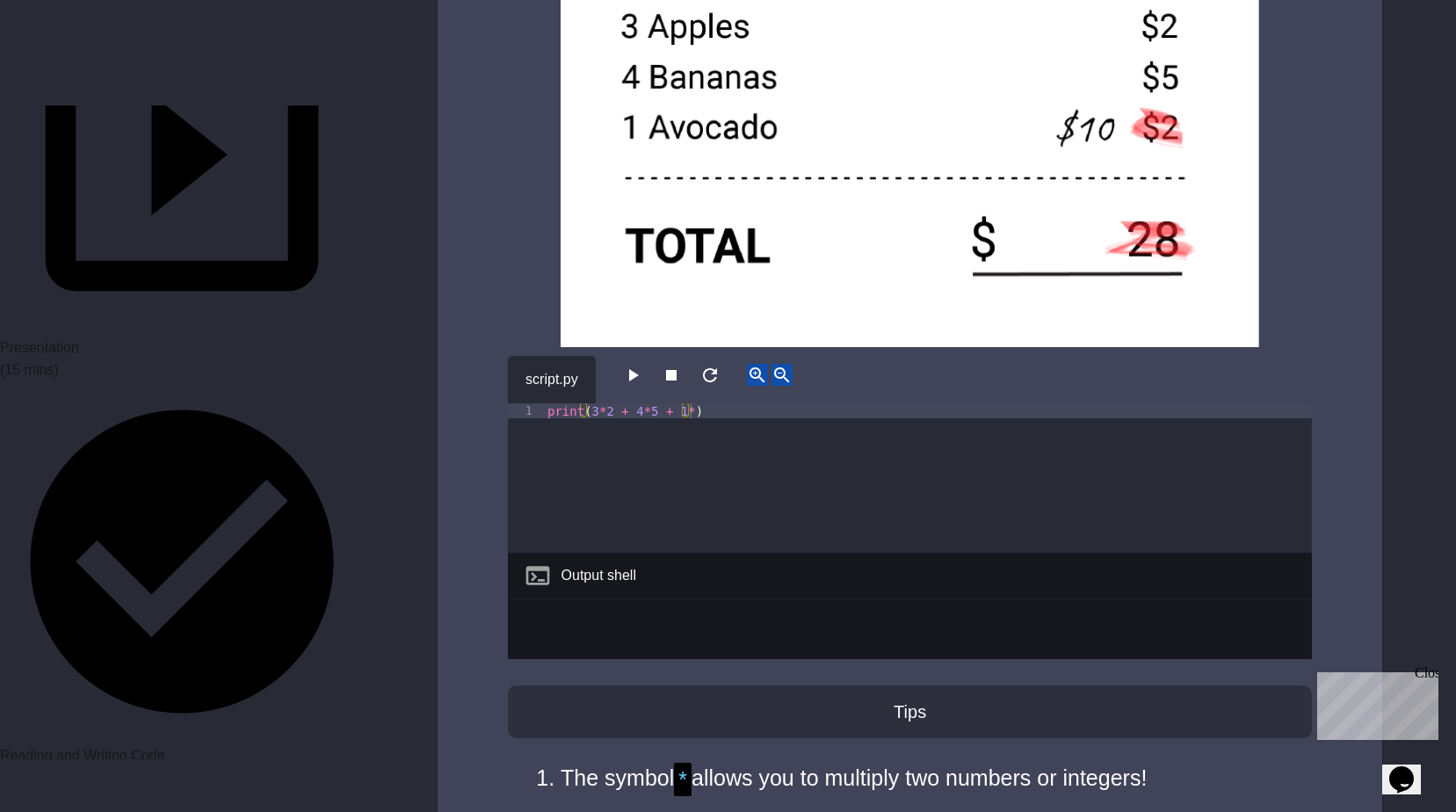
scroll to position [3777, 0]
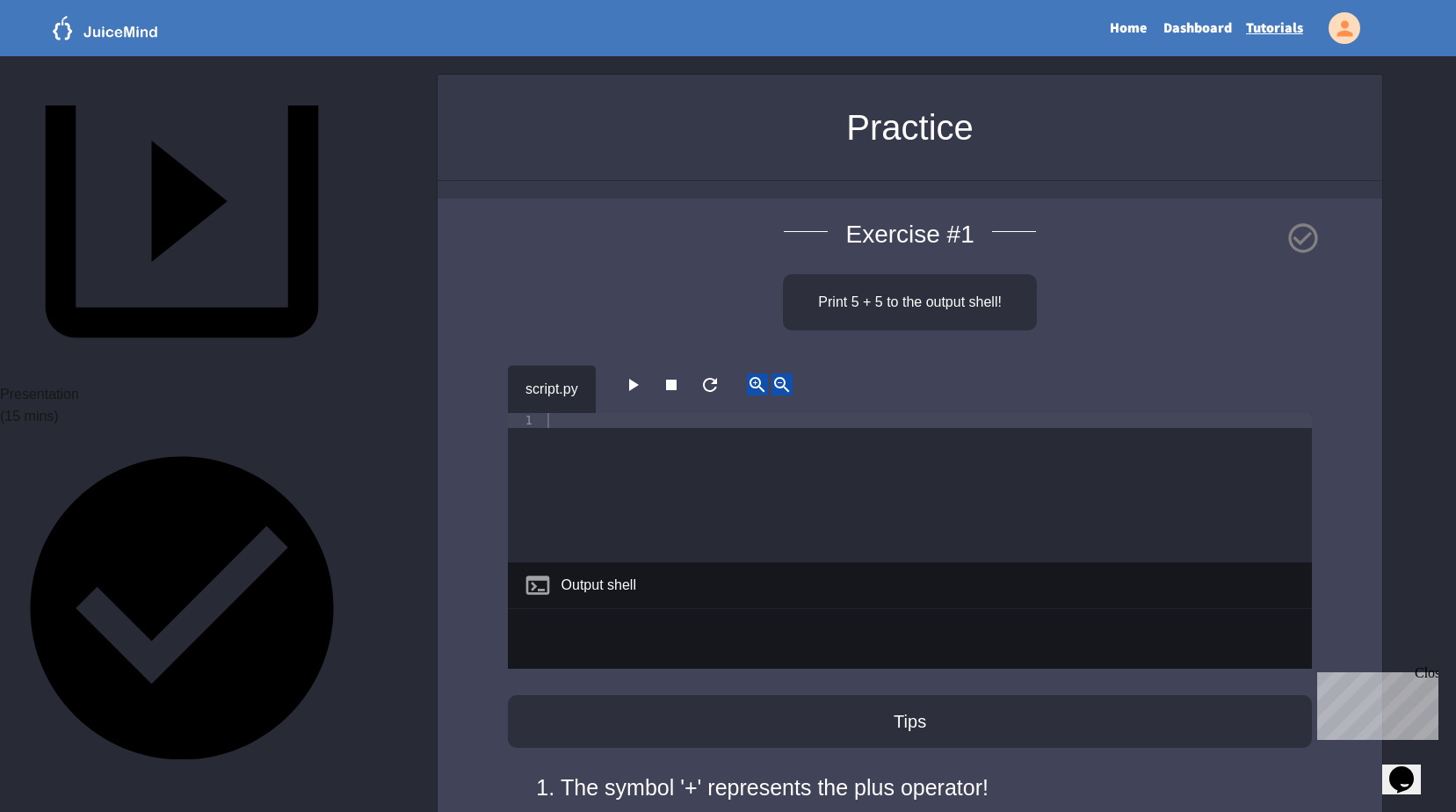
scroll to position [176, 0]
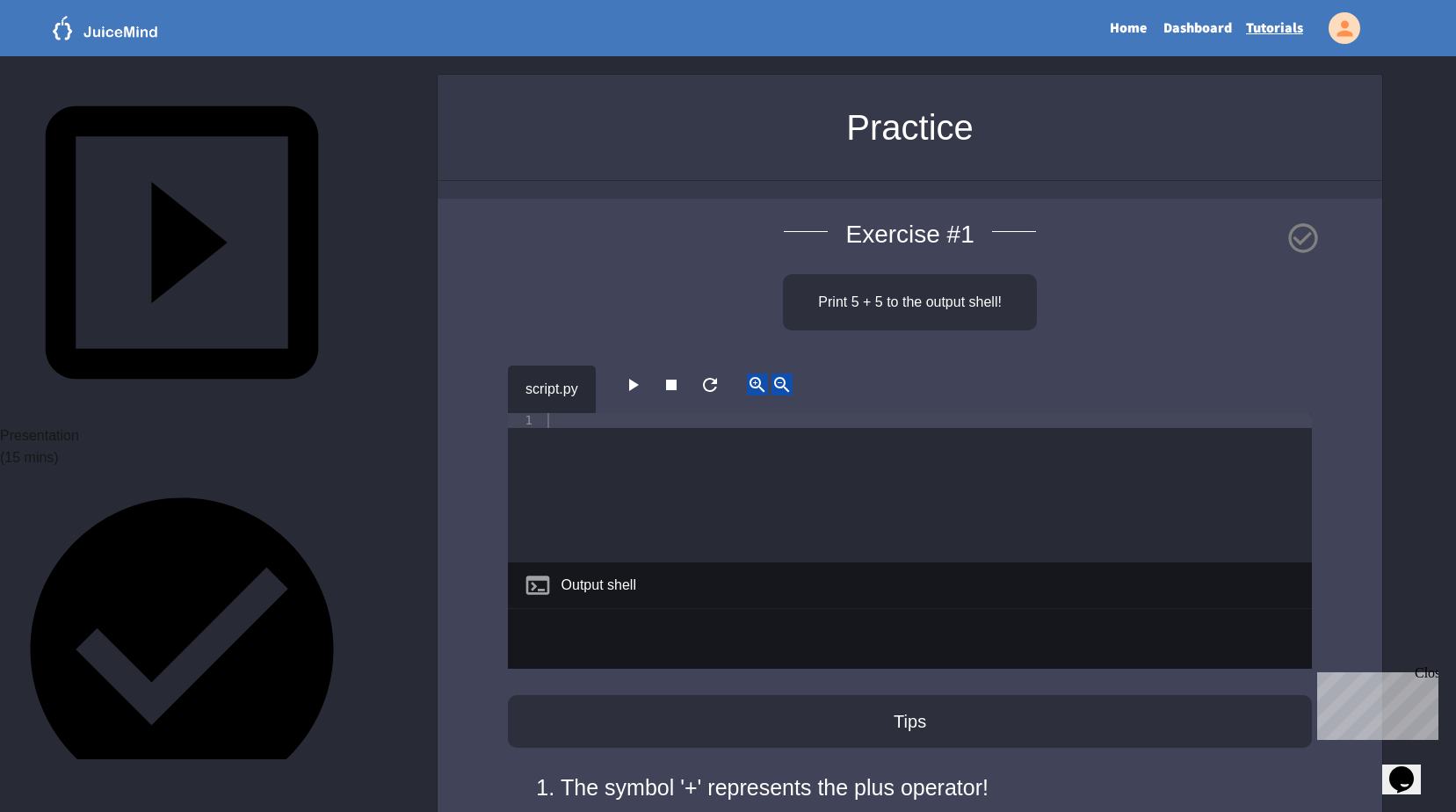
click at [587, 429] on div at bounding box center [928, 502] width 768 height 179
type textarea "**********"
click at [633, 385] on icon "button" at bounding box center [632, 384] width 21 height 21
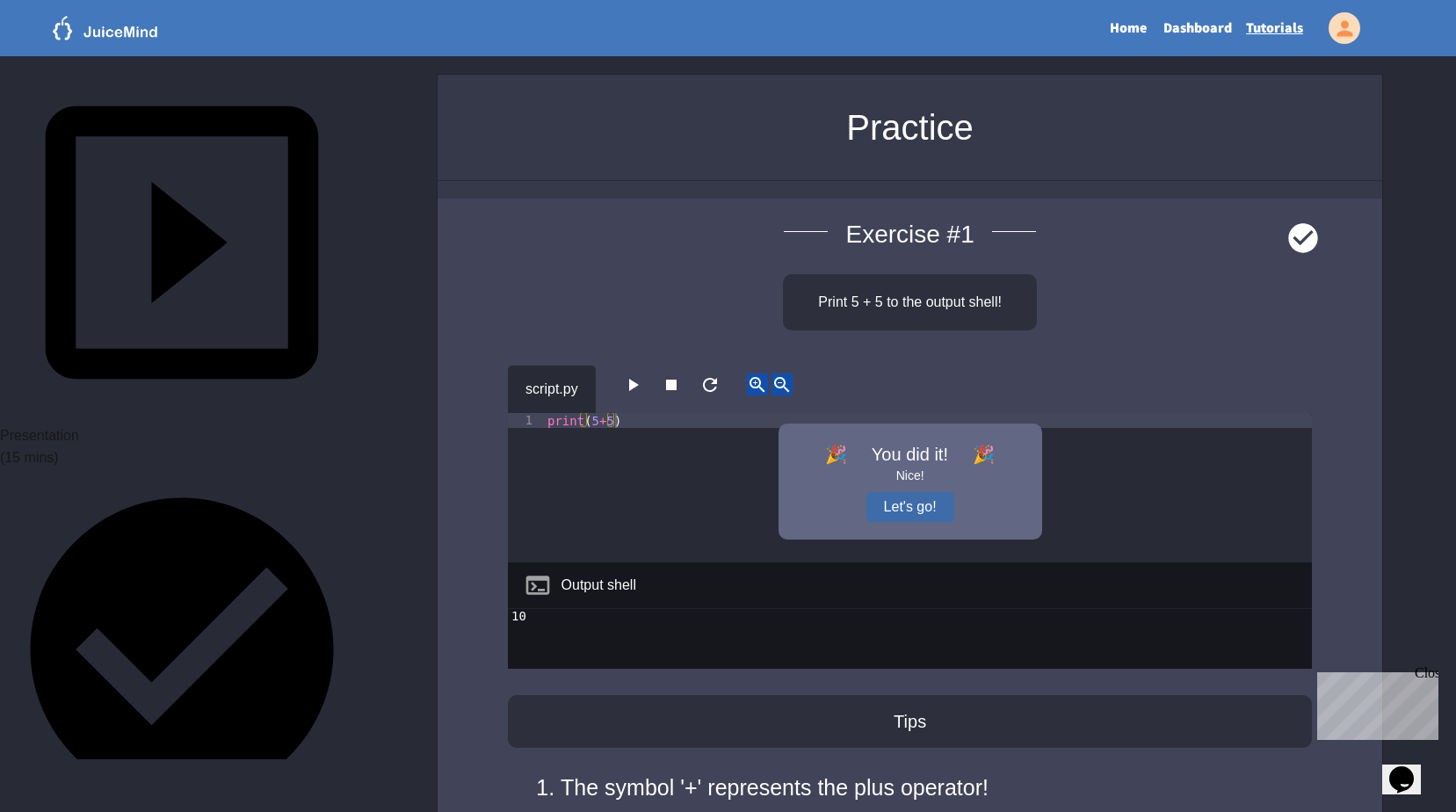
click at [896, 511] on button "Let's go!" at bounding box center [910, 507] width 87 height 29
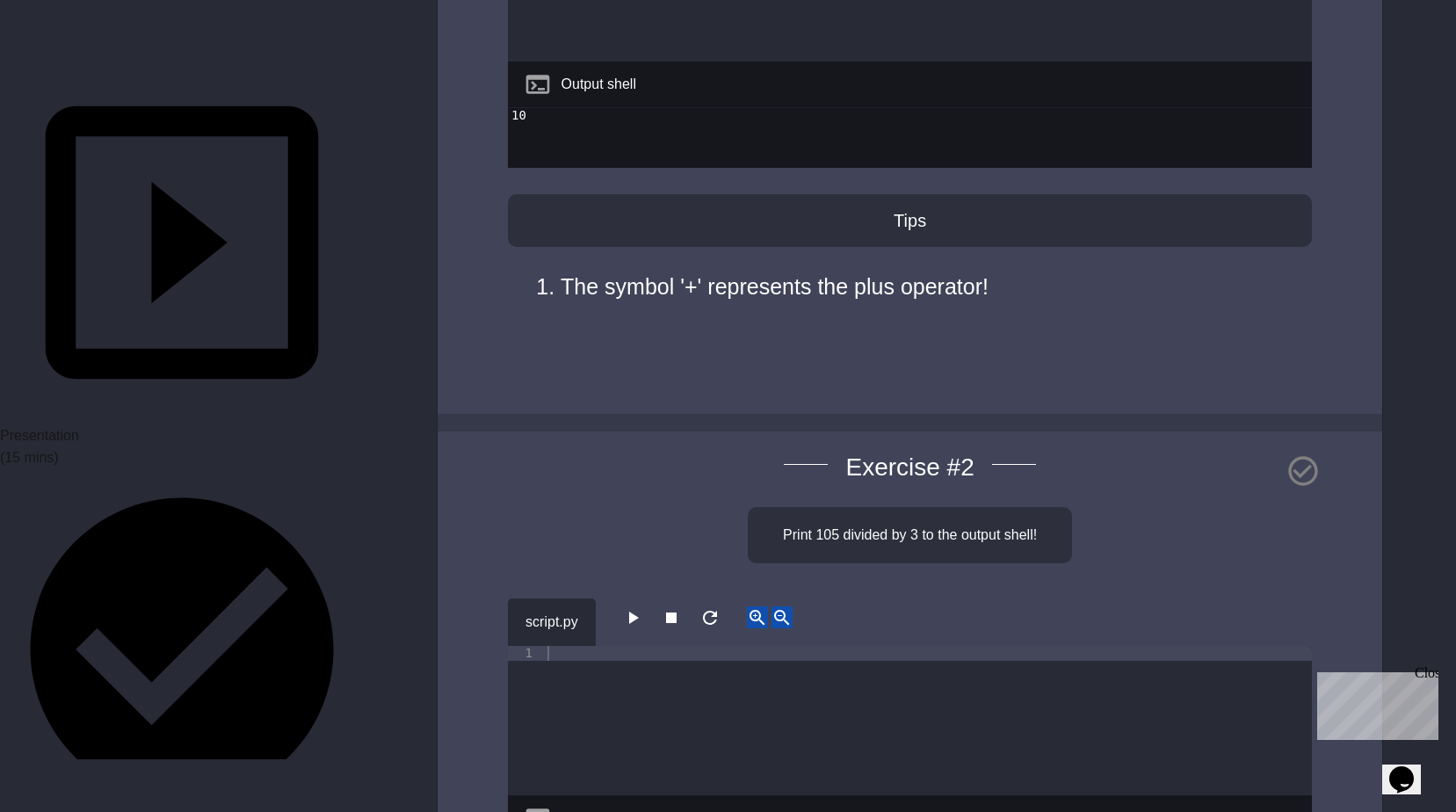
scroll to position [527, 0]
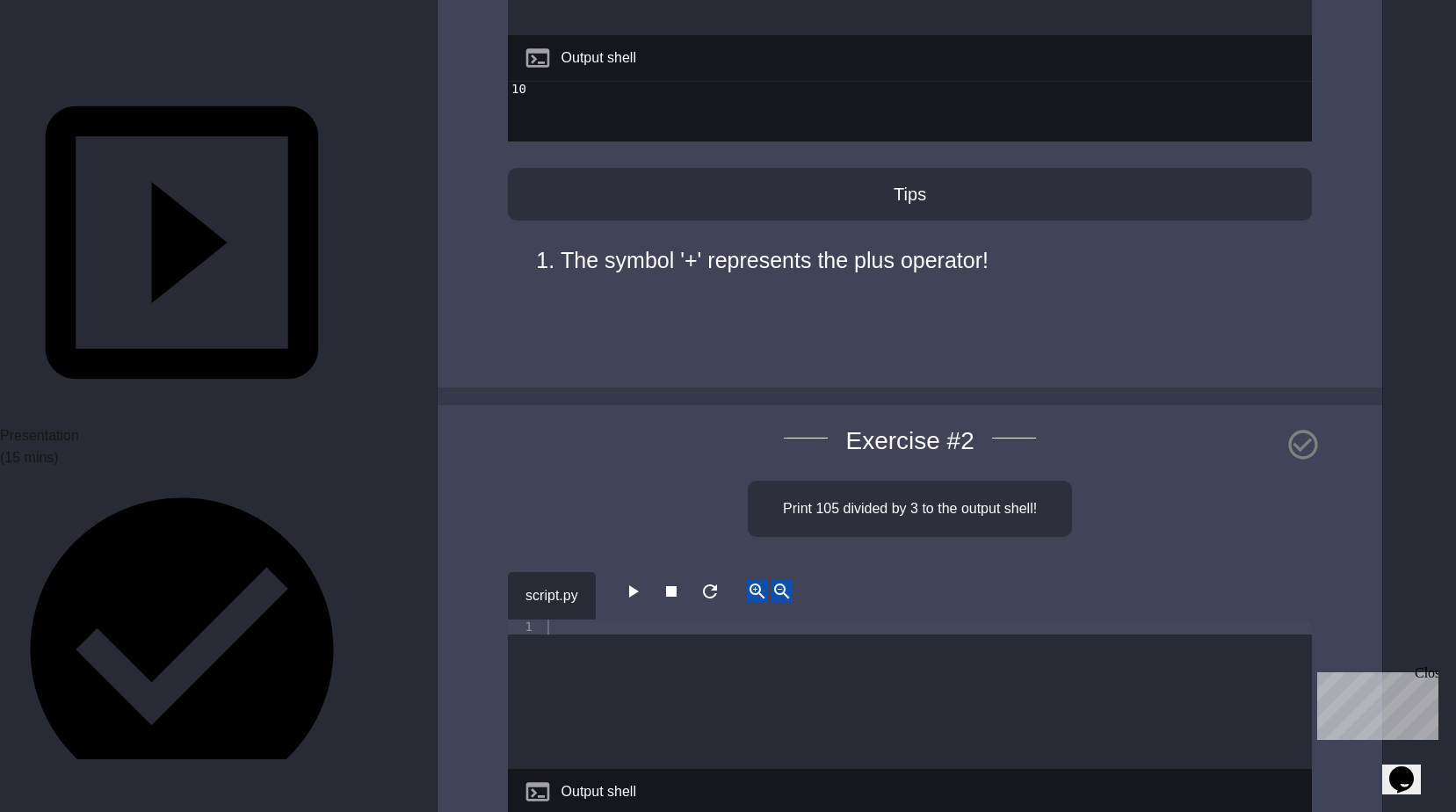
type textarea "**********"
click at [644, 596] on icon "button" at bounding box center [632, 590] width 21 height 21
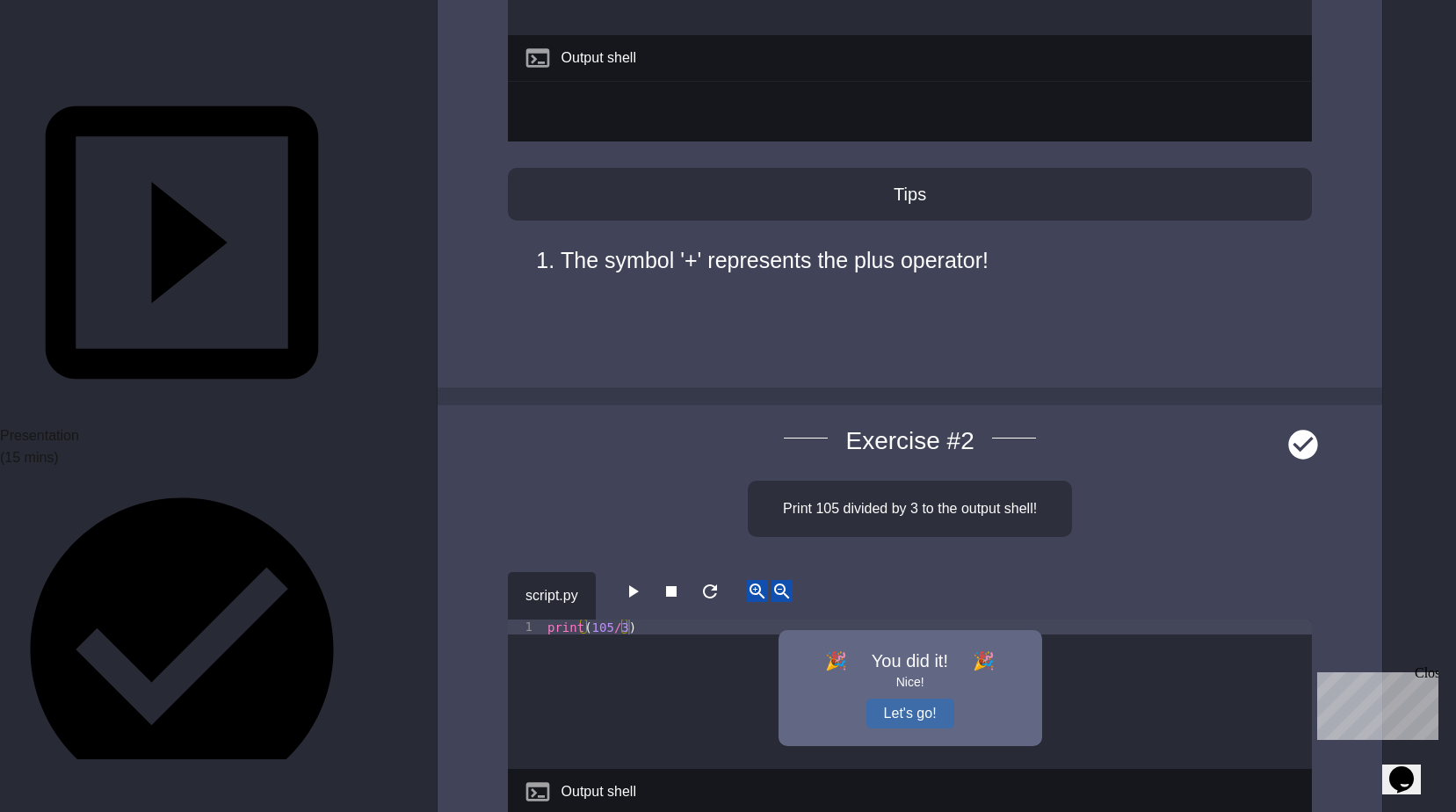
click at [883, 708] on button "Let's go!" at bounding box center [910, 713] width 87 height 29
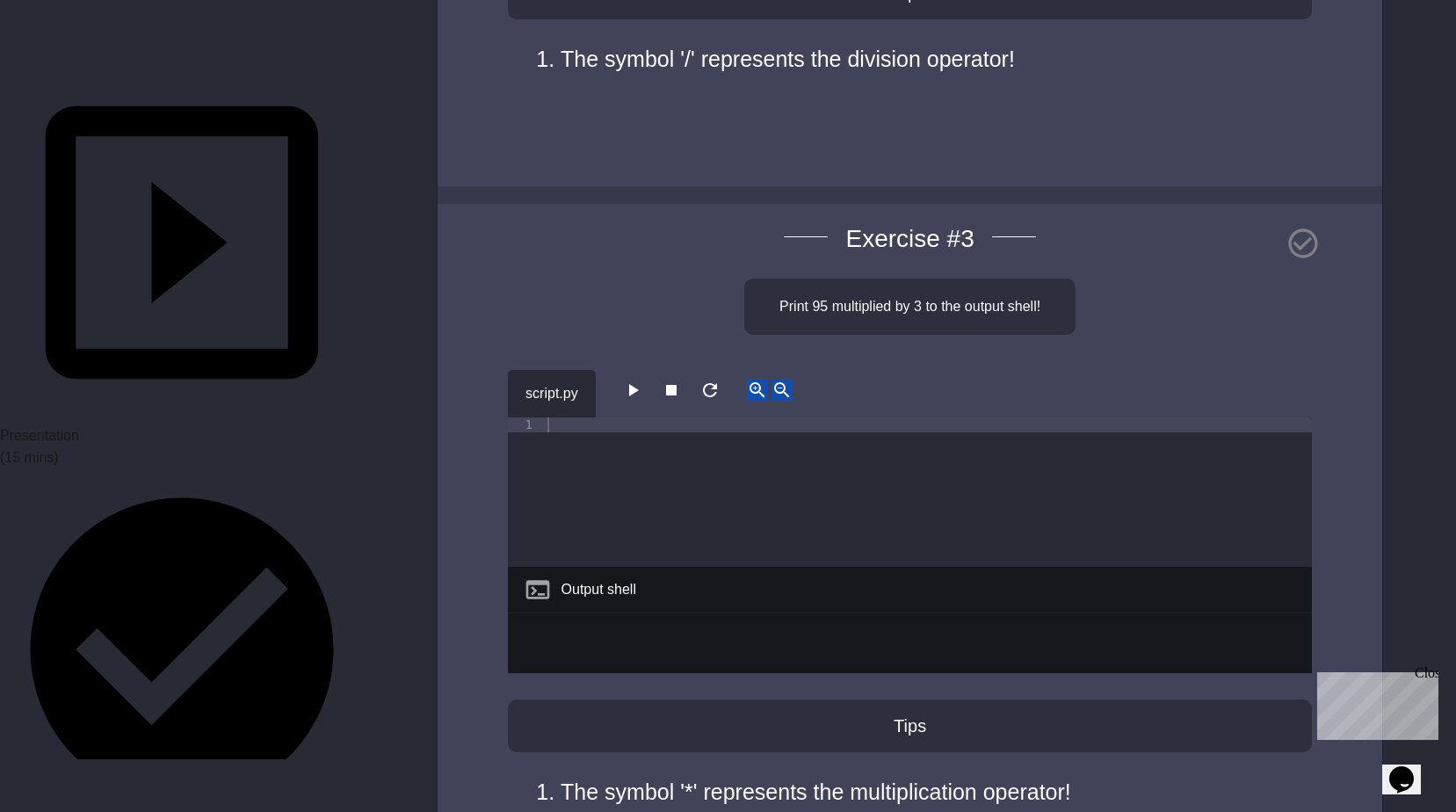
scroll to position [1493, 0]
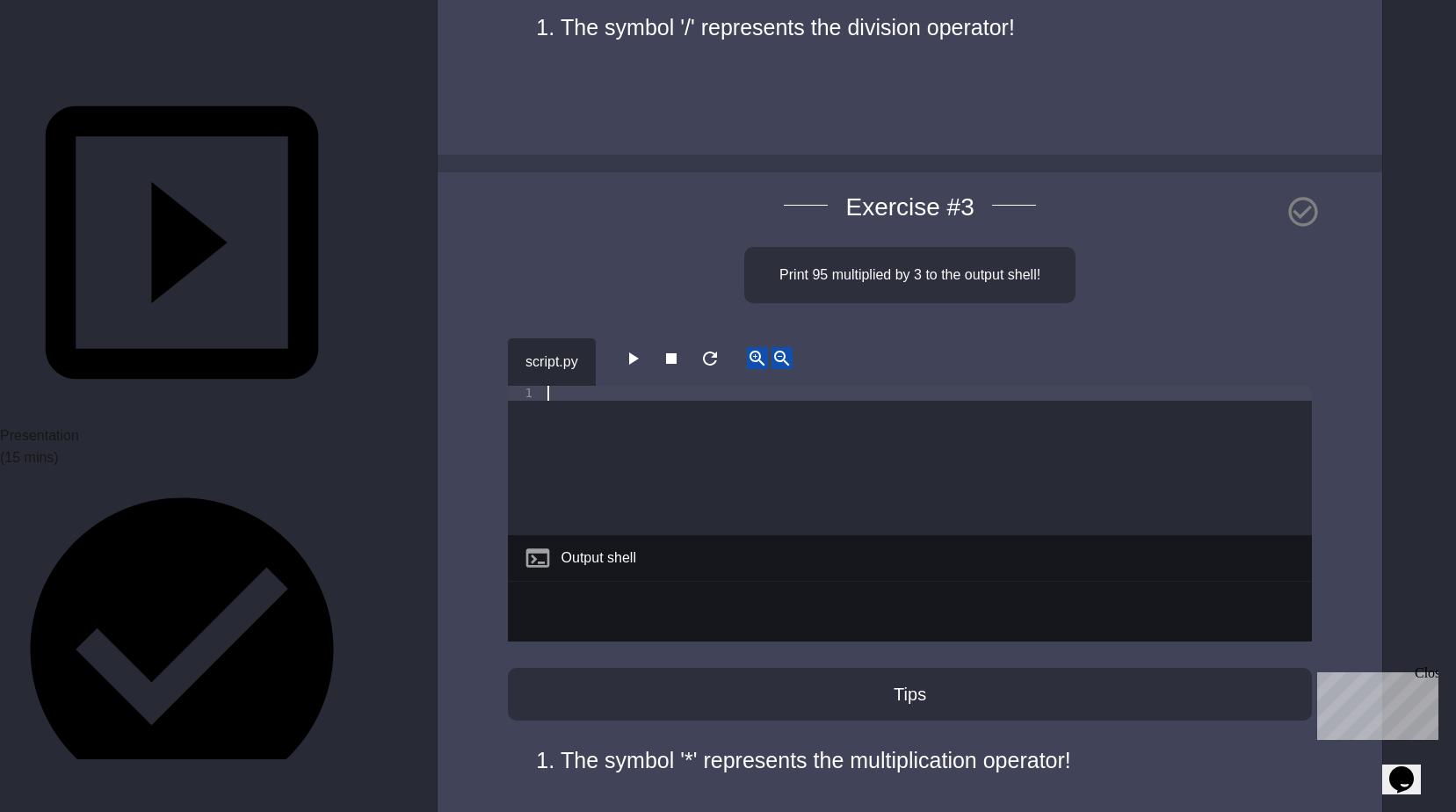
click at [574, 387] on div at bounding box center [928, 475] width 768 height 179
type textarea "**********"
click at [642, 369] on button "button" at bounding box center [632, 357] width 21 height 22
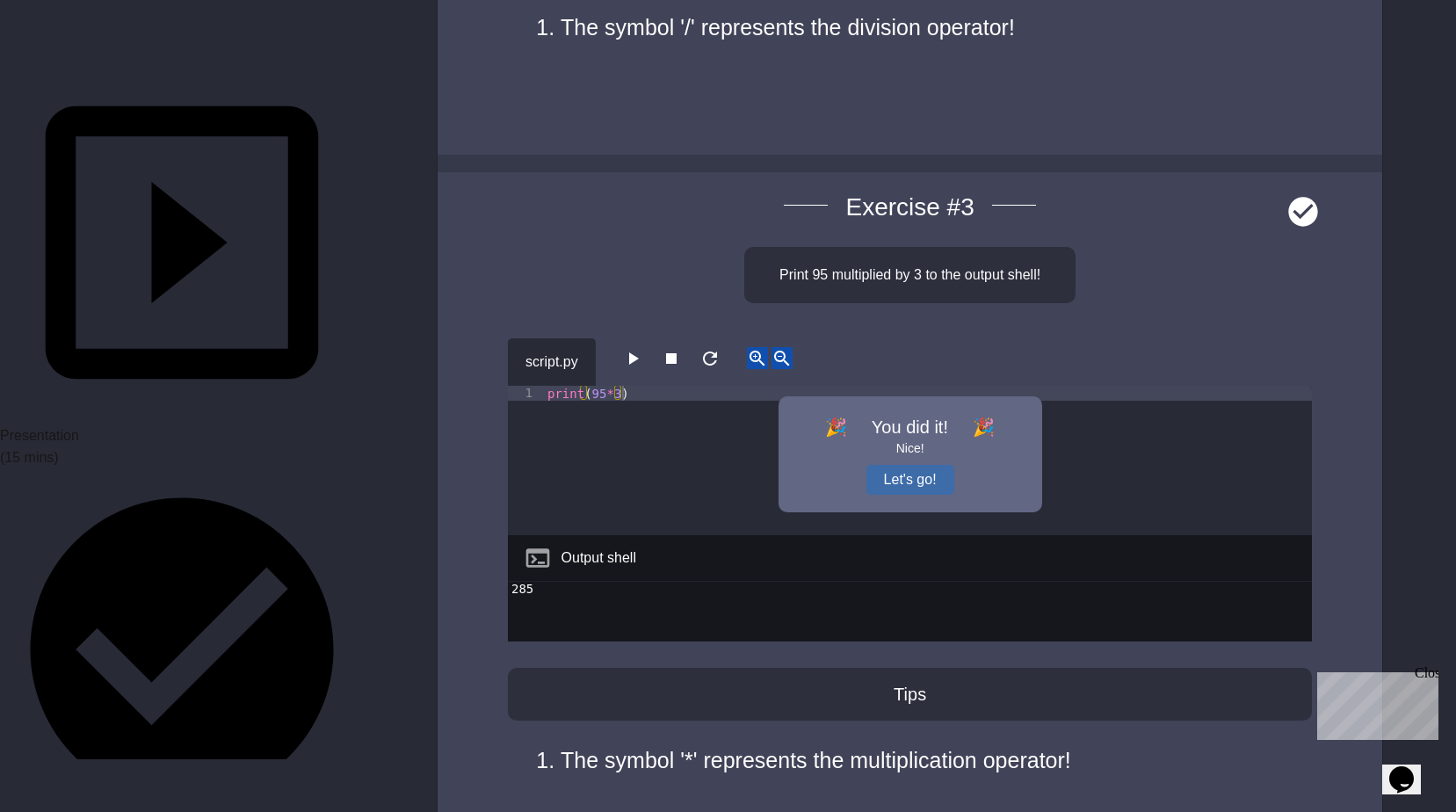
click at [907, 467] on button "Let's go!" at bounding box center [910, 479] width 87 height 29
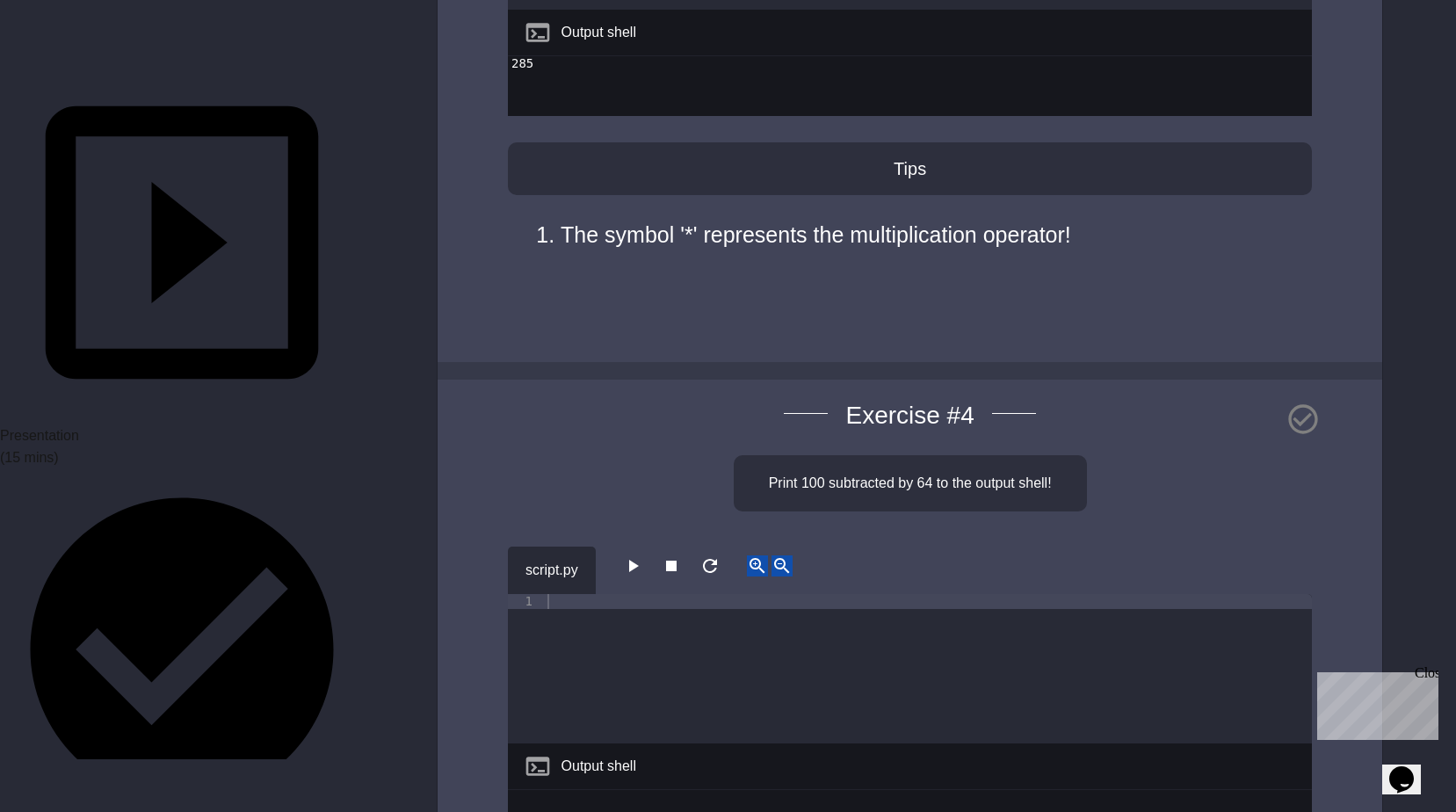
scroll to position [2020, 0]
click at [589, 587] on div "script.py" at bounding box center [551, 568] width 87 height 47
click at [595, 603] on div at bounding box center [928, 681] width 768 height 179
type textarea "**********"
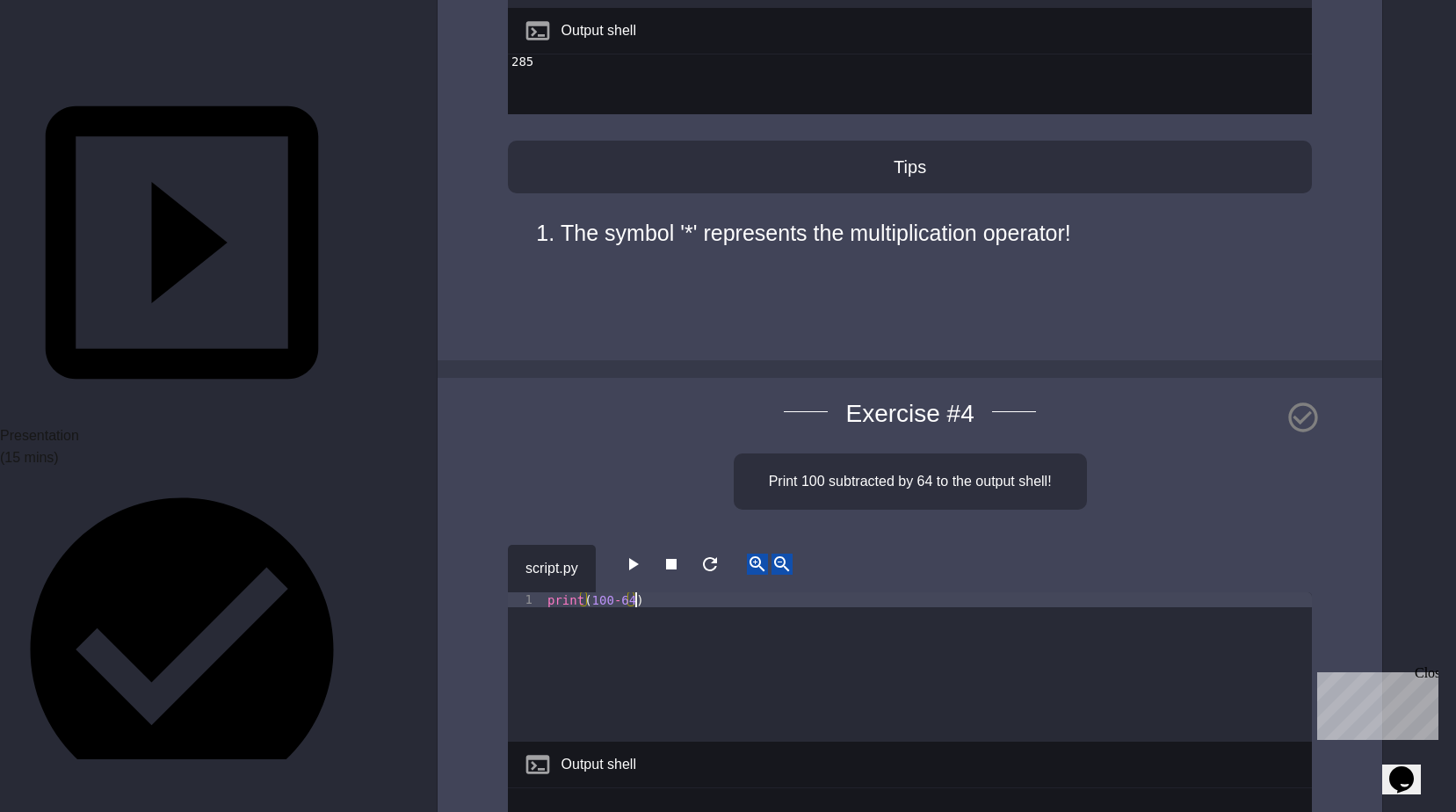
click at [634, 566] on icon "button" at bounding box center [632, 564] width 21 height 21
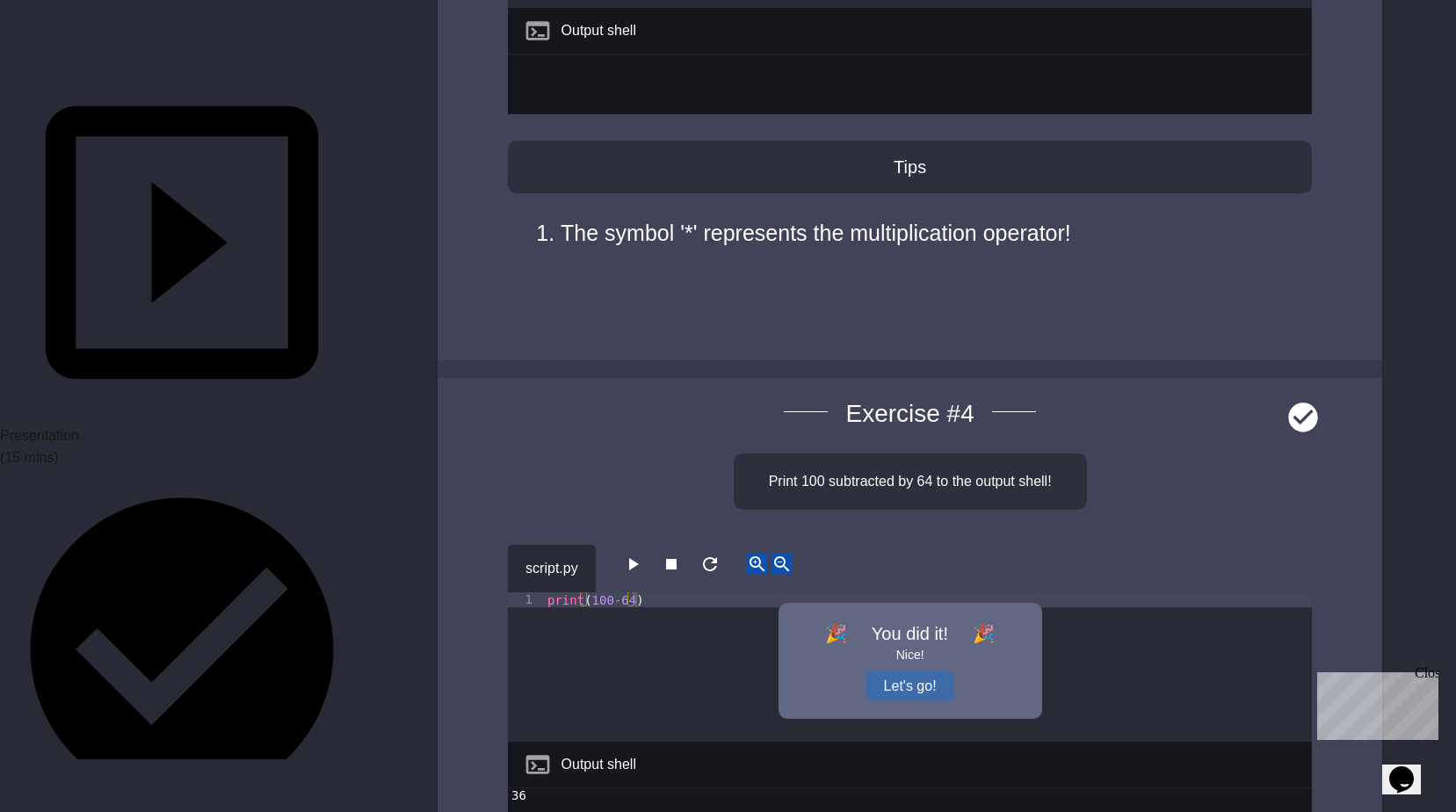
click at [896, 689] on button "Let's go!" at bounding box center [910, 685] width 87 height 29
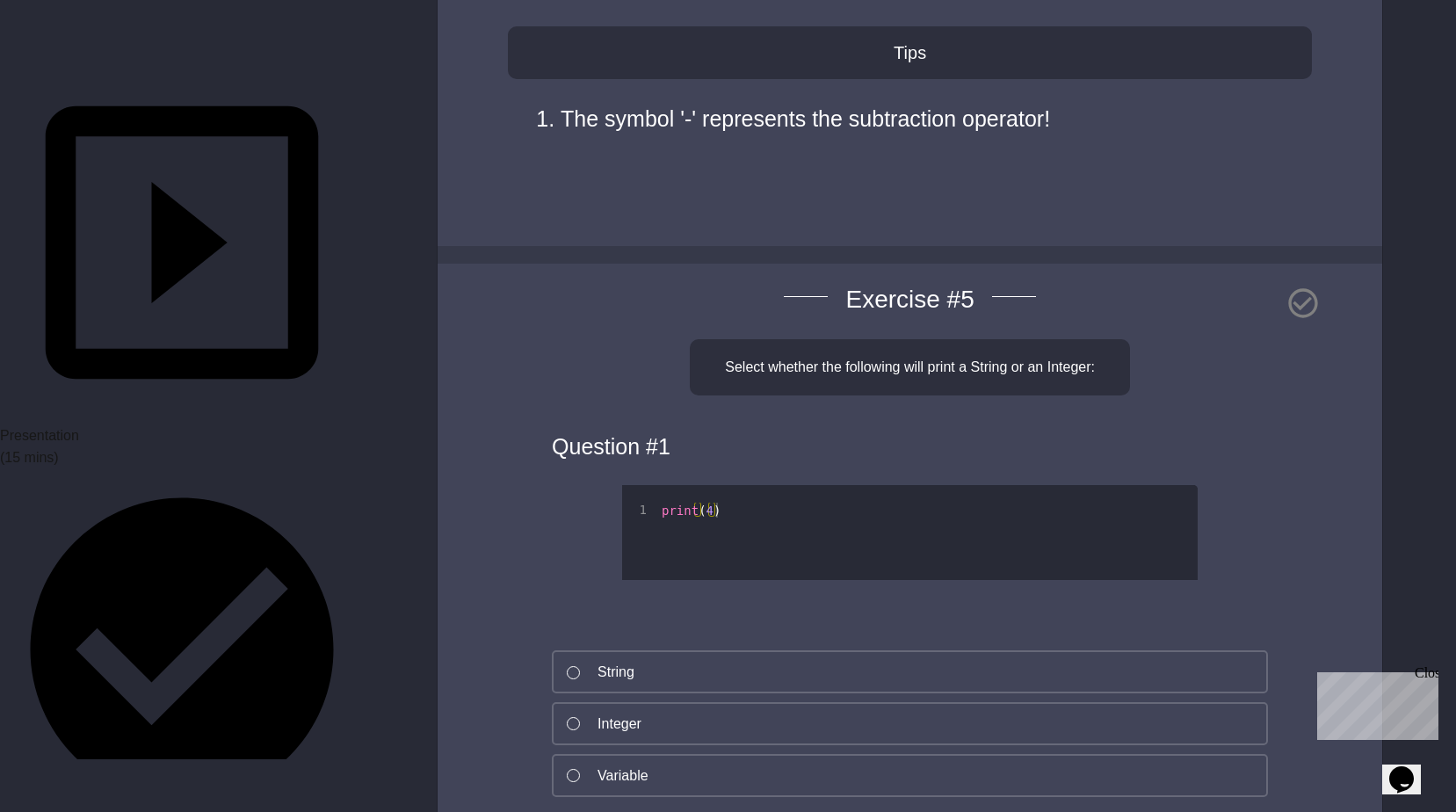
scroll to position [2898, 0]
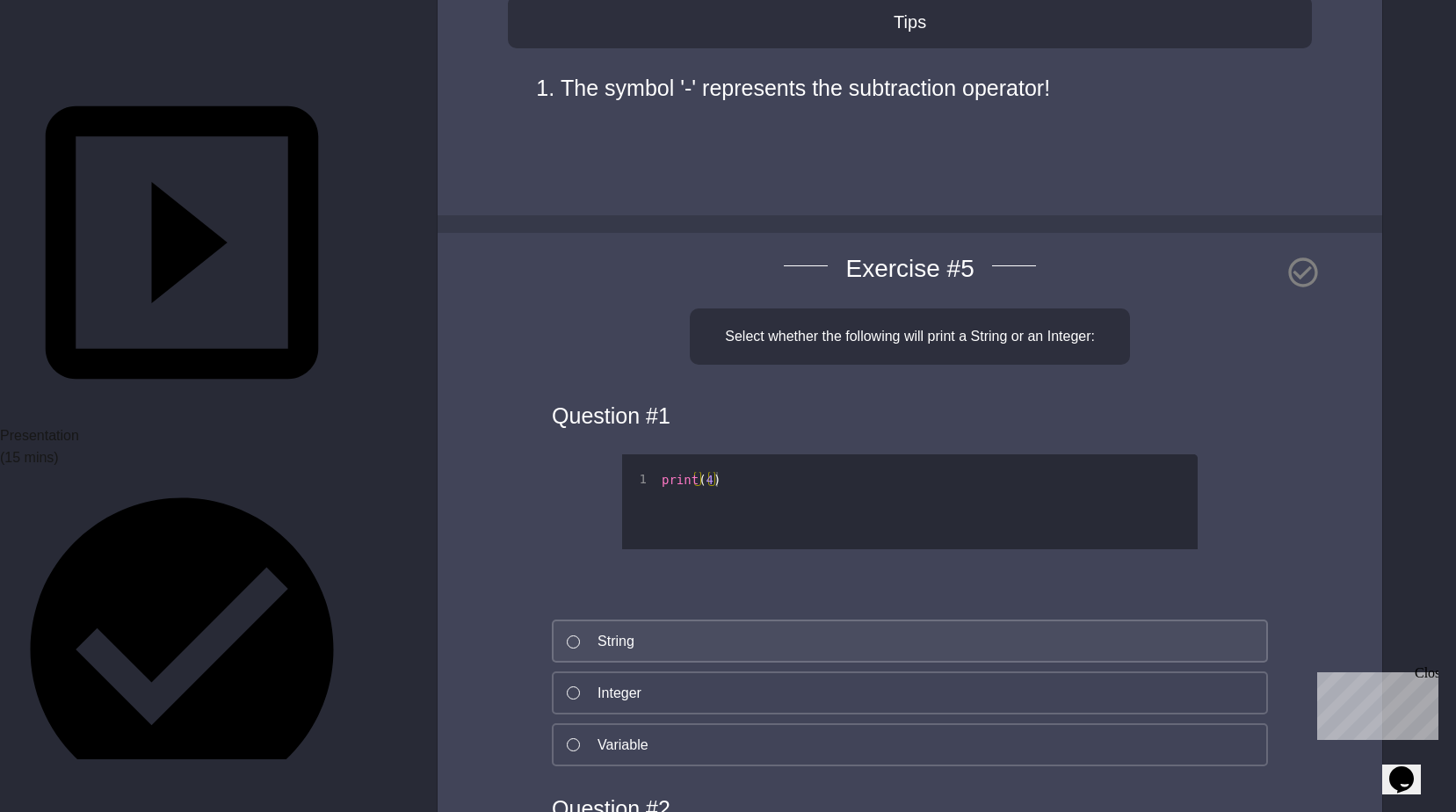
click at [801, 650] on button "String" at bounding box center [910, 641] width 716 height 43
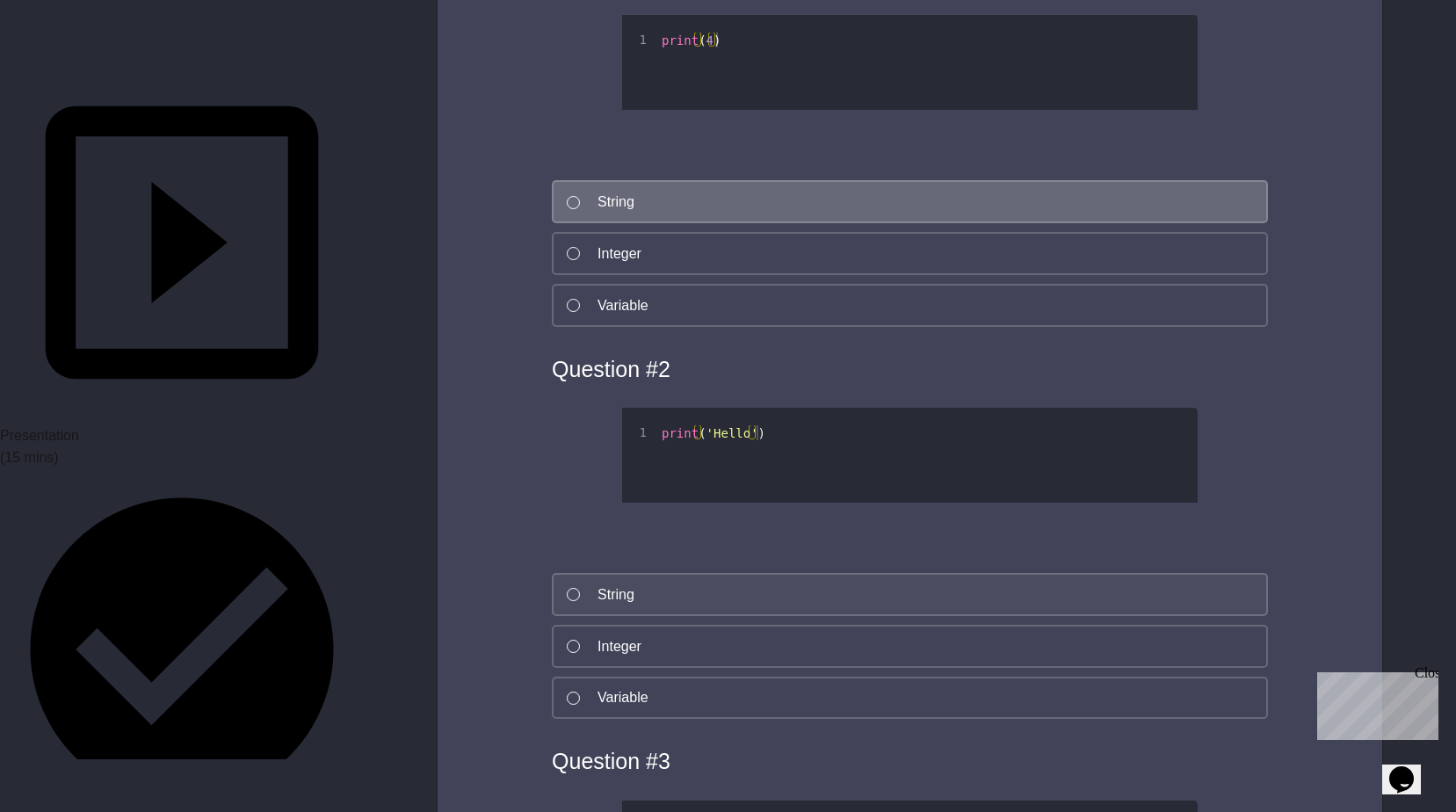
click at [712, 610] on button "String" at bounding box center [910, 594] width 716 height 43
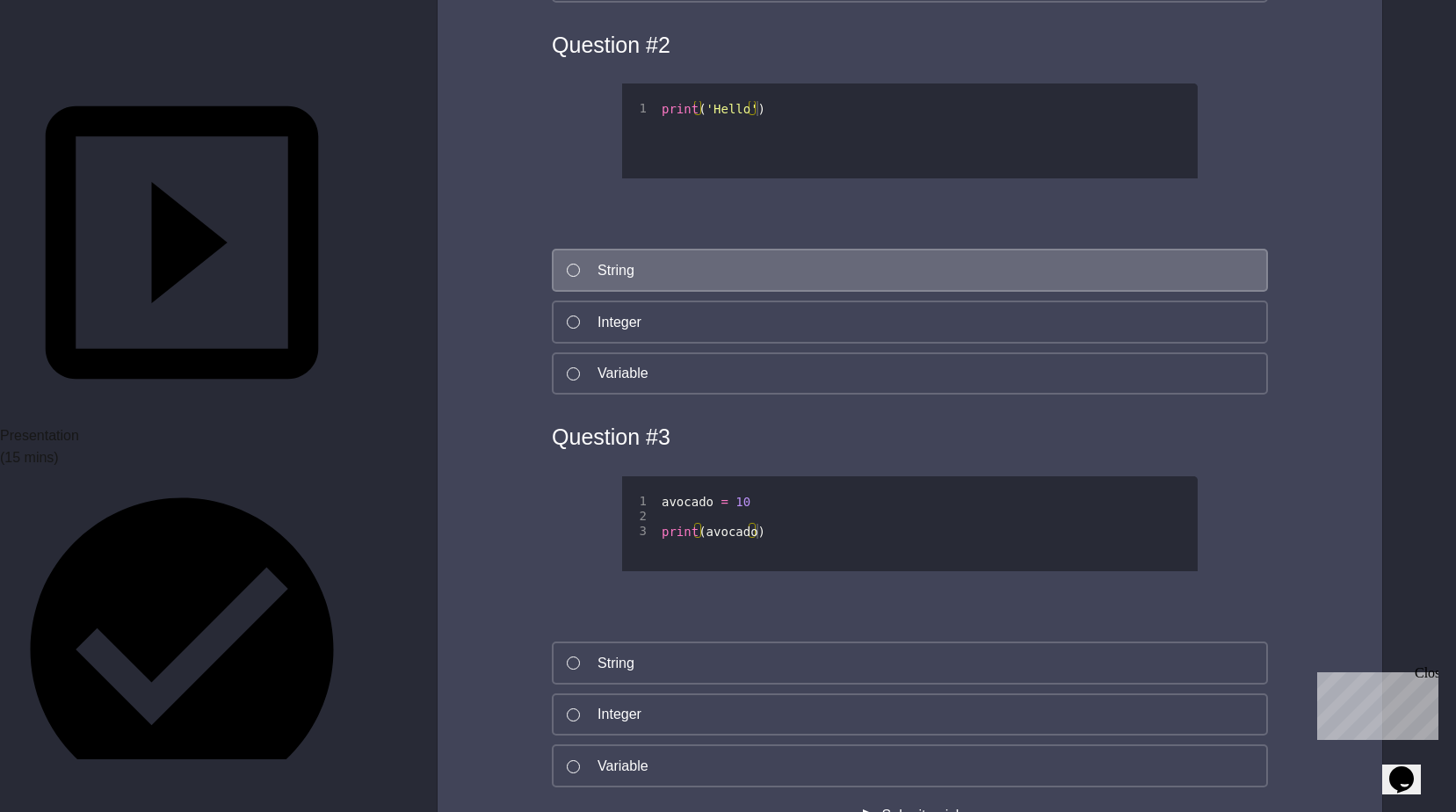
scroll to position [3689, 0]
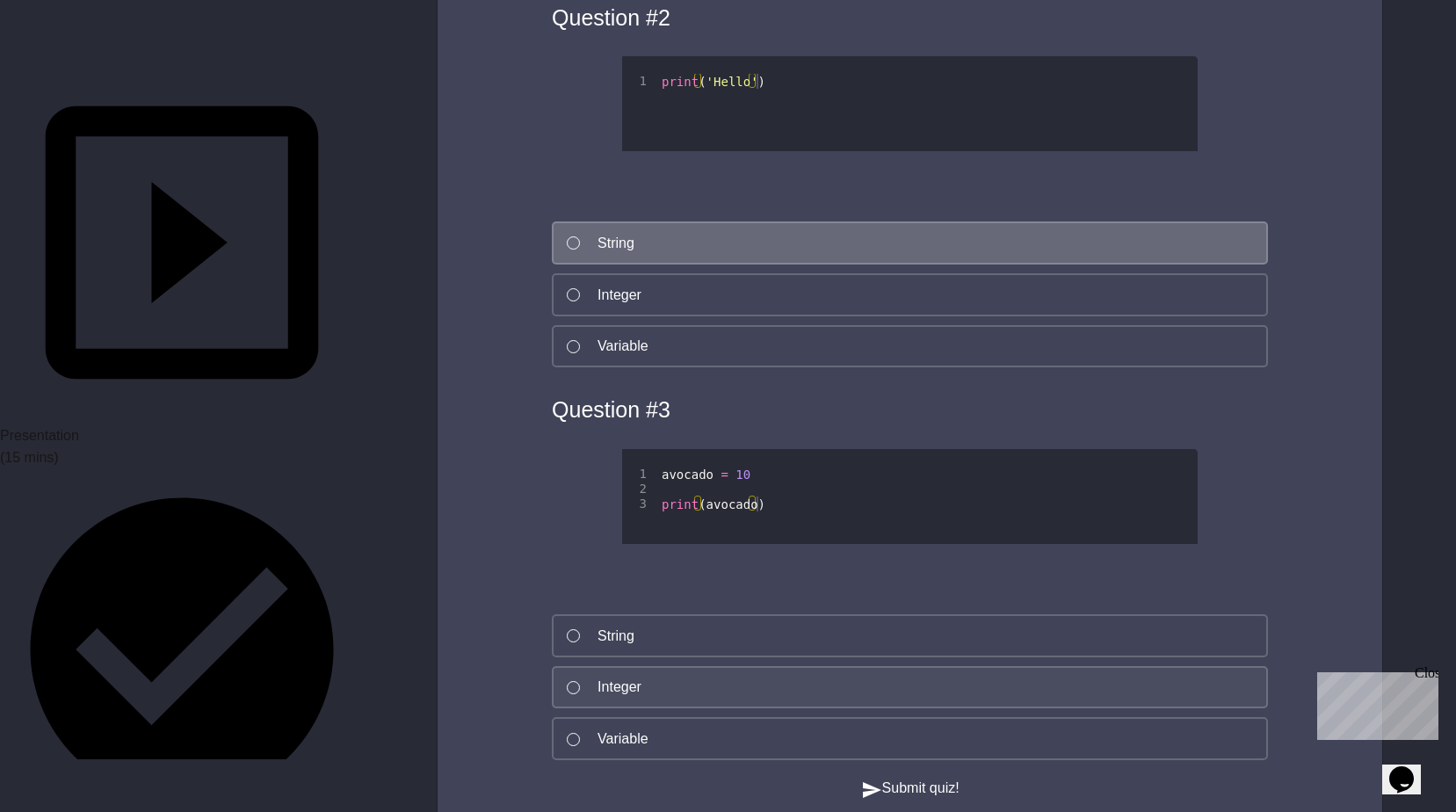
click at [697, 685] on button "Integer" at bounding box center [910, 687] width 716 height 43
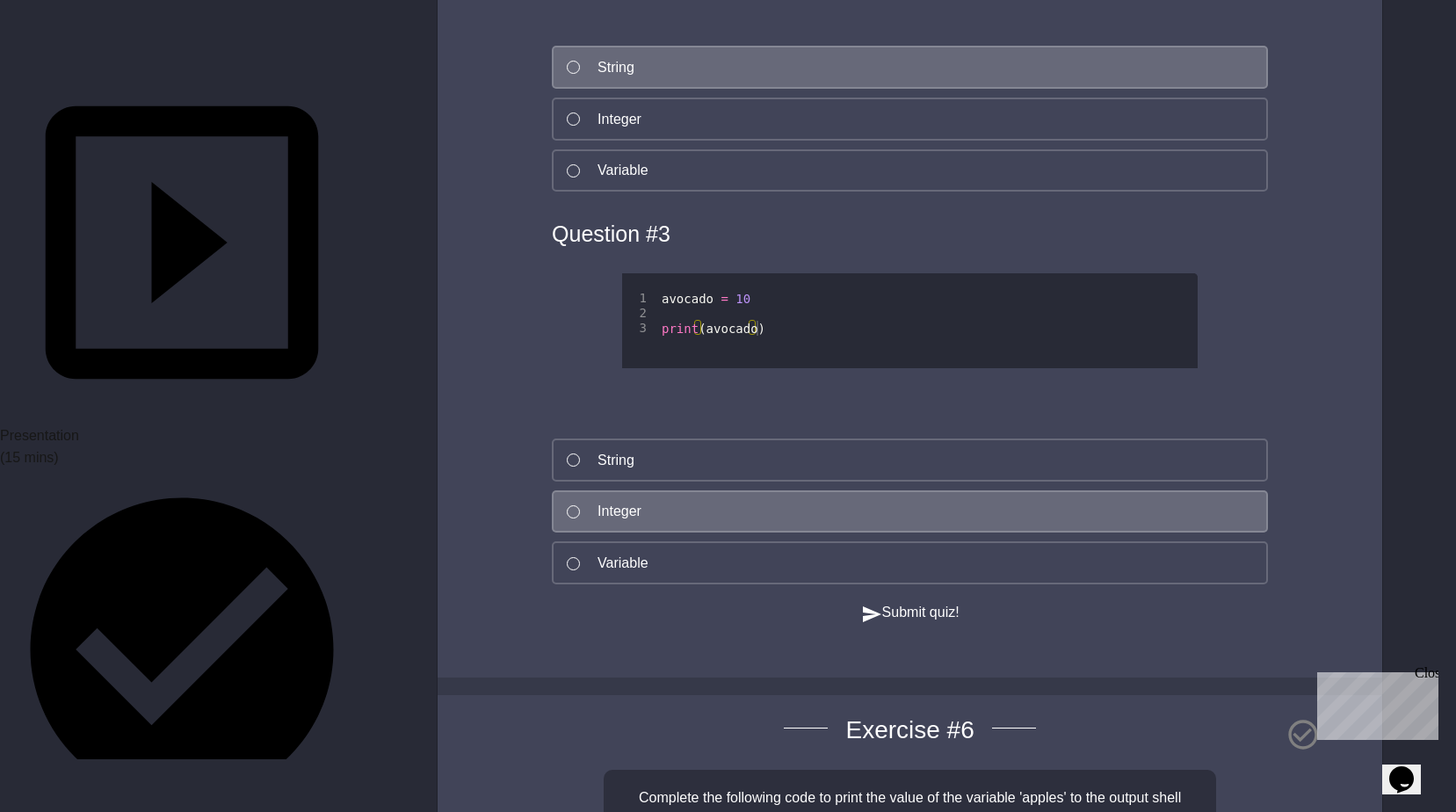
click at [888, 623] on button "Submit quiz!" at bounding box center [911, 613] width 98 height 22
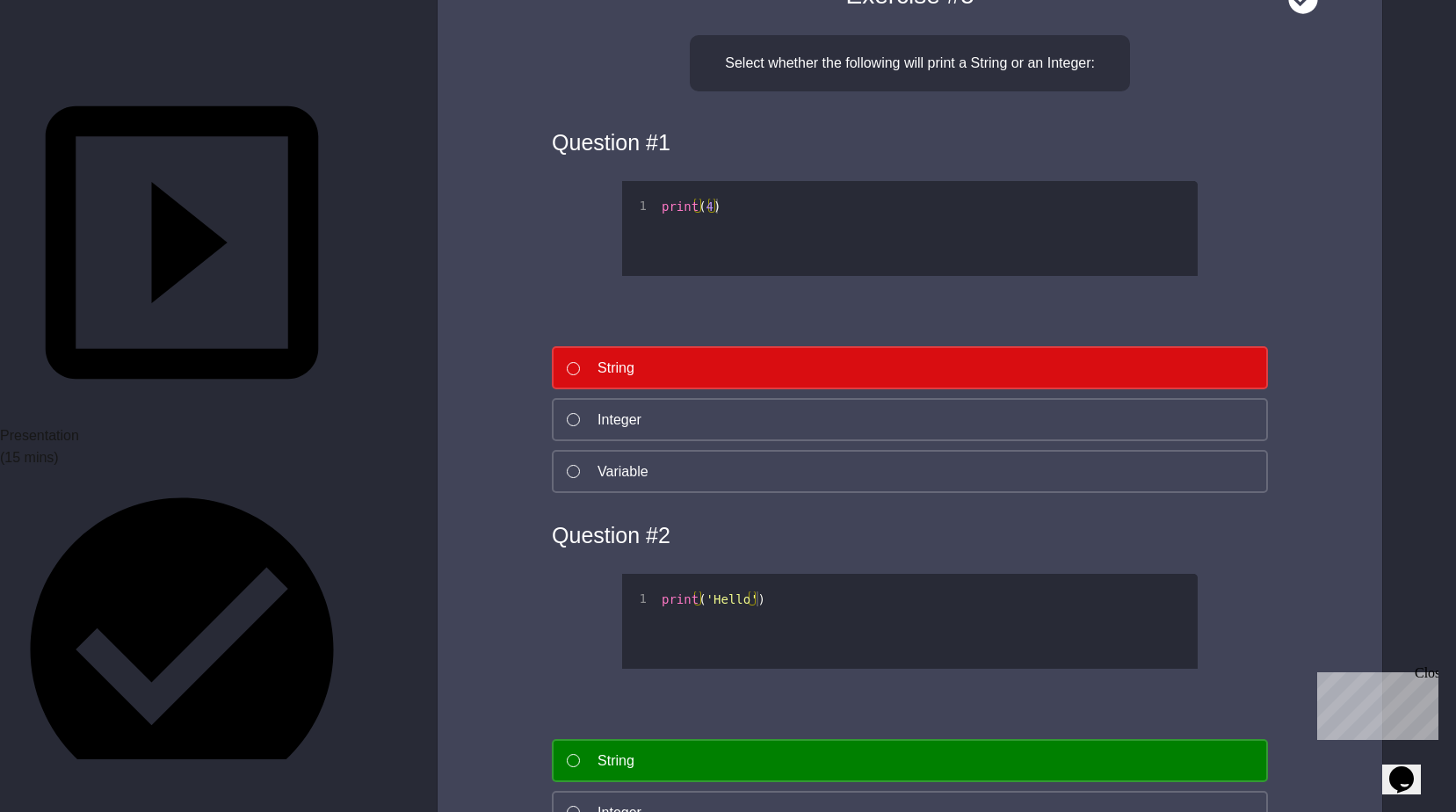
scroll to position [3162, 0]
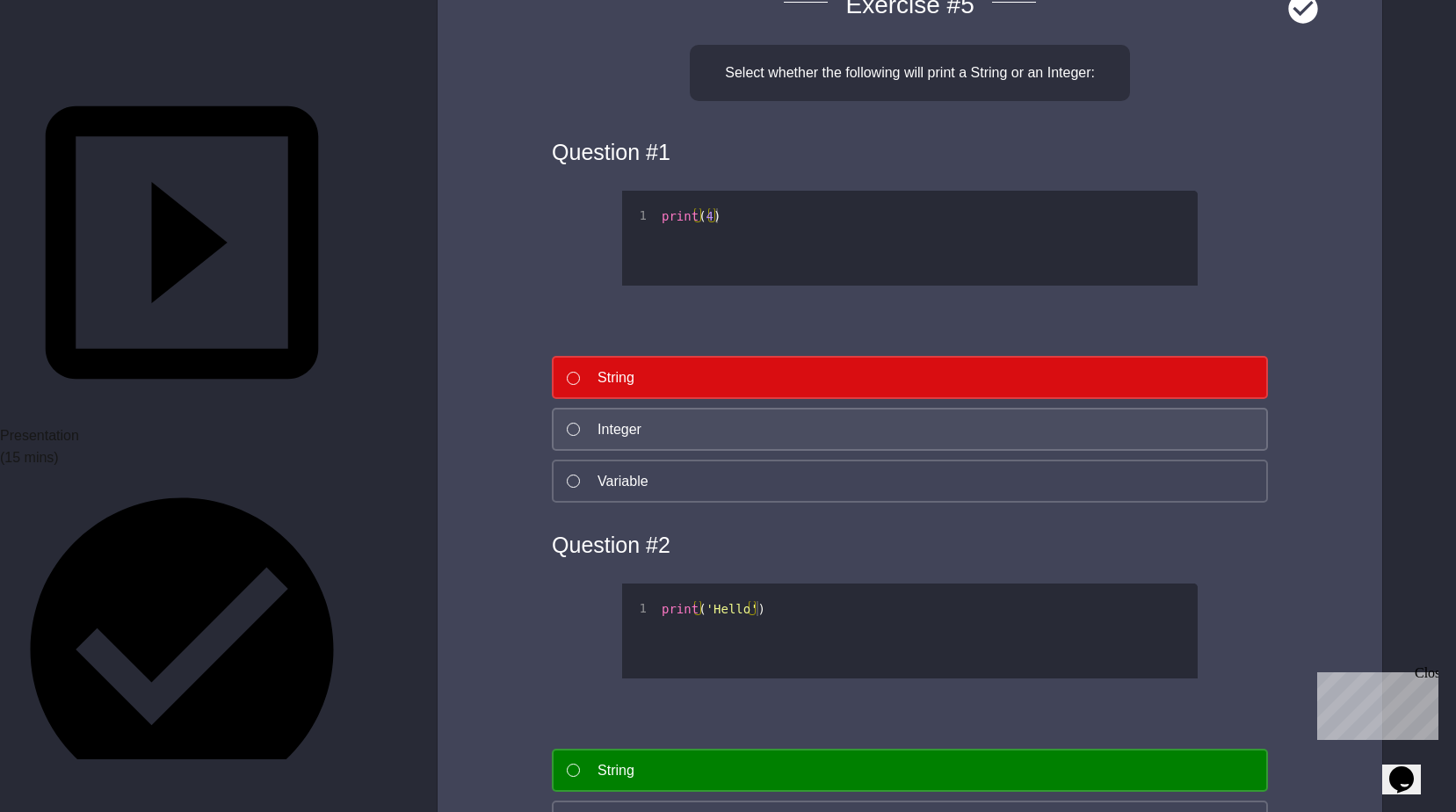
click at [722, 436] on button "Integer" at bounding box center [910, 429] width 716 height 43
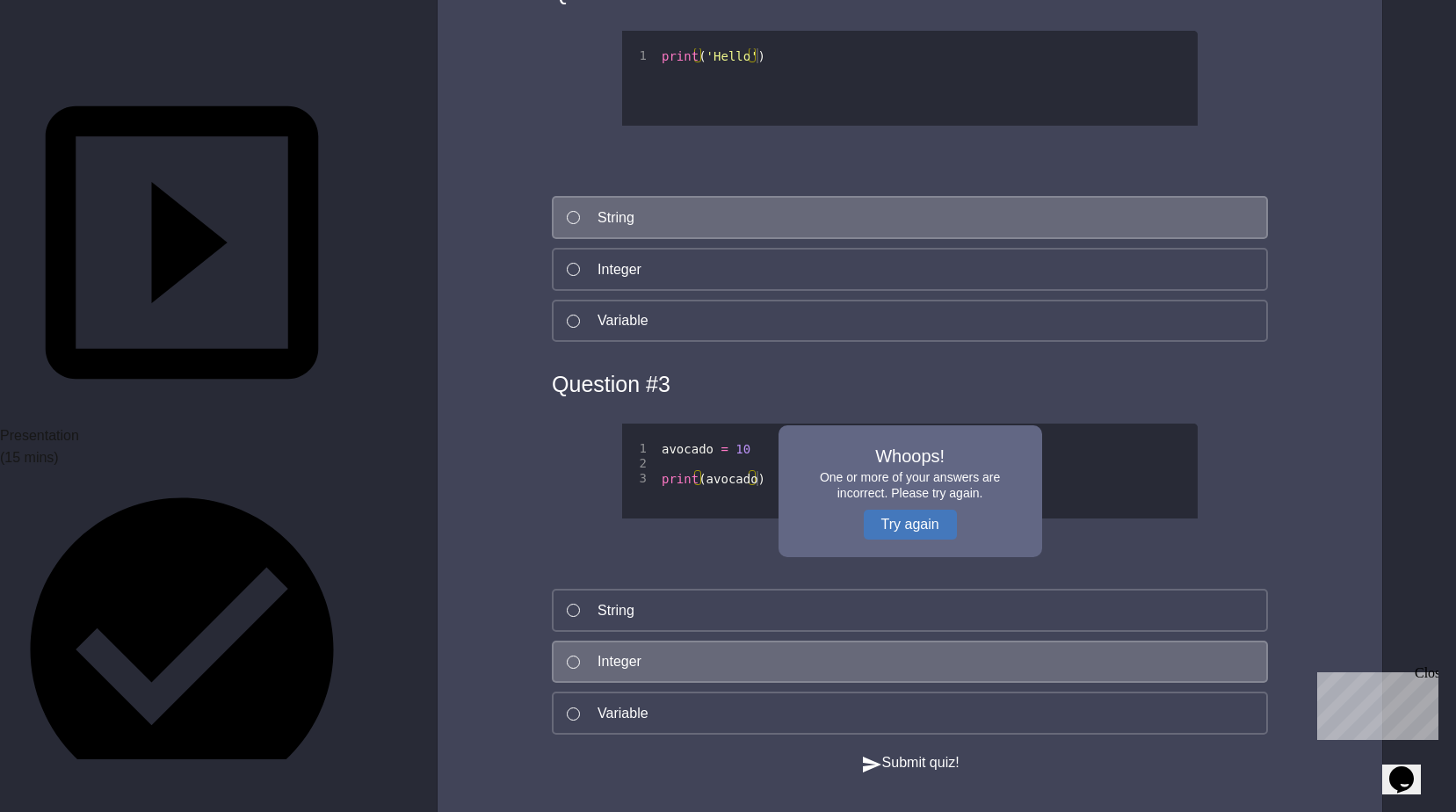
scroll to position [3777, 0]
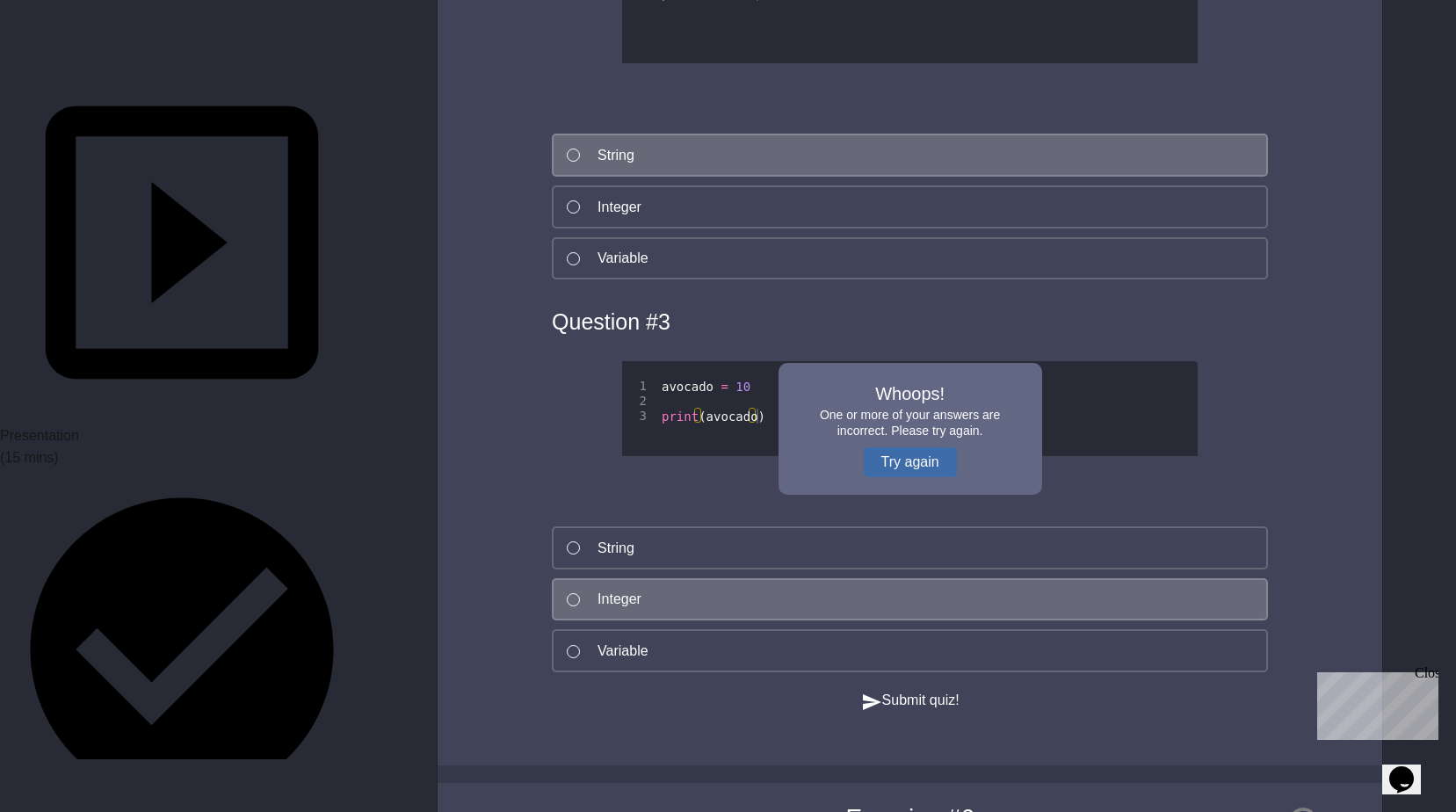
click at [906, 456] on button "Try again" at bounding box center [910, 461] width 93 height 29
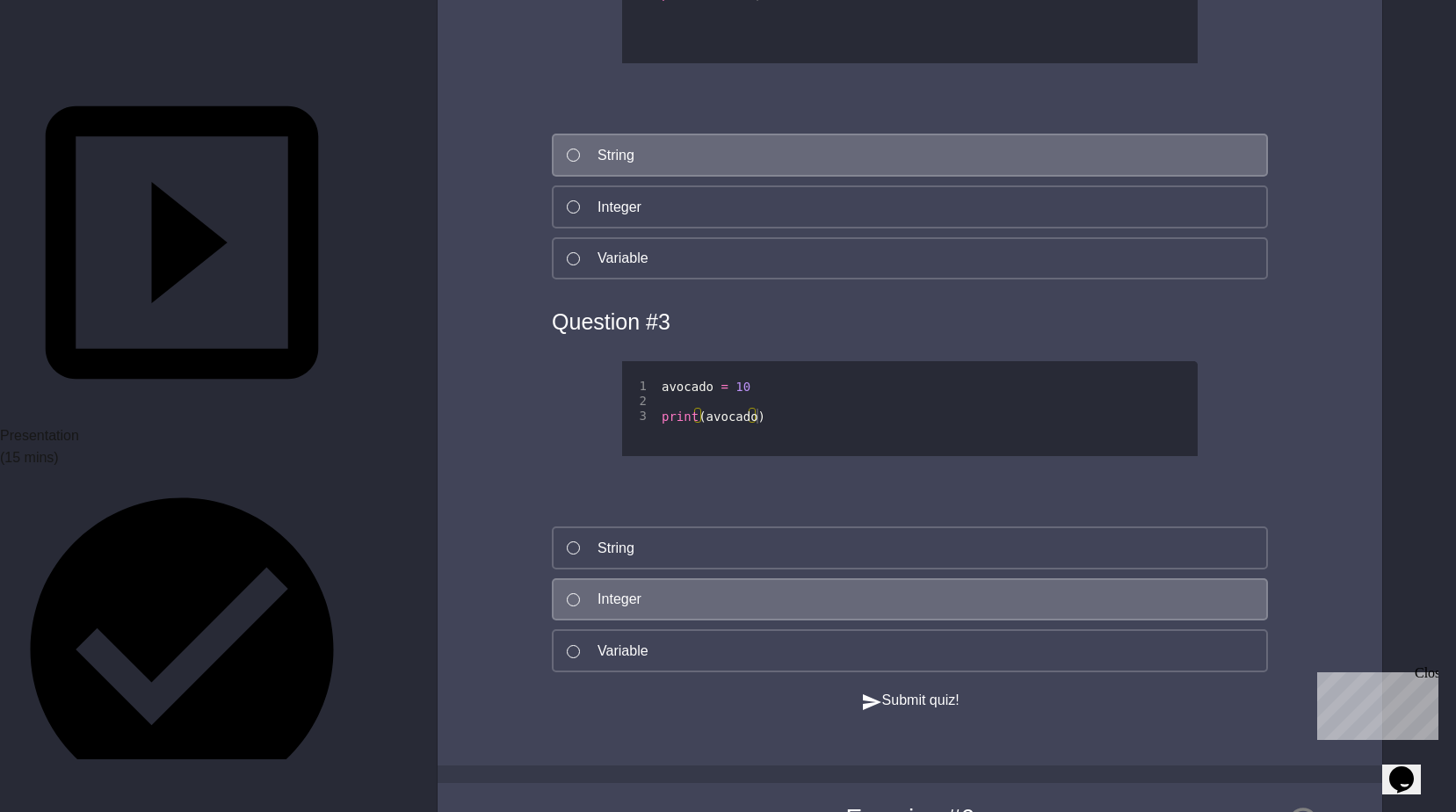
click at [928, 712] on button "Submit quiz!" at bounding box center [911, 700] width 98 height 22
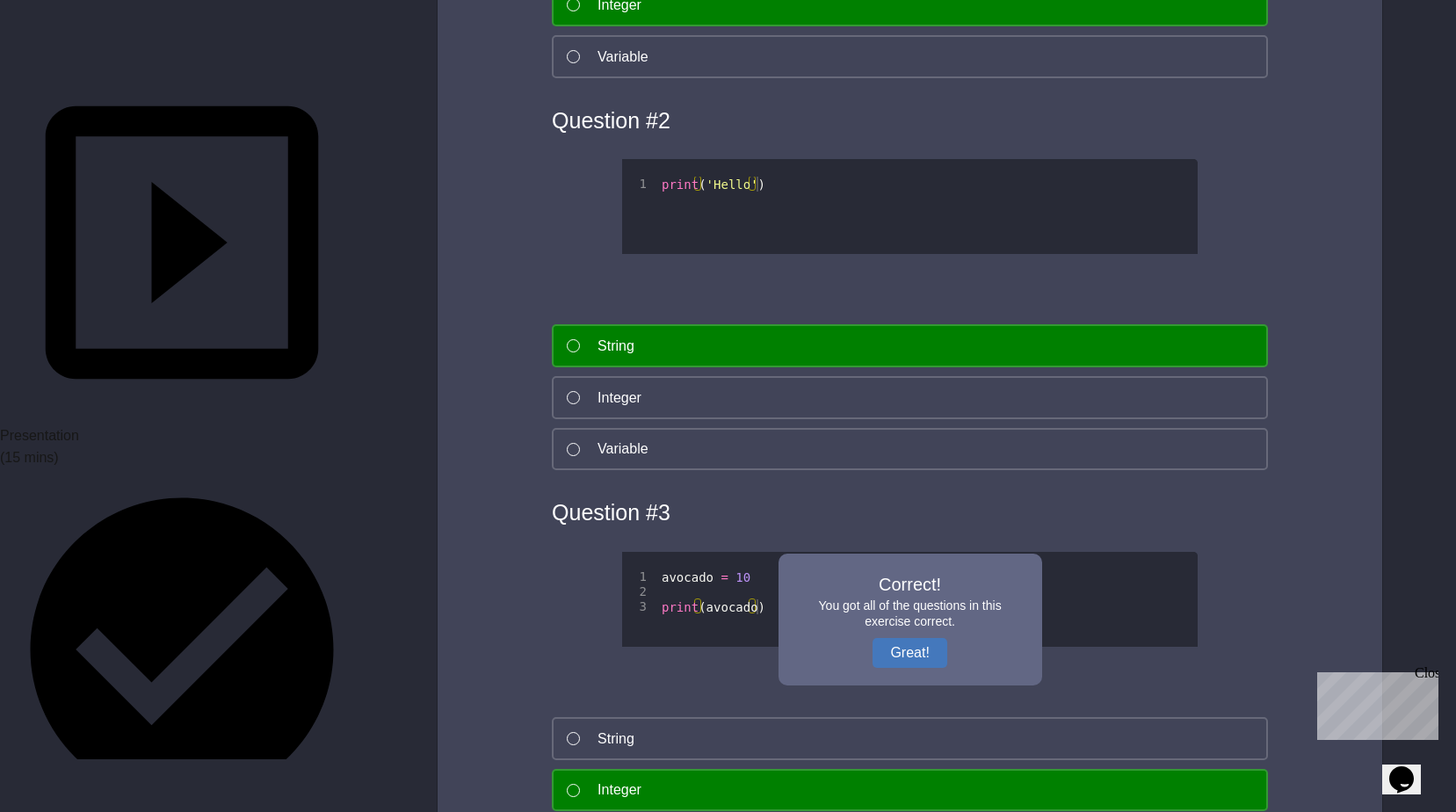
scroll to position [3601, 0]
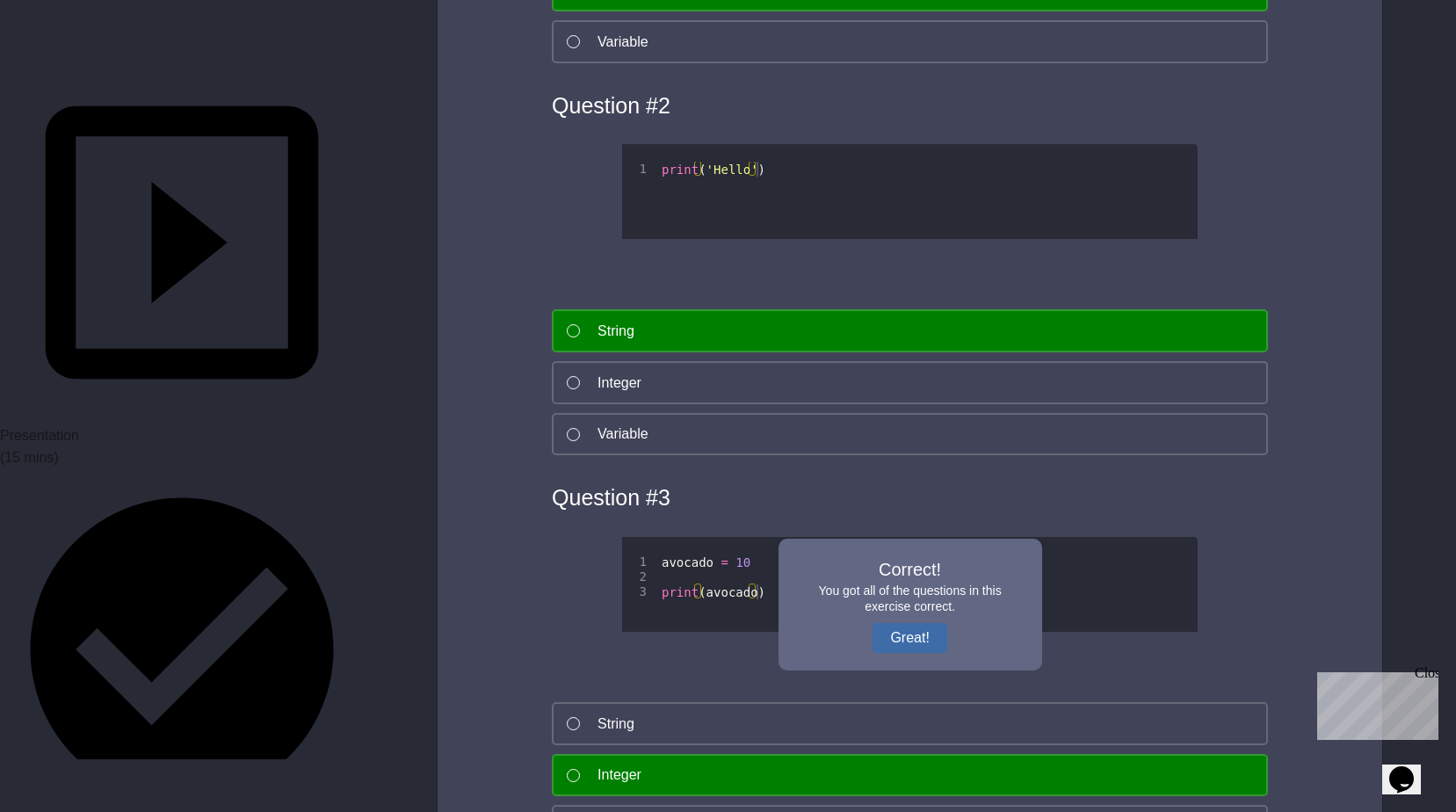
click at [923, 633] on button "Great!" at bounding box center [909, 637] width 74 height 29
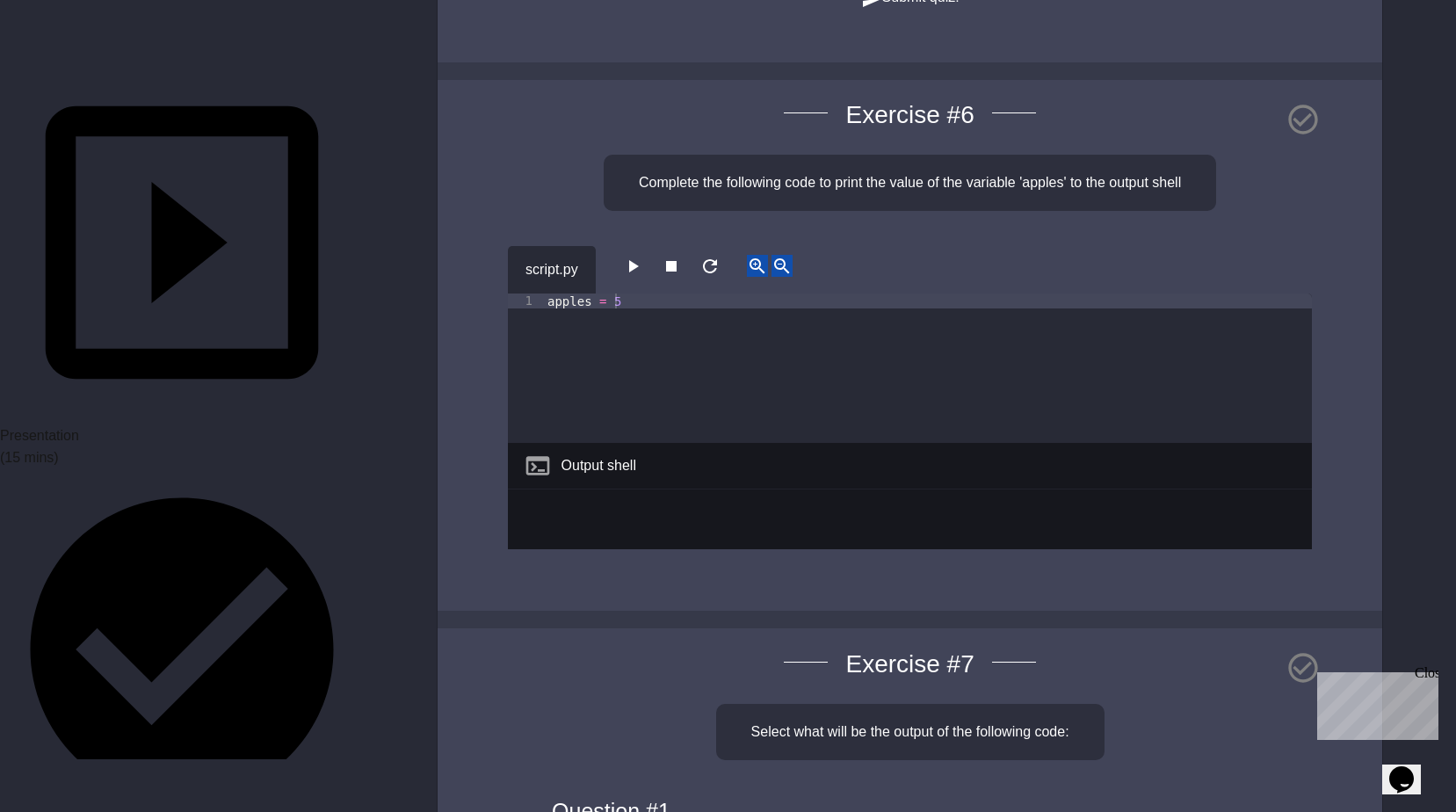
scroll to position [4568, 0]
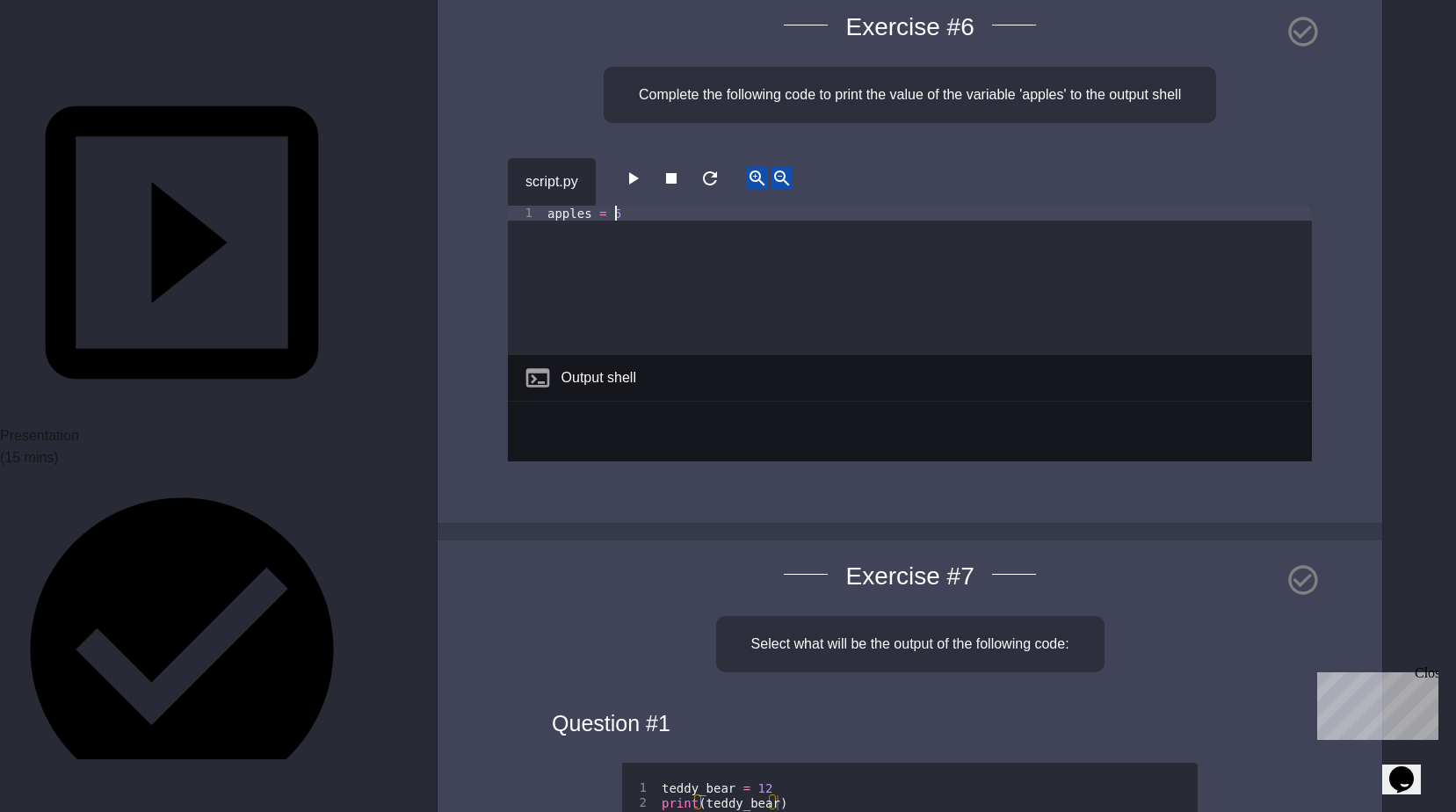
click at [665, 248] on div "apples = 5" at bounding box center [928, 295] width 768 height 179
click at [644, 189] on button "button" at bounding box center [632, 178] width 21 height 22
click at [650, 249] on div "apples = 5" at bounding box center [928, 295] width 768 height 179
click at [621, 205] on div "script.py" at bounding box center [910, 182] width 805 height 47
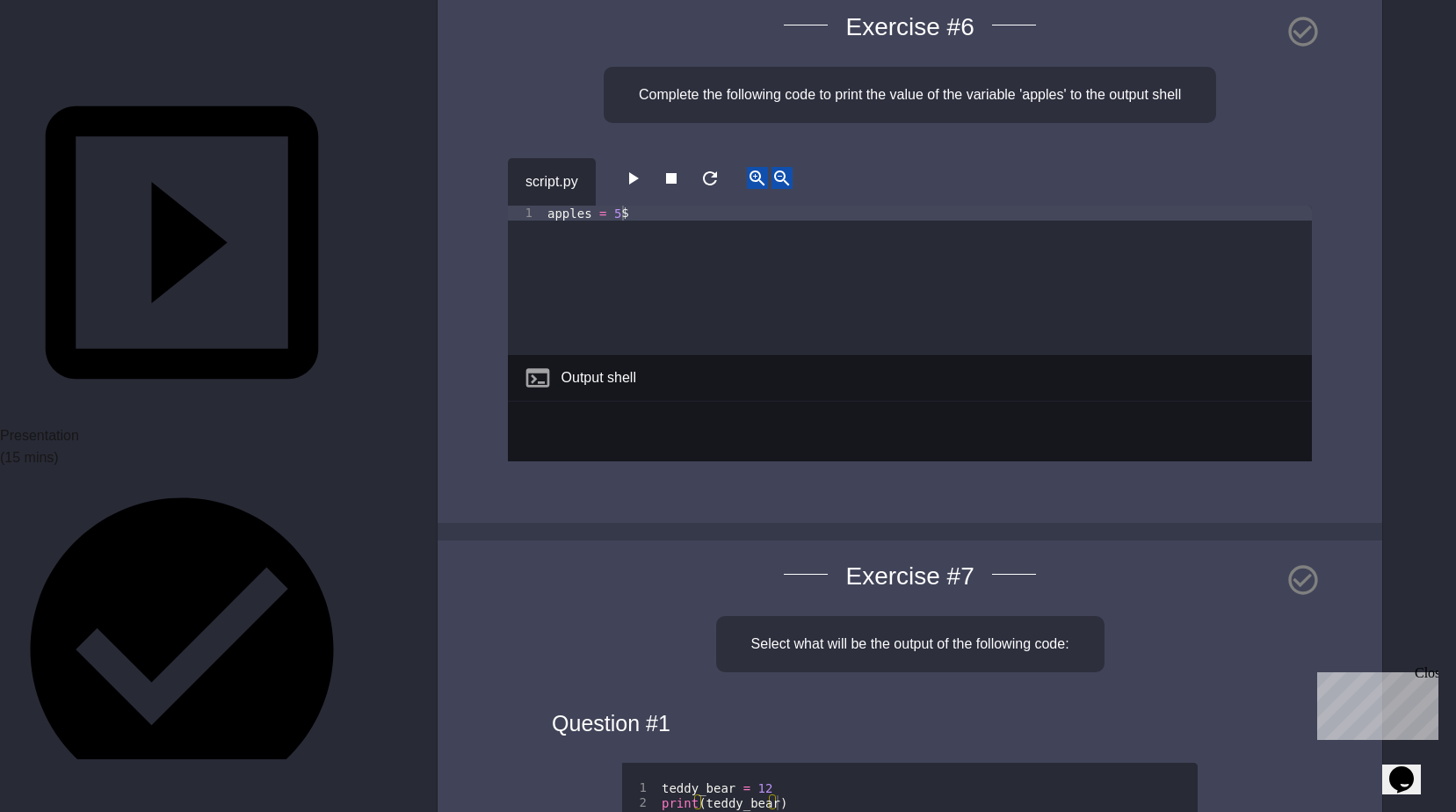
click at [637, 189] on icon "button" at bounding box center [632, 178] width 21 height 21
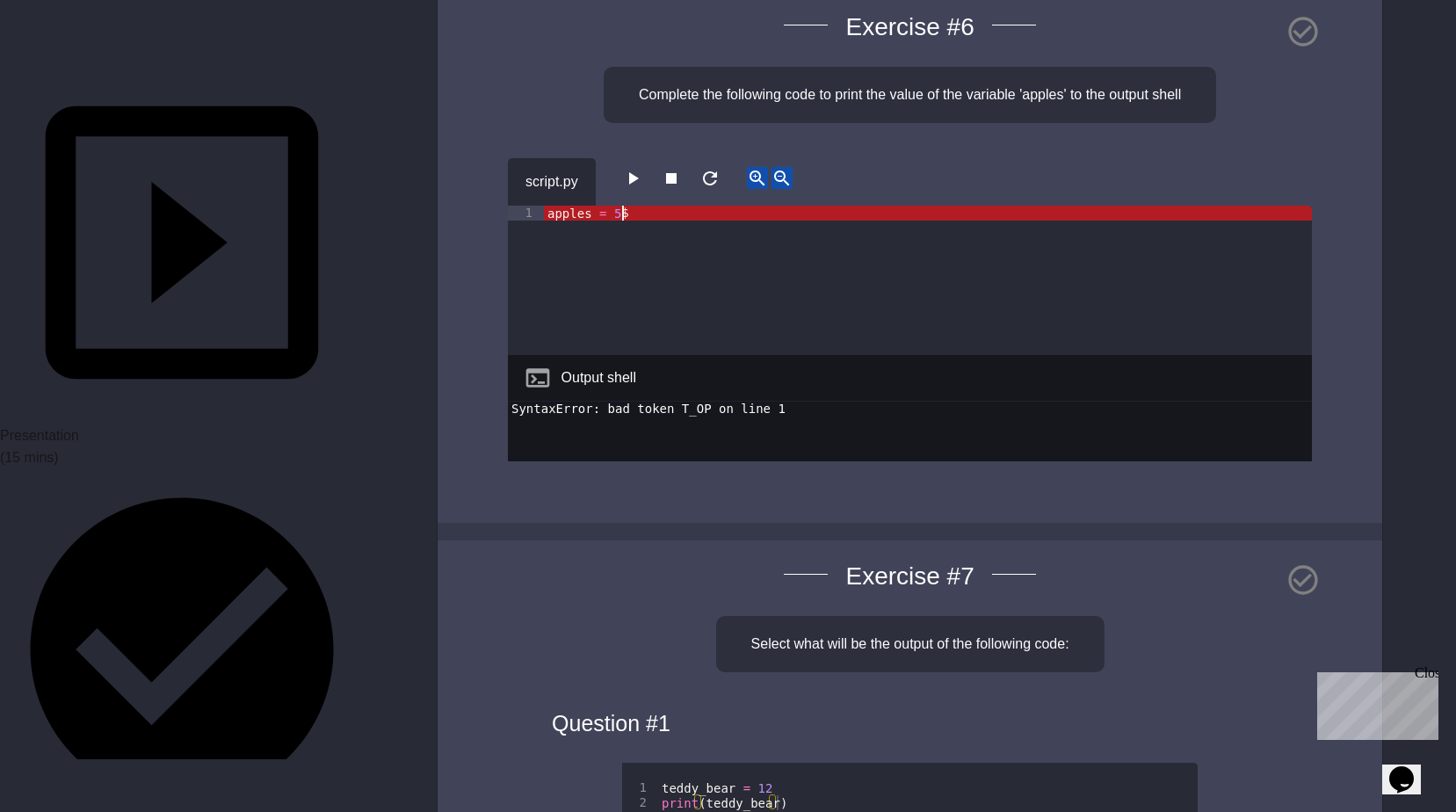
click at [619, 253] on div "apples = 5 $" at bounding box center [928, 295] width 768 height 179
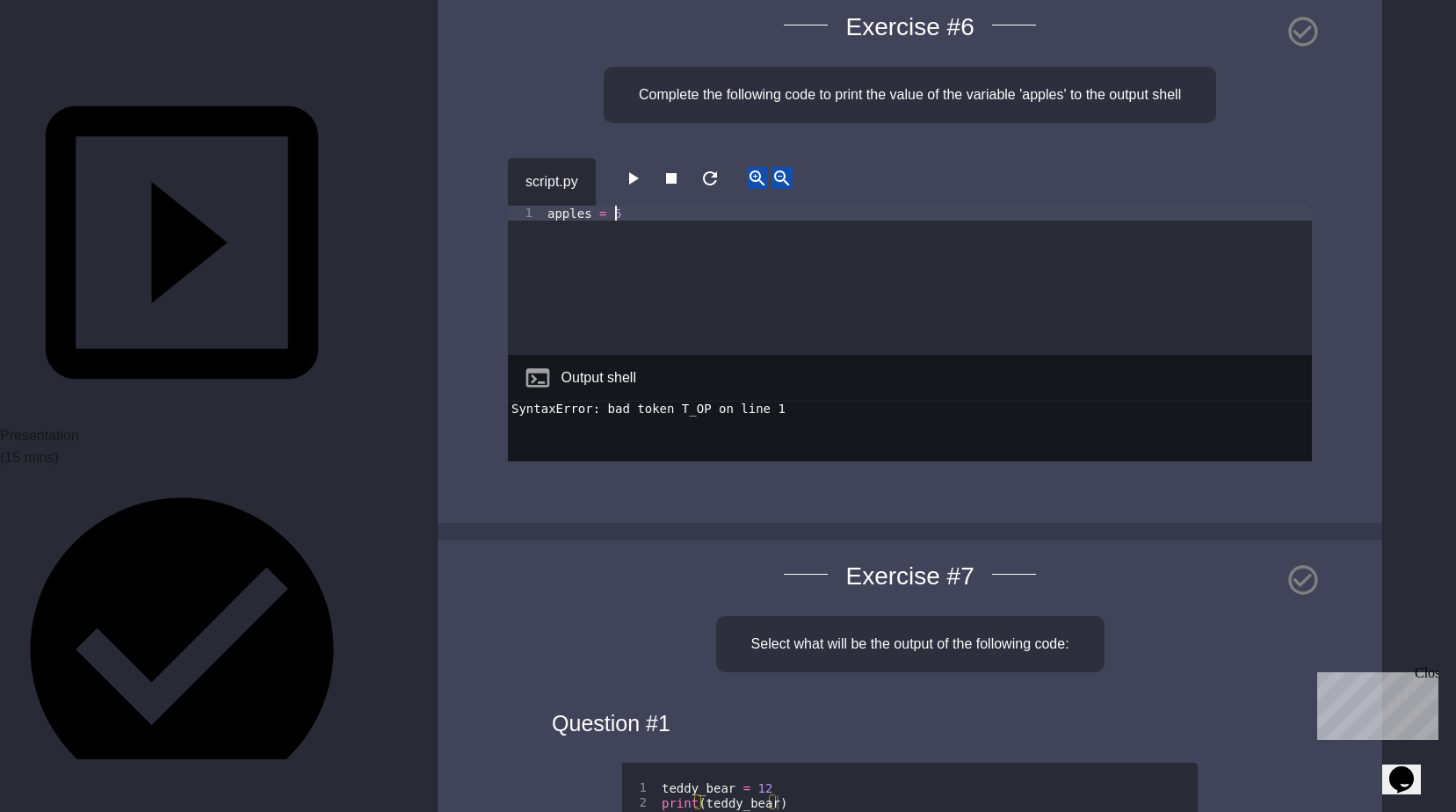
type textarea "**********"
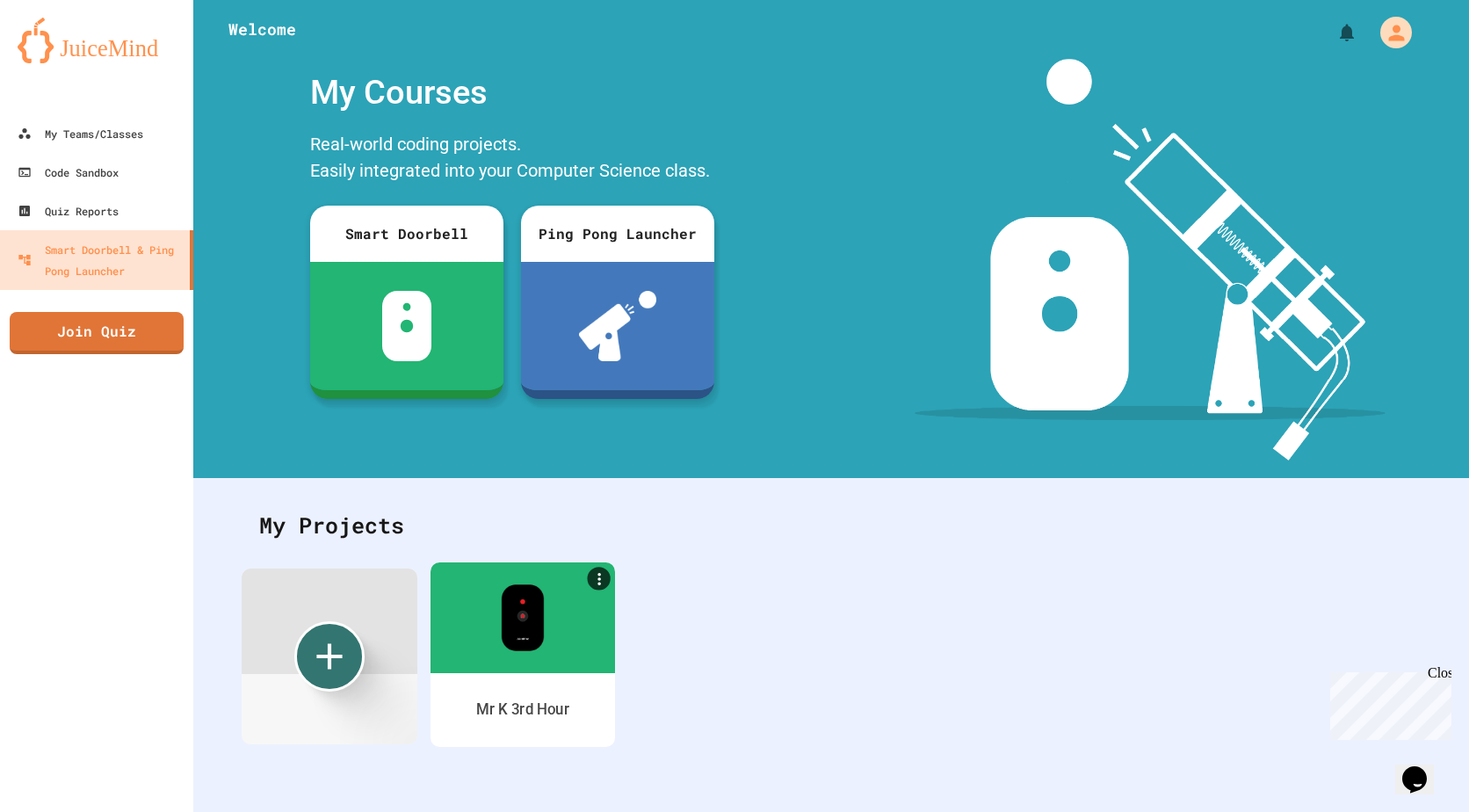
click at [533, 609] on img at bounding box center [522, 618] width 43 height 67
